Goal: Task Accomplishment & Management: Use online tool/utility

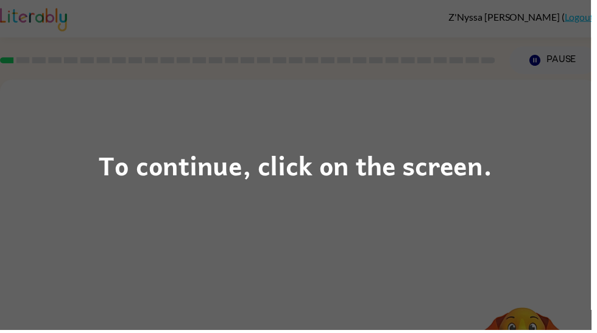
click at [391, 203] on div "To continue, click on the screen." at bounding box center [298, 166] width 597 height 333
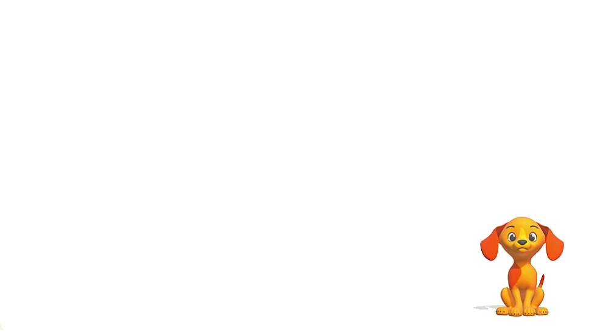
scroll to position [92, 0]
click at [318, 156] on div at bounding box center [301, 168] width 78 height 44
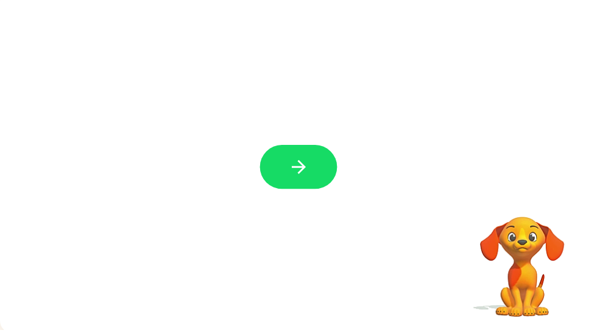
click at [322, 158] on button "button" at bounding box center [301, 168] width 78 height 44
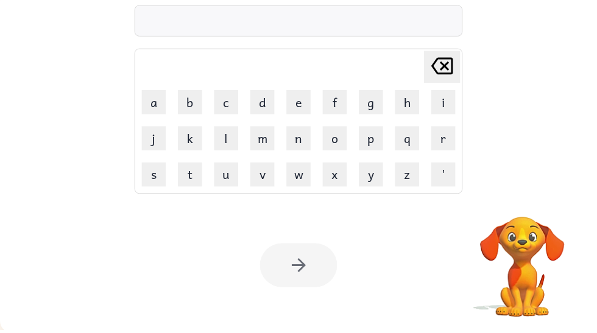
click at [262, 105] on button "d" at bounding box center [265, 103] width 24 height 24
click at [341, 140] on button "o" at bounding box center [338, 139] width 24 height 24
click at [449, 72] on icon "[PERSON_NAME] last character input" at bounding box center [446, 66] width 29 height 29
click at [450, 66] on icon at bounding box center [446, 66] width 22 height 17
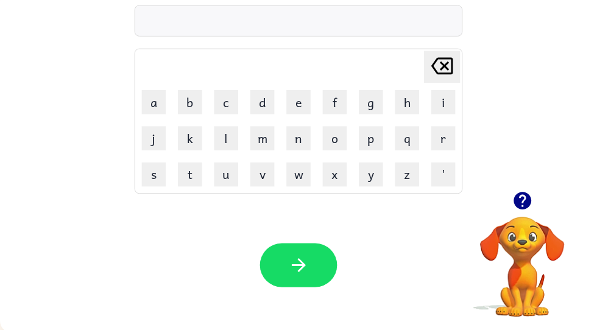
click at [229, 181] on button "u" at bounding box center [228, 176] width 24 height 24
click at [271, 135] on button "m" at bounding box center [265, 139] width 24 height 24
click at [303, 106] on button "e" at bounding box center [301, 103] width 24 height 24
click at [446, 63] on icon at bounding box center [446, 66] width 22 height 17
click at [450, 66] on icon at bounding box center [446, 66] width 22 height 17
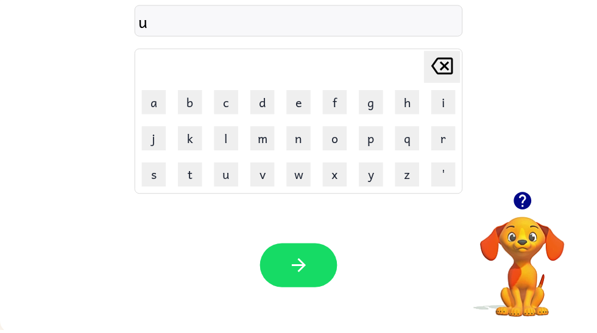
click at [271, 139] on button "m" at bounding box center [265, 139] width 24 height 24
click at [541, 253] on video "Your browser must support playing .mp4 files to use Literably. Please try using…" at bounding box center [527, 261] width 122 height 122
click at [530, 200] on icon "button" at bounding box center [527, 202] width 21 height 21
click at [457, 65] on icon at bounding box center [446, 66] width 22 height 17
click at [447, 55] on icon "[PERSON_NAME] last character input" at bounding box center [446, 66] width 29 height 29
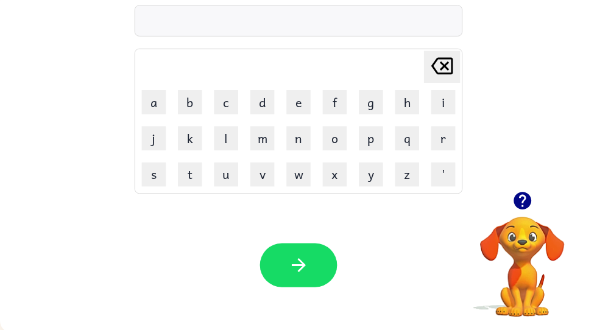
click at [220, 168] on button "u" at bounding box center [228, 176] width 24 height 24
click at [269, 127] on button "m" at bounding box center [265, 139] width 24 height 24
click at [303, 271] on icon "button" at bounding box center [301, 268] width 14 height 14
click at [267, 95] on button "d" at bounding box center [265, 103] width 24 height 24
click at [457, 129] on button "r" at bounding box center [447, 139] width 24 height 24
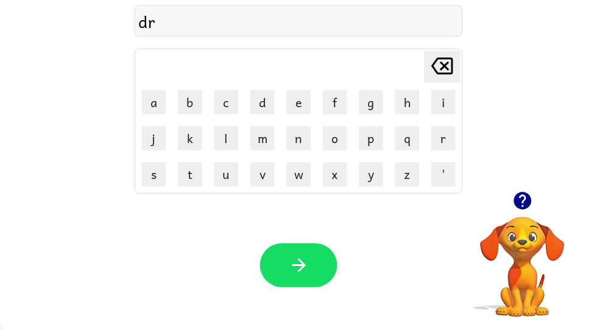
click at [158, 101] on button "a" at bounding box center [155, 103] width 24 height 24
click at [458, 136] on button "r" at bounding box center [447, 139] width 24 height 24
click at [446, 63] on icon at bounding box center [446, 66] width 22 height 17
click at [312, 171] on button "w" at bounding box center [301, 176] width 24 height 24
click at [298, 260] on icon "button" at bounding box center [301, 267] width 21 height 21
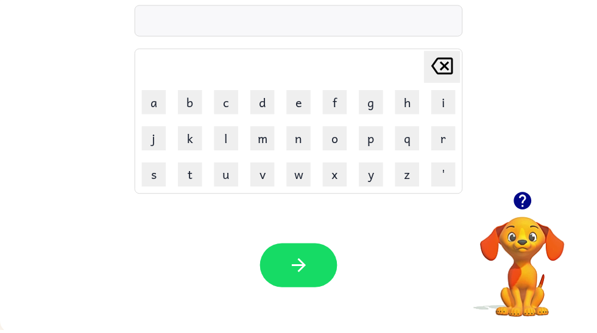
click at [529, 194] on icon "button" at bounding box center [527, 202] width 21 height 21
click at [189, 166] on button "t" at bounding box center [192, 176] width 24 height 24
click at [447, 140] on button "r" at bounding box center [447, 139] width 24 height 24
click at [346, 131] on button "o" at bounding box center [338, 139] width 24 height 24
click at [530, 181] on div "tro Delete Delete last character input a b c d e f g h i j k l m n o p q r s t …" at bounding box center [301, 90] width 603 height 205
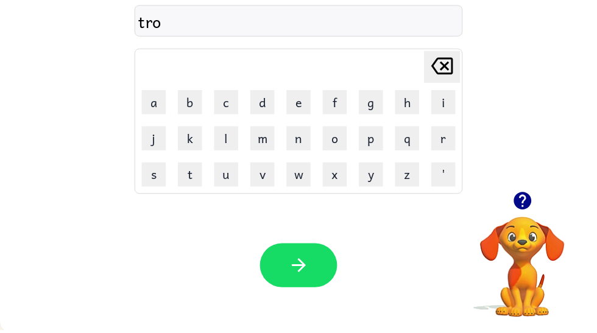
click at [530, 202] on icon "button" at bounding box center [527, 203] width 18 height 18
click at [313, 135] on button "n" at bounding box center [301, 139] width 24 height 24
click at [304, 265] on icon "button" at bounding box center [301, 268] width 14 height 14
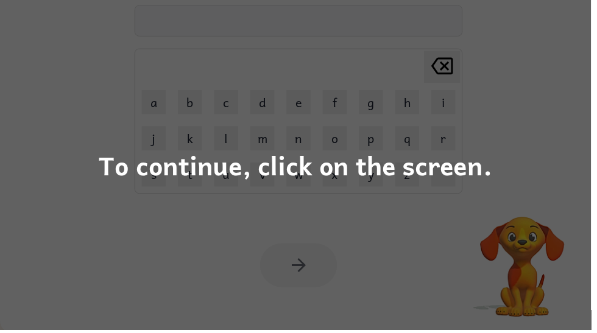
click at [421, 170] on div "To continue, click on the screen." at bounding box center [298, 166] width 397 height 41
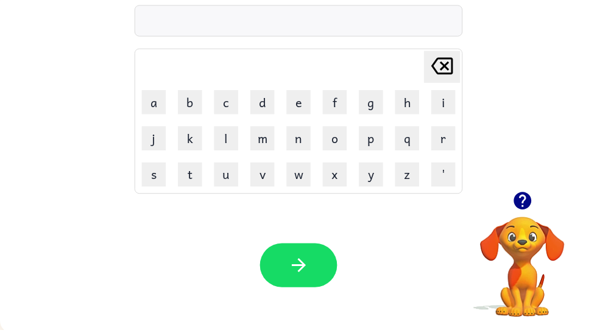
click at [338, 98] on button "f" at bounding box center [338, 103] width 24 height 24
click at [449, 175] on button "'" at bounding box center [447, 176] width 24 height 24
click at [452, 56] on icon "[PERSON_NAME] last character input" at bounding box center [446, 66] width 29 height 29
click at [221, 136] on button "l" at bounding box center [228, 139] width 24 height 24
click at [528, 196] on icon "button" at bounding box center [527, 203] width 18 height 18
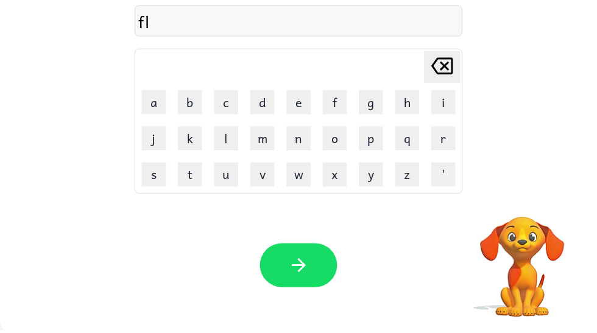
click at [149, 99] on button "a" at bounding box center [155, 103] width 24 height 24
click at [182, 150] on button "k" at bounding box center [192, 139] width 24 height 24
click at [295, 247] on button "button" at bounding box center [301, 267] width 78 height 44
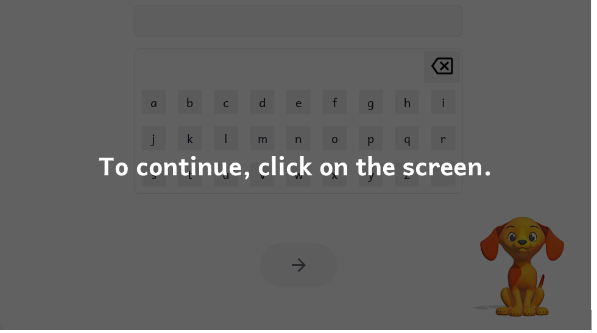
click at [314, 236] on div "To continue, click on the screen." at bounding box center [298, 166] width 597 height 333
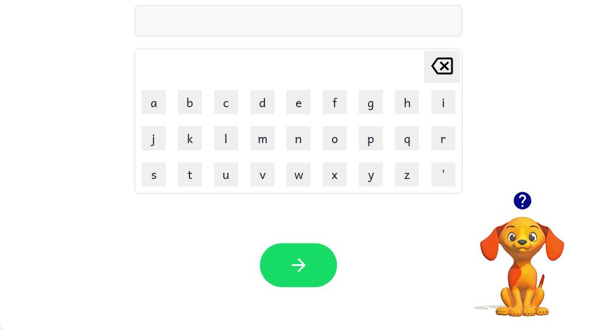
click at [530, 201] on icon "button" at bounding box center [527, 202] width 21 height 21
click at [380, 138] on button "p" at bounding box center [374, 139] width 24 height 24
click at [152, 106] on button "a" at bounding box center [155, 103] width 24 height 24
click at [226, 139] on button "l" at bounding box center [228, 139] width 24 height 24
click at [534, 200] on icon "button" at bounding box center [527, 203] width 18 height 18
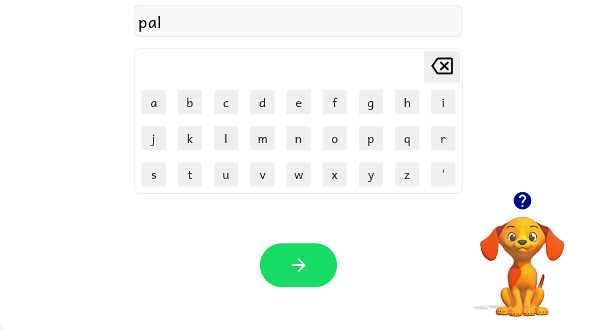
click at [293, 257] on button "button" at bounding box center [301, 267] width 78 height 44
click at [536, 194] on icon "button" at bounding box center [527, 202] width 21 height 21
click at [526, 200] on icon "button" at bounding box center [527, 203] width 18 height 18
click at [377, 100] on button "g" at bounding box center [374, 103] width 24 height 24
click at [531, 200] on icon "button" at bounding box center [527, 203] width 18 height 18
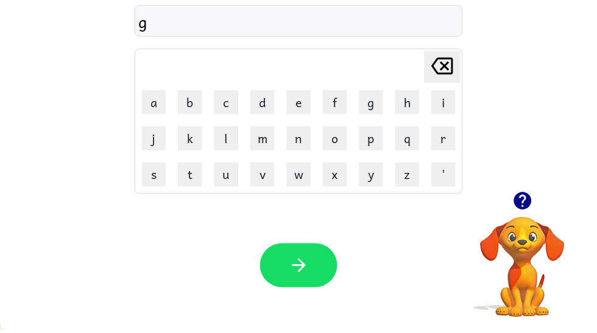
click at [533, 204] on icon "button" at bounding box center [527, 203] width 18 height 18
click at [458, 138] on button "r" at bounding box center [447, 139] width 24 height 24
click at [161, 100] on button "a" at bounding box center [155, 103] width 24 height 24
click at [453, 99] on button "i" at bounding box center [447, 103] width 24 height 24
click at [532, 200] on icon "button" at bounding box center [527, 203] width 18 height 18
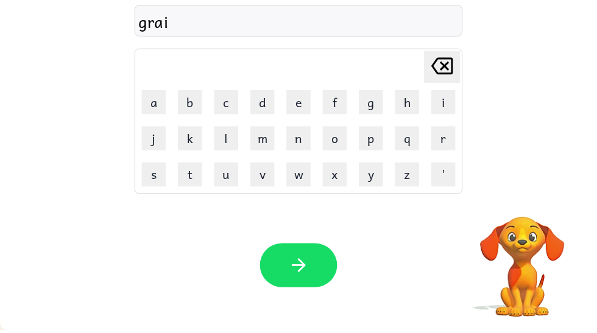
click at [447, 63] on icon "[PERSON_NAME] last character input" at bounding box center [446, 66] width 29 height 29
click at [453, 61] on icon "[PERSON_NAME] last character input" at bounding box center [446, 66] width 29 height 29
click at [155, 102] on button "a" at bounding box center [155, 103] width 24 height 24
click at [298, 135] on button "n" at bounding box center [301, 139] width 24 height 24
click at [315, 280] on button "button" at bounding box center [301, 267] width 78 height 44
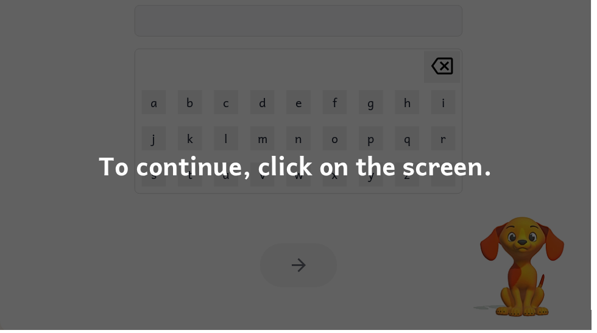
click at [442, 244] on div "To continue, click on the screen." at bounding box center [298, 166] width 597 height 333
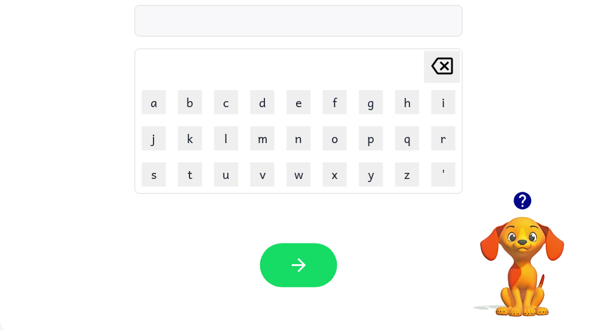
click at [275, 136] on button "m" at bounding box center [265, 139] width 24 height 24
click at [449, 147] on button "r" at bounding box center [447, 139] width 24 height 24
click at [530, 199] on icon "button" at bounding box center [527, 202] width 21 height 21
click at [455, 60] on icon at bounding box center [446, 66] width 22 height 17
click at [162, 93] on button "a" at bounding box center [155, 103] width 24 height 24
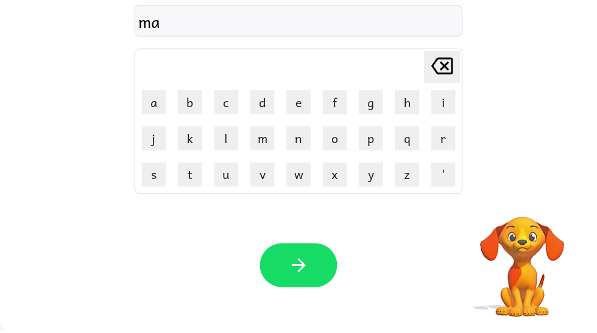
click at [450, 138] on button "r" at bounding box center [447, 139] width 24 height 24
click at [195, 98] on button "b" at bounding box center [192, 103] width 24 height 24
click at [536, 201] on icon "button" at bounding box center [527, 202] width 21 height 21
click at [192, 103] on button "b" at bounding box center [192, 103] width 24 height 24
click at [462, 52] on button "[PERSON_NAME] last character input" at bounding box center [446, 67] width 37 height 32
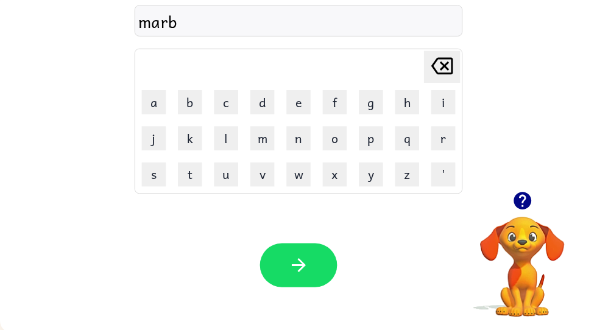
click at [308, 99] on button "e" at bounding box center [301, 103] width 24 height 24
click at [239, 136] on button "l" at bounding box center [228, 139] width 24 height 24
click at [317, 264] on button "button" at bounding box center [301, 267] width 78 height 44
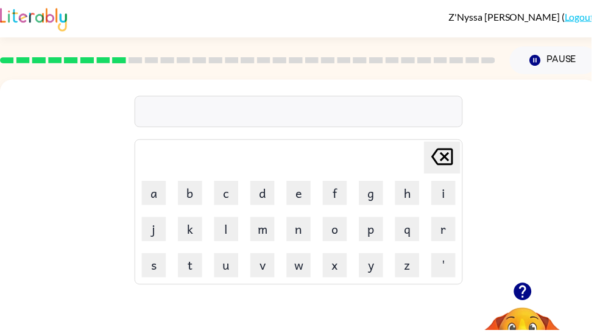
scroll to position [0, 0]
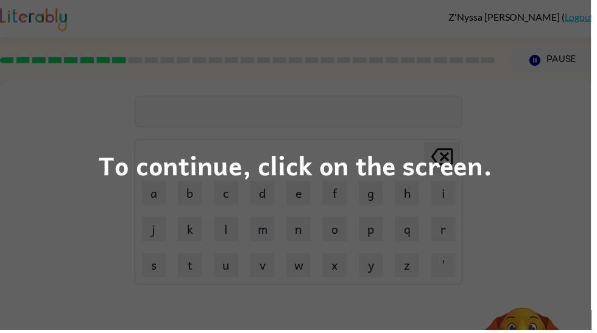
click at [539, 255] on div "To continue, click on the screen." at bounding box center [298, 166] width 597 height 333
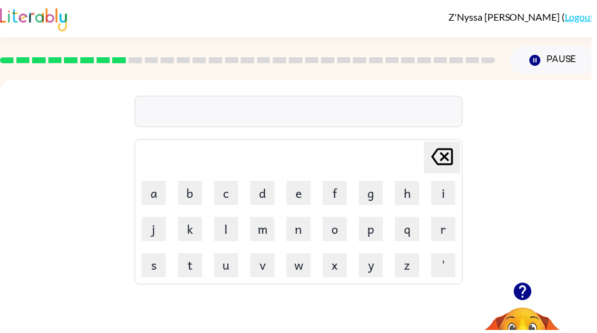
click at [68, 252] on div "Delete Delete last character input a b c d e f g h i j k l m n o p q r s t u v …" at bounding box center [301, 182] width 603 height 205
click at [534, 290] on icon "button" at bounding box center [527, 294] width 18 height 18
click at [263, 198] on button "d" at bounding box center [265, 195] width 24 height 24
click at [346, 220] on button "o" at bounding box center [338, 231] width 24 height 24
click at [377, 202] on button "g" at bounding box center [374, 195] width 24 height 24
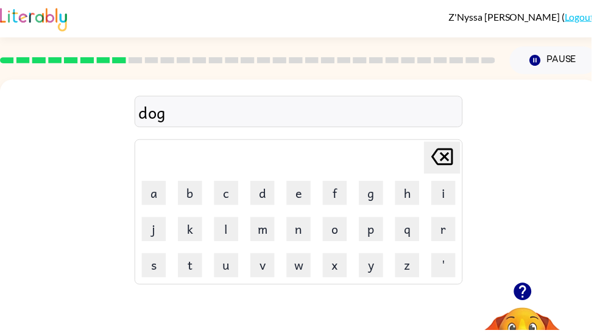
click at [89, 56] on div at bounding box center [250, 61] width 514 height 43
click at [304, 189] on button "e" at bounding box center [301, 195] width 24 height 24
click at [453, 154] on icon "[PERSON_NAME] last character input" at bounding box center [446, 158] width 29 height 29
click at [378, 198] on button "g" at bounding box center [374, 195] width 24 height 24
click at [306, 187] on button "e" at bounding box center [301, 195] width 24 height 24
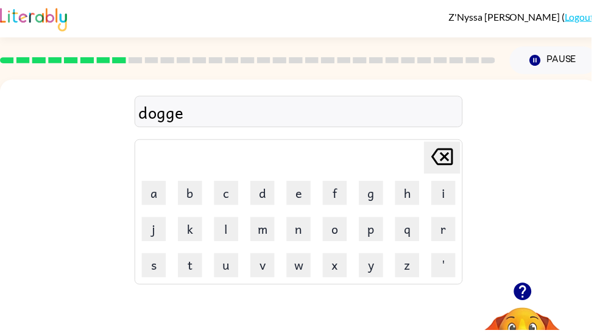
click at [452, 159] on icon "[PERSON_NAME] last character input" at bounding box center [446, 158] width 29 height 29
click at [454, 154] on icon "[PERSON_NAME] last character input" at bounding box center [446, 158] width 29 height 29
click at [307, 195] on button "e" at bounding box center [301, 195] width 24 height 24
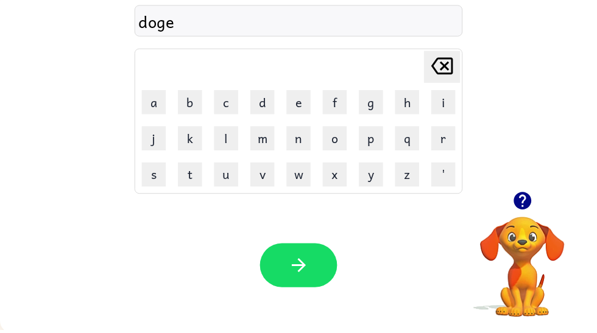
scroll to position [92, 0]
click at [320, 254] on button "button" at bounding box center [301, 267] width 78 height 44
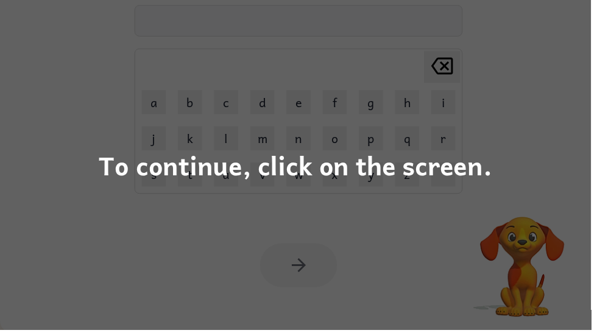
click at [497, 122] on div "To continue, click on the screen." at bounding box center [298, 166] width 597 height 333
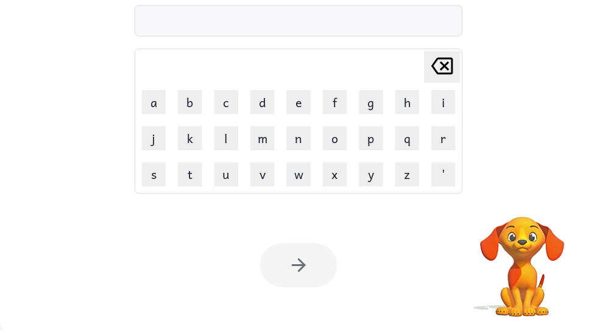
click at [226, 94] on button "c" at bounding box center [228, 103] width 24 height 24
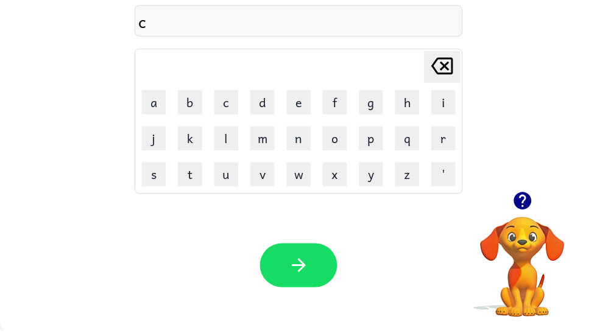
click at [232, 141] on button "l" at bounding box center [228, 139] width 24 height 24
click at [341, 135] on button "o" at bounding box center [338, 139] width 24 height 24
click at [268, 100] on button "d" at bounding box center [265, 103] width 24 height 24
click at [308, 113] on button "e" at bounding box center [301, 103] width 24 height 24
click at [446, 65] on icon at bounding box center [446, 66] width 22 height 17
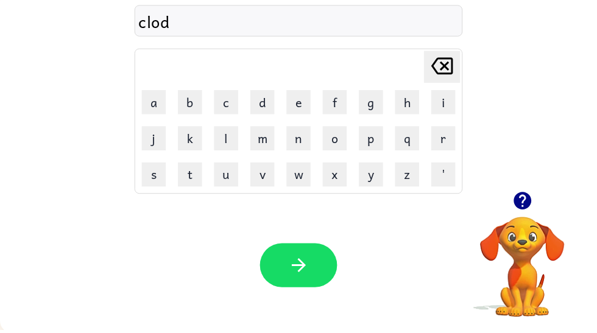
click at [528, 201] on icon "button" at bounding box center [527, 203] width 18 height 18
click at [309, 97] on button "e" at bounding box center [301, 103] width 24 height 24
click at [143, 173] on button "s" at bounding box center [155, 176] width 24 height 24
click at [454, 60] on icon "[PERSON_NAME] last character input" at bounding box center [446, 66] width 29 height 29
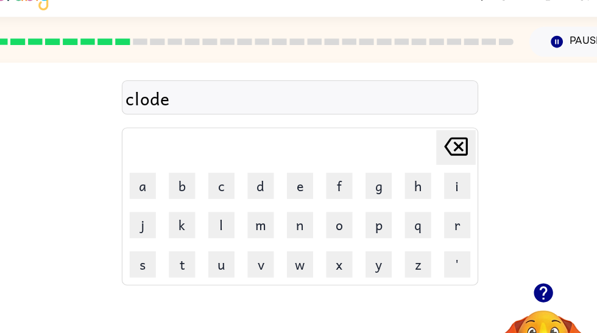
scroll to position [18, 0]
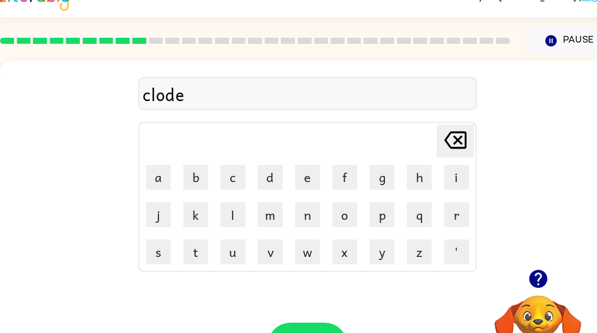
click at [452, 134] on icon at bounding box center [446, 139] width 22 height 17
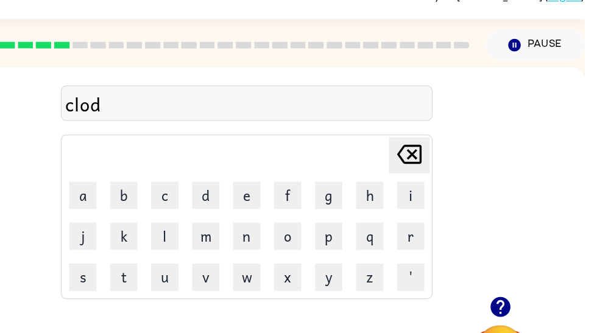
scroll to position [0, 0]
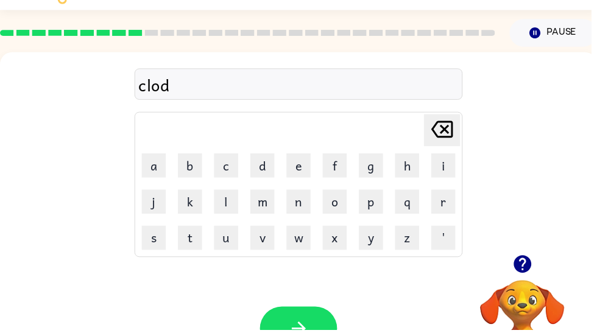
click at [450, 132] on icon at bounding box center [446, 130] width 22 height 17
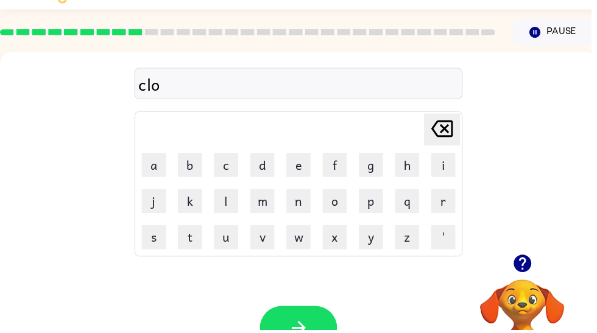
click at [456, 132] on icon at bounding box center [446, 130] width 22 height 17
click at [445, 132] on icon "[PERSON_NAME] last character input" at bounding box center [446, 130] width 29 height 29
click at [228, 208] on button "l" at bounding box center [228, 203] width 24 height 24
click at [343, 199] on button "o" at bounding box center [338, 203] width 24 height 24
click at [271, 163] on button "d" at bounding box center [265, 167] width 24 height 24
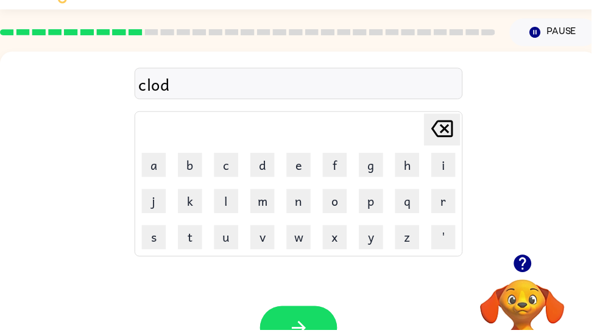
click at [371, 237] on button "y" at bounding box center [374, 240] width 24 height 24
click at [453, 118] on icon "[PERSON_NAME] last character input" at bounding box center [446, 130] width 29 height 29
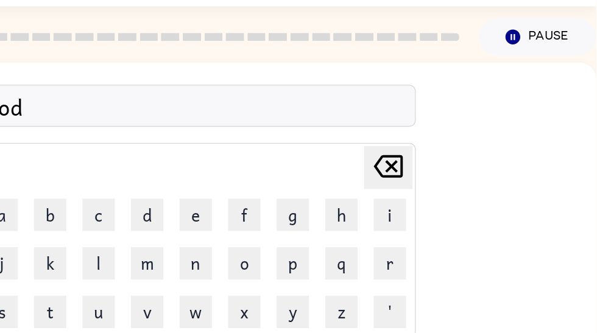
click at [334, 93] on div "clod Delete Delete last character input a b c d e f g h i j k l m n o p q r s t…" at bounding box center [295, 155] width 603 height 205
click at [425, 122] on icon "[PERSON_NAME] last character input" at bounding box center [439, 130] width 29 height 29
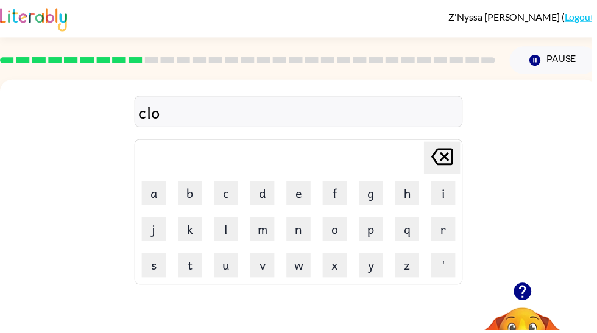
click at [394, 155] on td "[PERSON_NAME] last character input" at bounding box center [301, 158] width 327 height 33
click at [447, 163] on icon "[PERSON_NAME] last character input" at bounding box center [446, 158] width 29 height 29
click at [453, 156] on icon "[PERSON_NAME] last character input" at bounding box center [446, 158] width 29 height 29
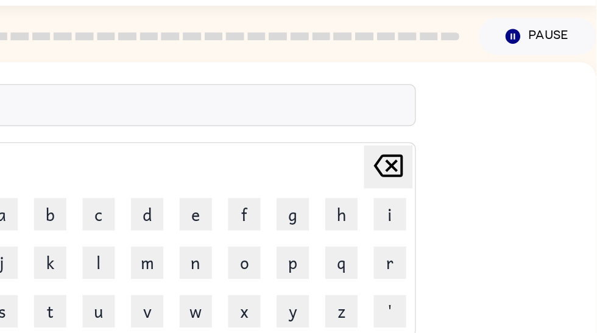
click at [429, 150] on icon at bounding box center [440, 158] width 22 height 17
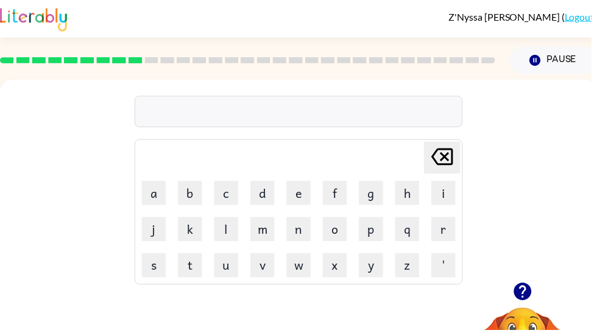
click at [222, 184] on button "c" at bounding box center [228, 195] width 24 height 24
click at [476, 139] on div "c Delete Delete last character input a b c d e f g h i j k l m n o p q r s t u …" at bounding box center [301, 182] width 603 height 205
click at [234, 229] on button "l" at bounding box center [228, 231] width 24 height 24
click at [346, 228] on button "o" at bounding box center [338, 231] width 24 height 24
click at [236, 267] on button "u" at bounding box center [228, 268] width 24 height 24
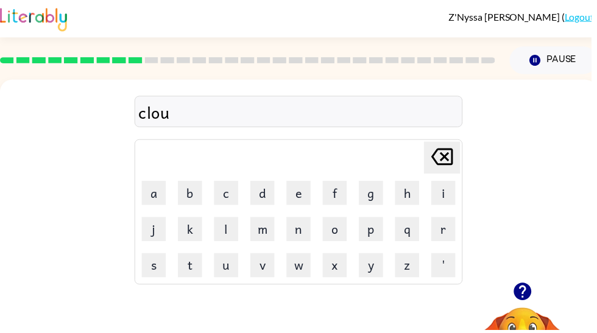
click at [270, 195] on button "d" at bounding box center [265, 195] width 24 height 24
click at [161, 271] on button "s" at bounding box center [155, 268] width 24 height 24
click at [453, 156] on icon "[PERSON_NAME] last character input" at bounding box center [446, 158] width 29 height 29
click at [456, 265] on button "'" at bounding box center [447, 268] width 24 height 24
click at [166, 273] on button "s" at bounding box center [155, 268] width 24 height 24
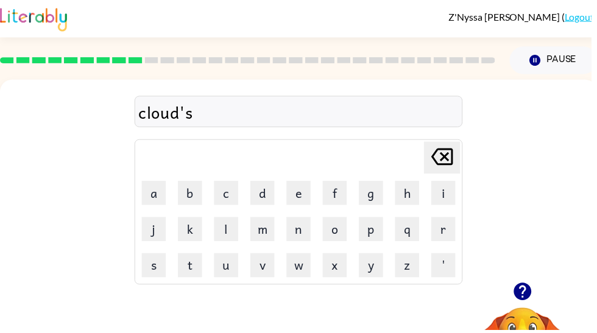
click at [460, 156] on icon "[PERSON_NAME] last character input" at bounding box center [446, 158] width 29 height 29
click at [457, 154] on icon at bounding box center [446, 158] width 22 height 17
click at [160, 267] on button "s" at bounding box center [155, 268] width 24 height 24
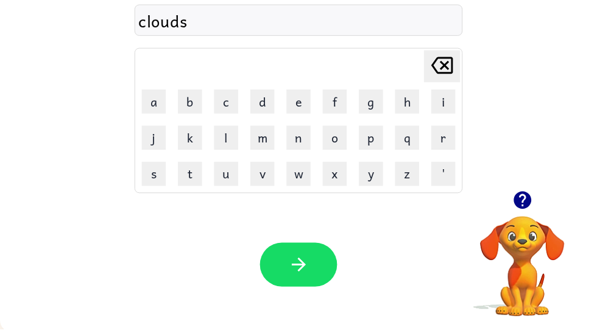
scroll to position [92, 0]
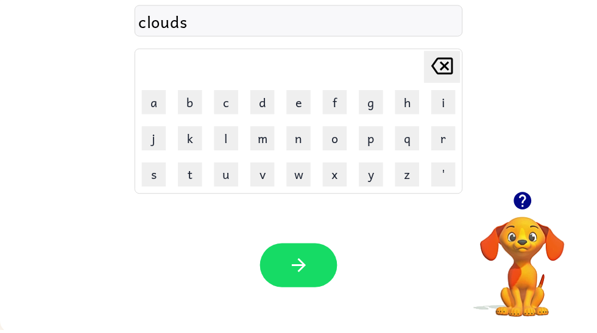
click at [311, 278] on icon "button" at bounding box center [301, 267] width 21 height 21
click at [317, 257] on button "button" at bounding box center [301, 267] width 78 height 44
click at [234, 182] on button "u" at bounding box center [228, 176] width 24 height 24
click at [309, 138] on button "n" at bounding box center [301, 139] width 24 height 24
click at [451, 133] on button "r" at bounding box center [447, 139] width 24 height 24
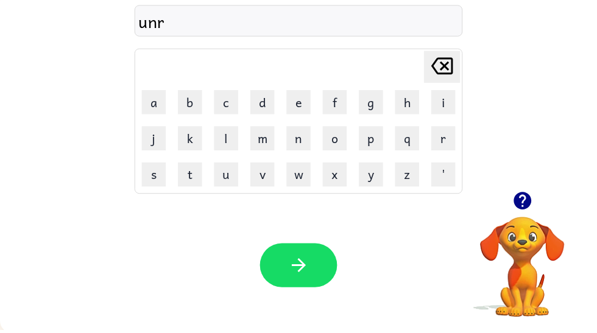
click at [301, 100] on button "e" at bounding box center [301, 103] width 24 height 24
click at [231, 142] on button "l" at bounding box center [228, 139] width 24 height 24
click at [310, 103] on button "e" at bounding box center [301, 103] width 24 height 24
click at [452, 62] on icon "[PERSON_NAME] last character input" at bounding box center [446, 66] width 29 height 29
click at [376, 173] on button "y" at bounding box center [374, 176] width 24 height 24
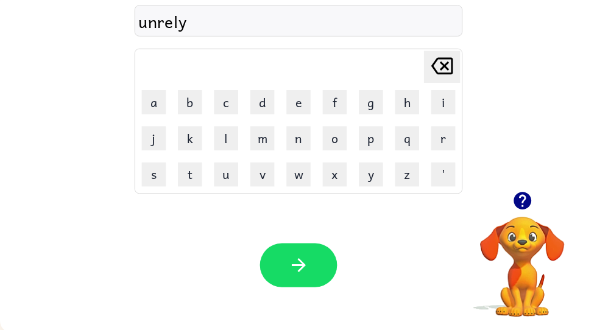
click at [447, 68] on icon at bounding box center [446, 66] width 22 height 17
click at [309, 93] on button "e" at bounding box center [301, 103] width 24 height 24
click at [456, 62] on icon at bounding box center [446, 66] width 22 height 17
click at [153, 102] on button "a" at bounding box center [155, 103] width 24 height 24
click at [453, 69] on icon "[PERSON_NAME] last character input" at bounding box center [446, 66] width 29 height 29
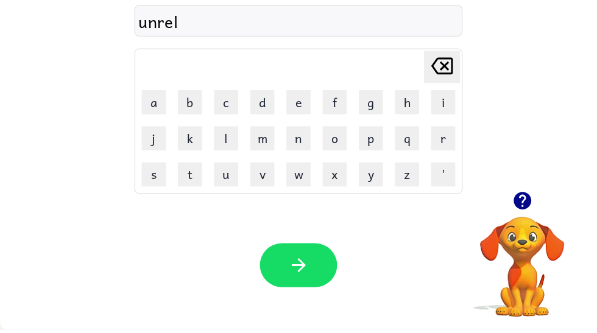
click at [201, 102] on button "b" at bounding box center [192, 103] width 24 height 24
click at [458, 58] on icon "[PERSON_NAME] last character input" at bounding box center [446, 66] width 29 height 29
click at [228, 114] on button "c" at bounding box center [228, 103] width 24 height 24
click at [456, 60] on icon at bounding box center [446, 66] width 22 height 17
click at [271, 111] on button "d" at bounding box center [265, 103] width 24 height 24
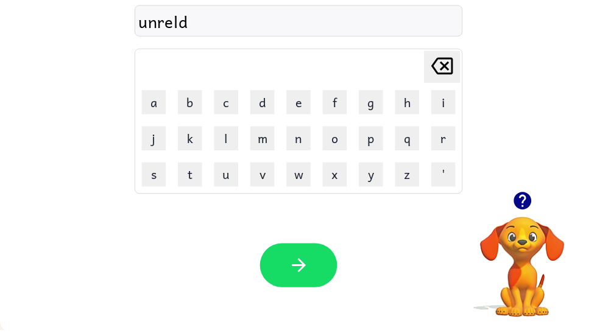
click at [457, 58] on icon "[PERSON_NAME] last character input" at bounding box center [446, 66] width 29 height 29
click at [307, 112] on button "e" at bounding box center [301, 103] width 24 height 24
click at [455, 60] on icon at bounding box center [446, 66] width 22 height 17
click at [343, 103] on button "f" at bounding box center [338, 103] width 24 height 24
click at [456, 61] on icon at bounding box center [446, 66] width 22 height 17
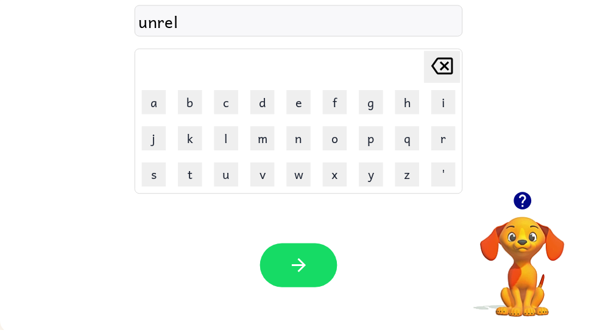
click at [386, 101] on button "g" at bounding box center [374, 103] width 24 height 24
click at [448, 60] on icon "[PERSON_NAME] last character input" at bounding box center [446, 66] width 29 height 29
click at [449, 95] on button "i" at bounding box center [447, 103] width 24 height 24
click at [447, 69] on icon at bounding box center [446, 66] width 22 height 17
click at [306, 140] on button "n" at bounding box center [301, 139] width 24 height 24
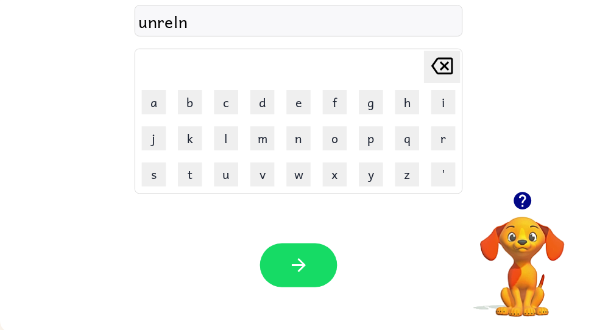
click at [453, 65] on icon "[PERSON_NAME] last character input" at bounding box center [446, 66] width 29 height 29
click at [315, 273] on button "button" at bounding box center [301, 267] width 78 height 44
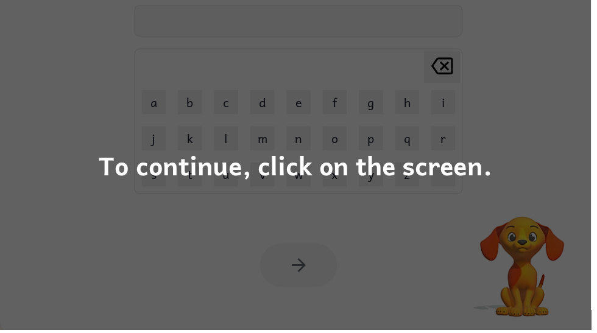
click at [527, 104] on div "To continue, click on the screen." at bounding box center [298, 166] width 597 height 333
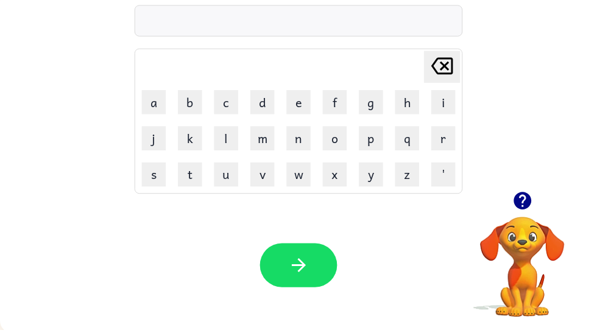
click at [531, 201] on icon "button" at bounding box center [527, 203] width 18 height 18
click at [531, 206] on icon "button" at bounding box center [527, 203] width 18 height 18
click at [535, 195] on icon "button" at bounding box center [527, 202] width 21 height 21
click at [525, 206] on icon "button" at bounding box center [527, 203] width 18 height 18
click at [530, 195] on icon "button" at bounding box center [527, 203] width 18 height 18
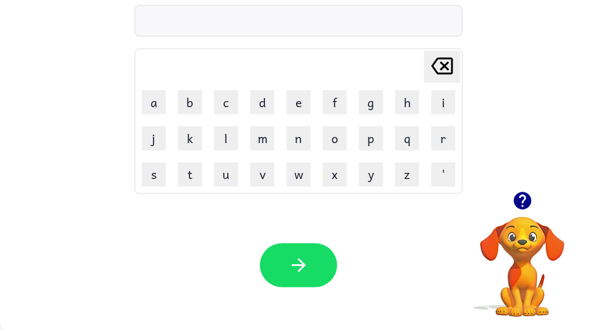
click at [199, 169] on button "t" at bounding box center [192, 176] width 24 height 24
click at [459, 91] on button "i" at bounding box center [447, 103] width 24 height 24
click at [269, 108] on button "d" at bounding box center [265, 103] width 24 height 24
click at [301, 100] on button "e" at bounding box center [301, 103] width 24 height 24
click at [291, 259] on icon "button" at bounding box center [301, 267] width 21 height 21
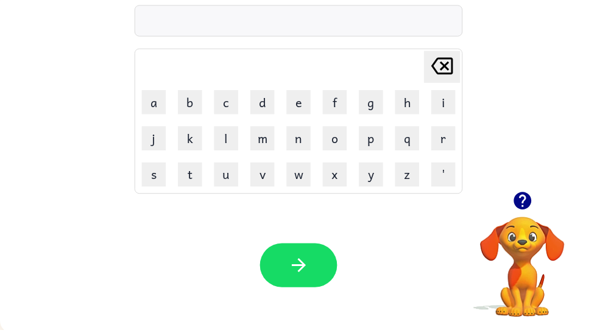
click at [529, 201] on icon "button" at bounding box center [527, 202] width 21 height 21
click at [536, 228] on video "Your browser must support playing .mp4 files to use Literably. Please try using…" at bounding box center [527, 261] width 122 height 122
click at [520, 198] on icon "button" at bounding box center [527, 203] width 18 height 18
click at [534, 197] on div "Delete Delete last character input a b c d e f g h i j k l m n o p q r s t u v …" at bounding box center [301, 162] width 603 height 348
click at [270, 95] on button "d" at bounding box center [265, 103] width 24 height 24
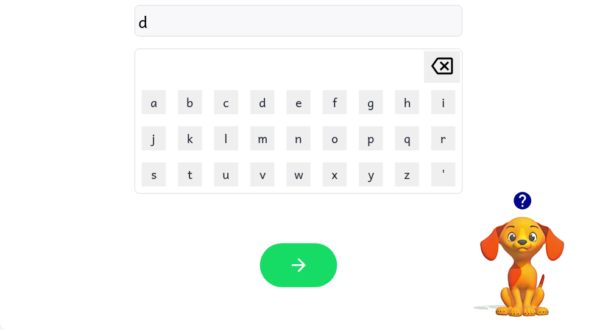
click at [307, 96] on button "e" at bounding box center [301, 103] width 24 height 24
click at [186, 101] on button "b" at bounding box center [192, 103] width 24 height 24
click at [185, 171] on button "t" at bounding box center [192, 176] width 24 height 24
click at [324, 273] on button "button" at bounding box center [301, 267] width 78 height 44
click at [418, 103] on button "h" at bounding box center [411, 103] width 24 height 24
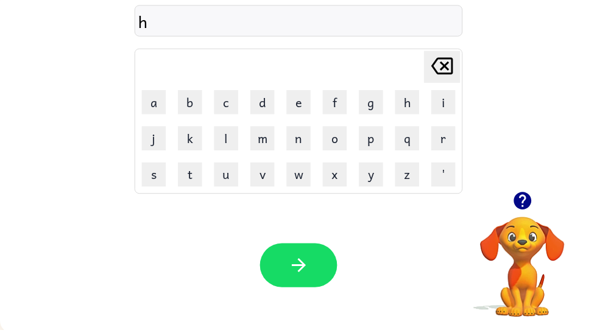
click at [156, 98] on button "a" at bounding box center [155, 103] width 24 height 24
click at [457, 141] on button "r" at bounding box center [447, 139] width 24 height 24
click at [268, 131] on button "m" at bounding box center [265, 139] width 24 height 24
click at [217, 137] on button "l" at bounding box center [228, 139] width 24 height 24
click at [306, 98] on button "e" at bounding box center [301, 103] width 24 height 24
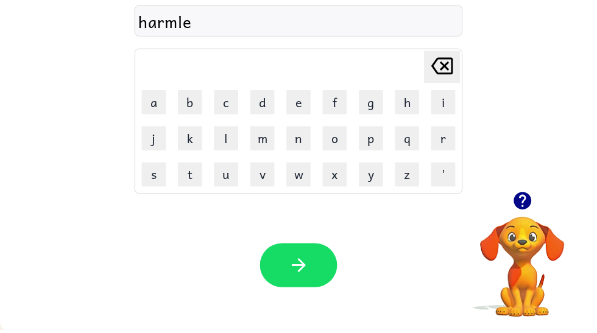
click at [147, 185] on button "s" at bounding box center [155, 176] width 24 height 24
click at [153, 180] on button "s" at bounding box center [155, 176] width 24 height 24
click at [298, 279] on button "button" at bounding box center [301, 267] width 78 height 44
click at [530, 206] on icon "button" at bounding box center [527, 203] width 18 height 18
click at [410, 96] on button "h" at bounding box center [411, 103] width 24 height 24
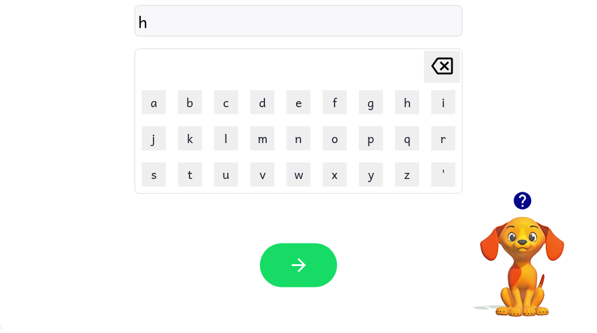
click at [302, 100] on button "e" at bounding box center [301, 103] width 24 height 24
click at [455, 142] on button "r" at bounding box center [447, 139] width 24 height 24
click at [336, 138] on button "o" at bounding box center [338, 139] width 24 height 24
click at [293, 273] on icon "button" at bounding box center [301, 267] width 21 height 21
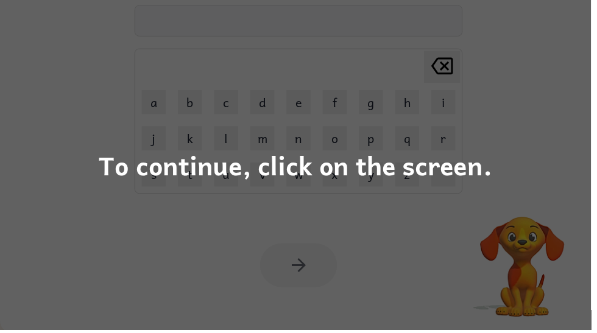
click at [108, 144] on div "To continue, click on the screen." at bounding box center [298, 166] width 597 height 333
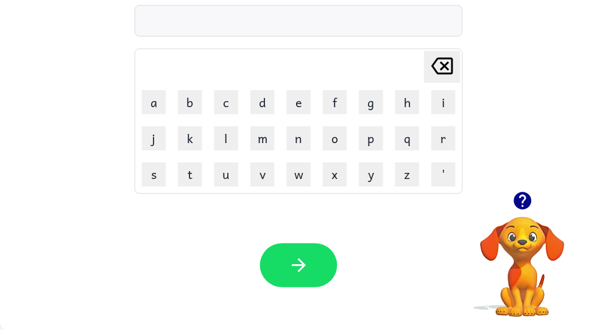
click at [541, 186] on div "Delete Delete last character input a b c d e f g h i j k l m n o p q r s t u v …" at bounding box center [301, 90] width 603 height 205
click at [537, 205] on icon "button" at bounding box center [527, 202] width 21 height 21
click at [533, 199] on div "Delete Delete last character input a b c d e f g h i j k l m n o p q r s t u v …" at bounding box center [301, 162] width 603 height 348
click at [160, 172] on button "s" at bounding box center [155, 176] width 24 height 24
click at [415, 96] on button "h" at bounding box center [411, 103] width 24 height 24
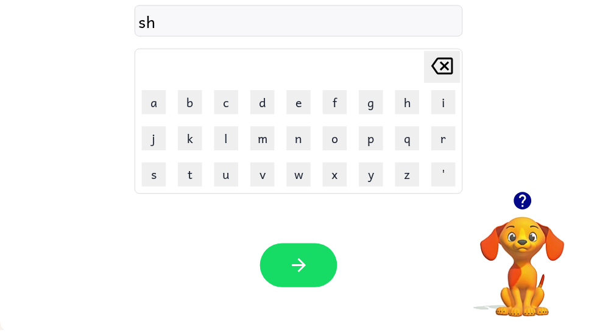
click at [335, 144] on button "o" at bounding box center [338, 139] width 24 height 24
click at [444, 135] on button "r" at bounding box center [447, 139] width 24 height 24
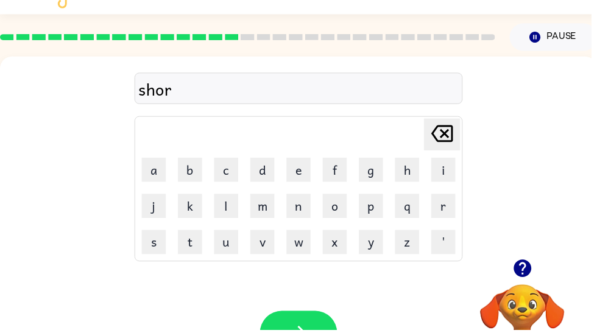
scroll to position [0, 0]
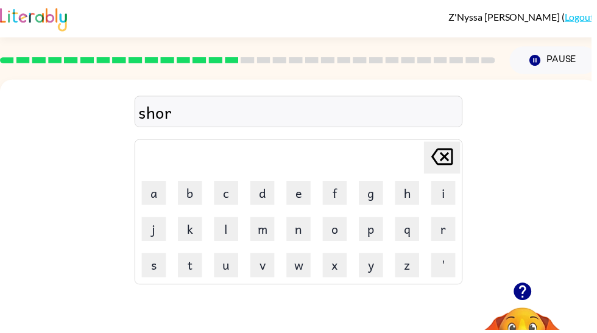
click at [194, 270] on button "t" at bounding box center [192, 268] width 24 height 24
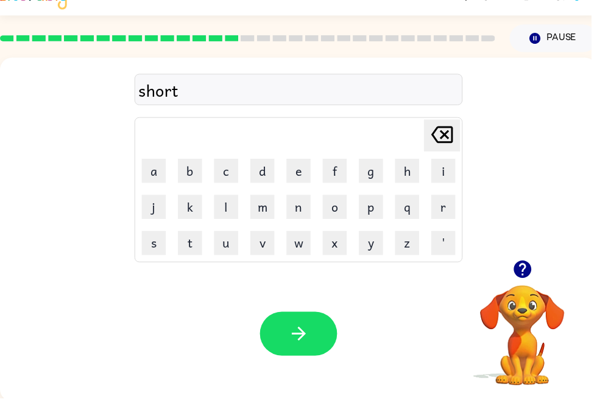
scroll to position [22, 0]
click at [317, 327] on button "button" at bounding box center [301, 337] width 78 height 44
click at [528, 274] on icon "button" at bounding box center [527, 272] width 21 height 21
click at [453, 207] on button "r" at bounding box center [447, 209] width 24 height 24
click at [309, 164] on button "e" at bounding box center [301, 173] width 24 height 24
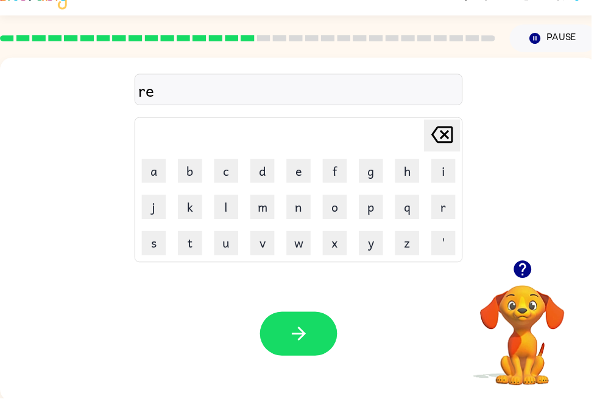
click at [271, 175] on button "d" at bounding box center [265, 173] width 24 height 24
click at [304, 173] on button "e" at bounding box center [301, 173] width 24 height 24
click at [444, 127] on icon "[PERSON_NAME] last character input" at bounding box center [446, 136] width 29 height 29
click at [447, 131] on icon "[PERSON_NAME] last character input" at bounding box center [446, 136] width 29 height 29
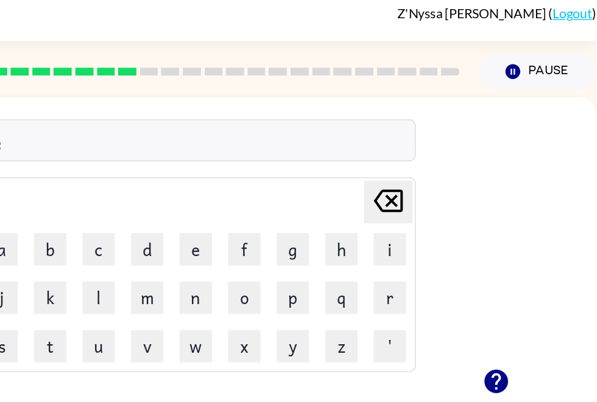
click at [425, 137] on icon "[PERSON_NAME] last character input" at bounding box center [439, 151] width 29 height 29
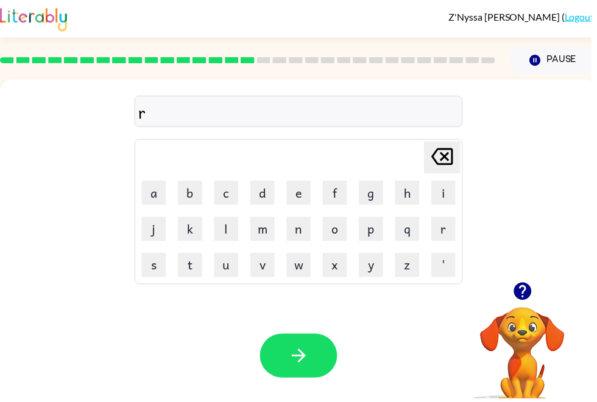
click at [455, 153] on icon "[PERSON_NAME] last character input" at bounding box center [446, 158] width 29 height 29
click at [321, 332] on button "button" at bounding box center [301, 359] width 78 height 44
click at [452, 239] on button "r" at bounding box center [447, 231] width 24 height 24
click at [301, 192] on button "e" at bounding box center [301, 195] width 24 height 24
click at [264, 195] on button "d" at bounding box center [265, 195] width 24 height 24
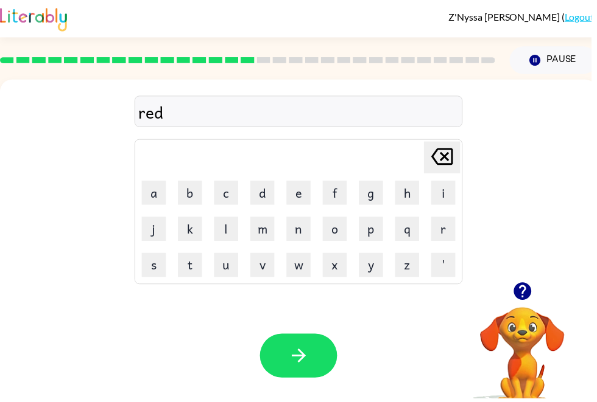
click at [299, 189] on button "e" at bounding box center [301, 195] width 24 height 24
click at [458, 166] on icon "[PERSON_NAME] last character input" at bounding box center [446, 158] width 29 height 29
click at [322, 332] on button "button" at bounding box center [301, 359] width 78 height 44
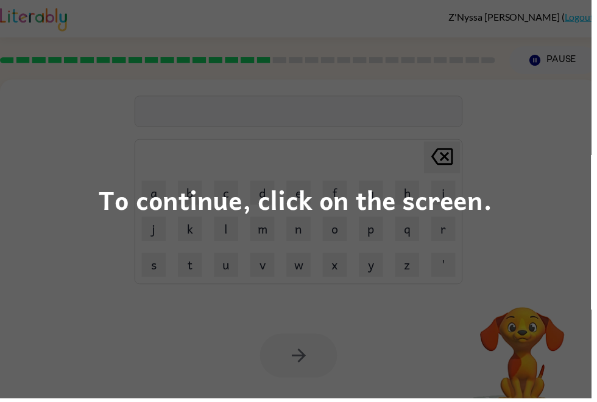
click at [539, 200] on div "To continue, click on the screen." at bounding box center [298, 201] width 597 height 402
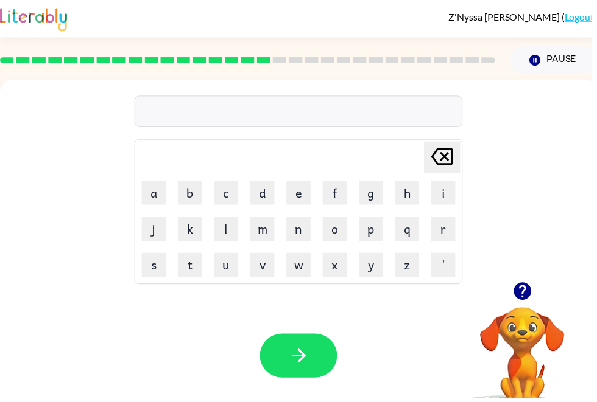
click at [239, 193] on button "c" at bounding box center [228, 195] width 24 height 24
click at [227, 229] on button "l" at bounding box center [228, 231] width 24 height 24
click at [340, 232] on button "o" at bounding box center [338, 231] width 24 height 24
click at [534, 289] on icon "button" at bounding box center [527, 294] width 21 height 21
click at [305, 234] on button "n" at bounding box center [301, 231] width 24 height 24
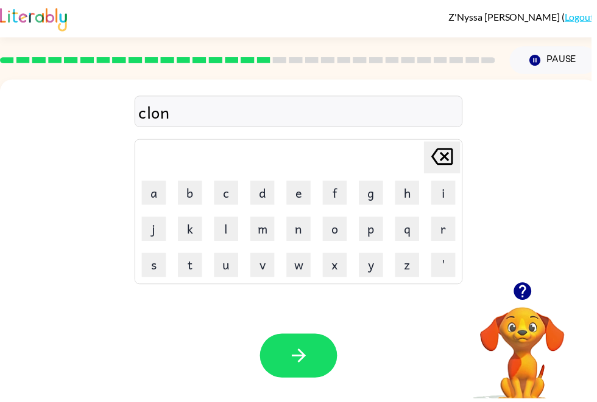
click at [375, 192] on button "g" at bounding box center [374, 195] width 24 height 24
click at [440, 190] on button "i" at bounding box center [447, 195] width 24 height 24
click at [446, 166] on icon at bounding box center [446, 158] width 22 height 17
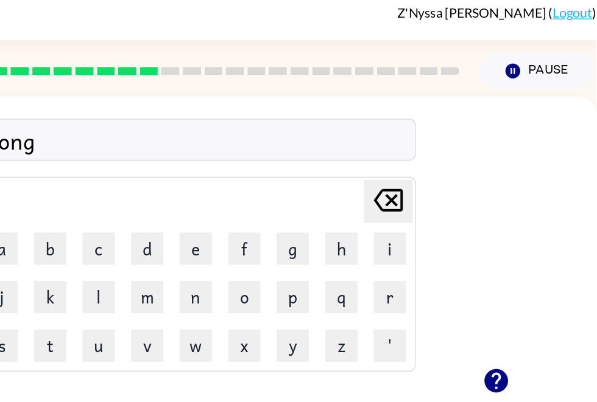
click at [425, 151] on icon "[PERSON_NAME] last character input" at bounding box center [439, 158] width 29 height 29
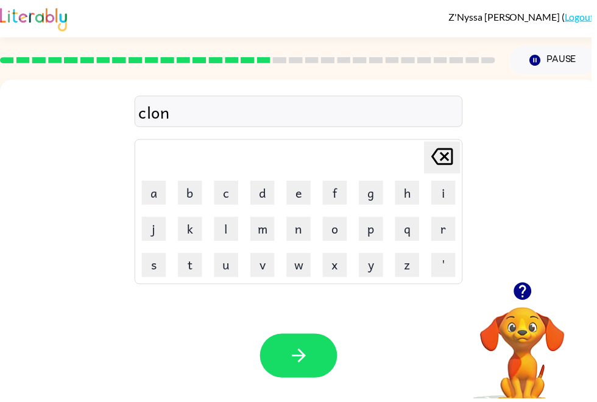
click at [444, 156] on icon "[PERSON_NAME] last character input" at bounding box center [446, 158] width 29 height 29
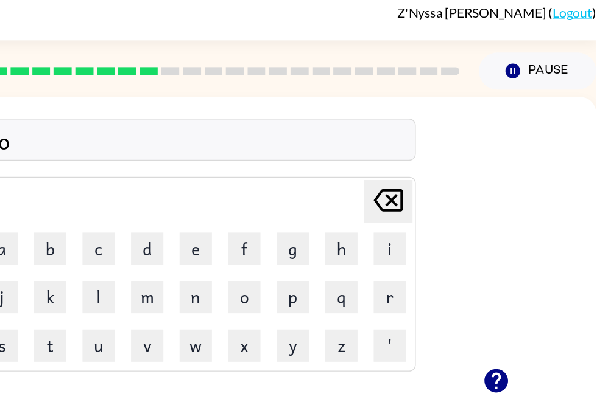
click at [425, 149] on icon "[PERSON_NAME] last character input" at bounding box center [439, 158] width 29 height 29
click at [429, 152] on icon at bounding box center [440, 158] width 22 height 17
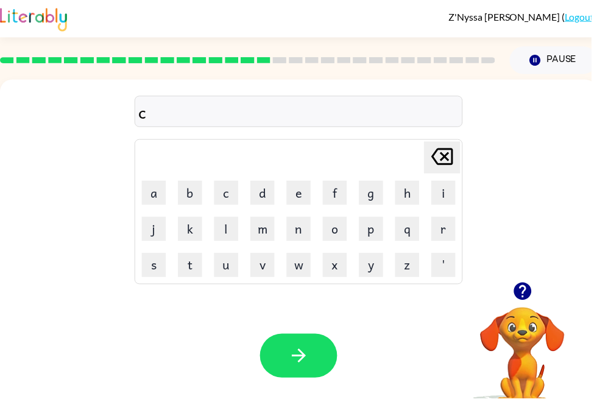
click at [447, 161] on icon "[PERSON_NAME] last character input" at bounding box center [446, 158] width 29 height 29
click at [234, 197] on button "c" at bounding box center [228, 195] width 24 height 24
click at [231, 234] on button "l" at bounding box center [228, 231] width 24 height 24
click at [345, 231] on button "o" at bounding box center [338, 231] width 24 height 24
click at [378, 189] on button "g" at bounding box center [374, 195] width 24 height 24
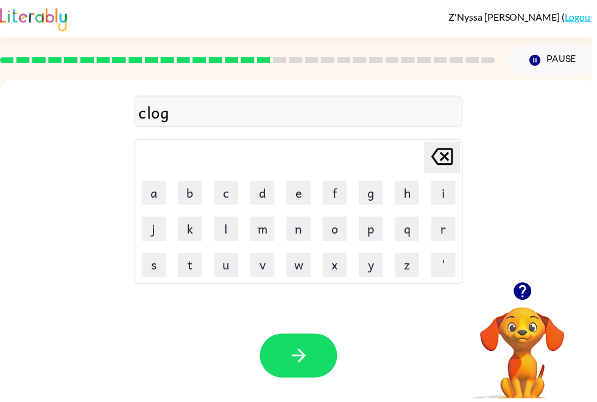
click at [452, 191] on button "i" at bounding box center [447, 195] width 24 height 24
click at [303, 229] on button "n" at bounding box center [301, 231] width 24 height 24
click at [377, 187] on button "g" at bounding box center [374, 195] width 24 height 24
click at [305, 332] on icon "button" at bounding box center [301, 359] width 14 height 14
click at [239, 194] on button "c" at bounding box center [228, 195] width 24 height 24
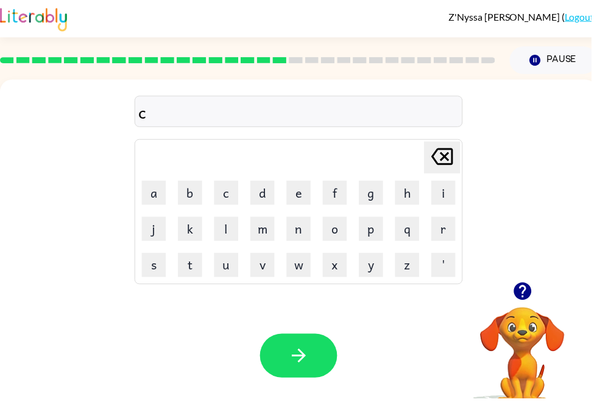
click at [458, 227] on button "r" at bounding box center [447, 231] width 24 height 24
click at [449, 161] on icon "[PERSON_NAME] last character input" at bounding box center [446, 158] width 29 height 29
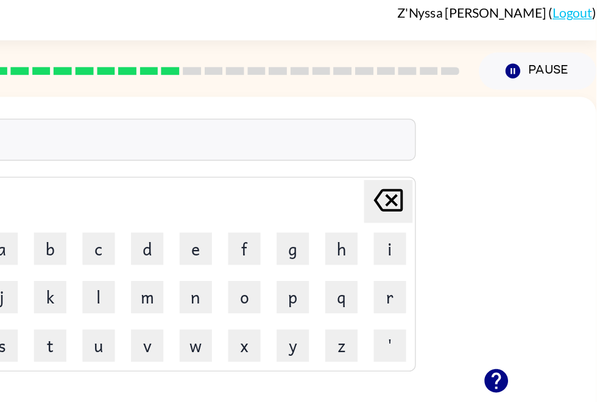
click at [429, 156] on icon at bounding box center [440, 158] width 22 height 17
click at [425, 150] on icon "[PERSON_NAME] last character input" at bounding box center [439, 158] width 29 height 29
click at [320, 140] on div "Delete Delete last character input a b c d e f g h i j k l m n o p q r s t u v …" at bounding box center [295, 182] width 603 height 205
click at [429, 150] on icon at bounding box center [440, 158] width 22 height 17
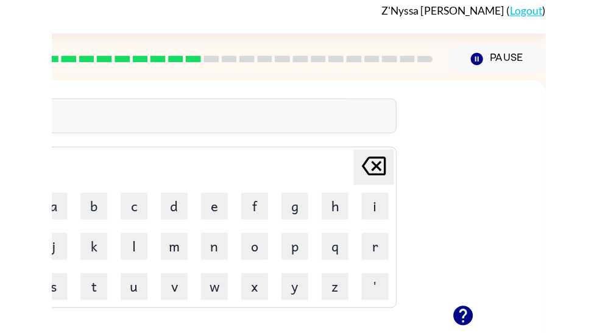
scroll to position [0, 0]
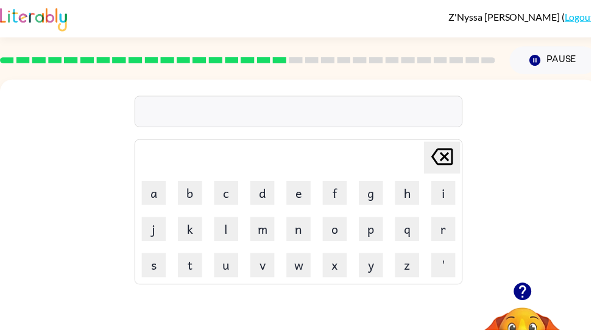
click at [157, 271] on button "s" at bounding box center [155, 268] width 24 height 24
click at [192, 236] on button "k" at bounding box center [192, 231] width 24 height 24
click at [157, 187] on button "a" at bounding box center [155, 195] width 24 height 24
click at [438, 227] on button "r" at bounding box center [447, 231] width 24 height 24
click at [340, 194] on button "f" at bounding box center [338, 195] width 24 height 24
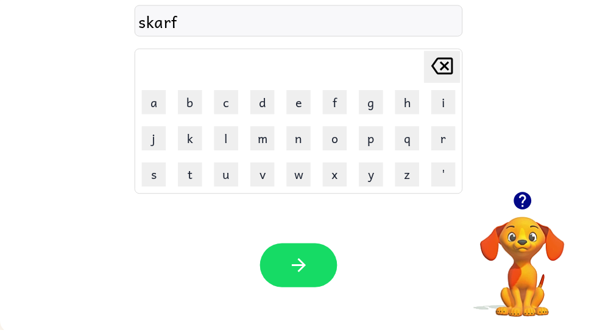
click at [304, 279] on button "button" at bounding box center [301, 267] width 78 height 44
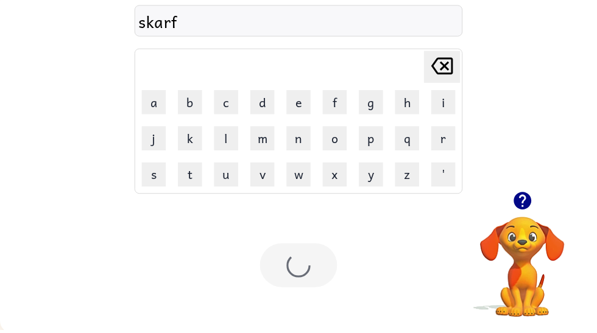
scroll to position [92, 0]
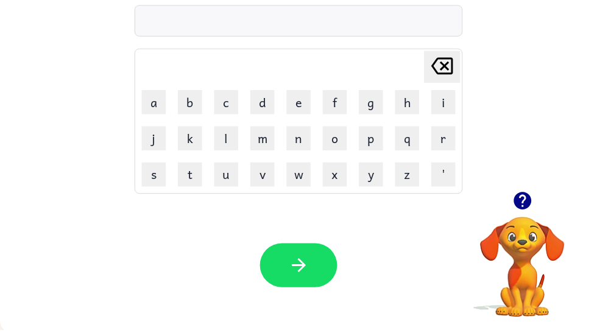
click at [197, 170] on button "t" at bounding box center [192, 176] width 24 height 24
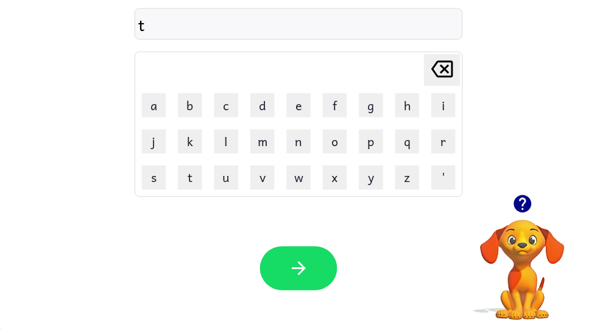
scroll to position [89, 0]
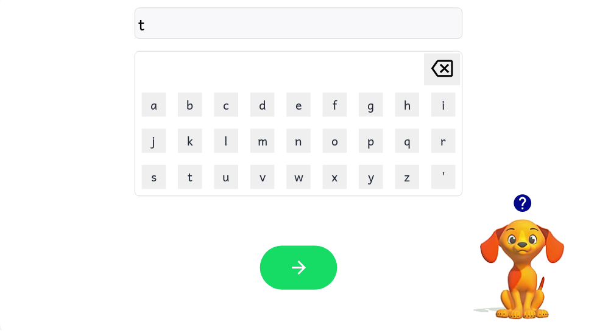
click at [343, 149] on button "o" at bounding box center [338, 142] width 24 height 24
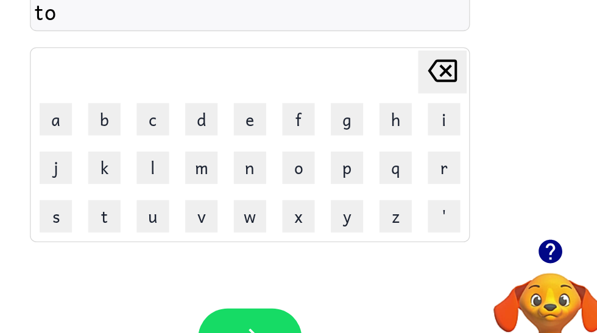
click at [326, 131] on button "o" at bounding box center [338, 143] width 24 height 24
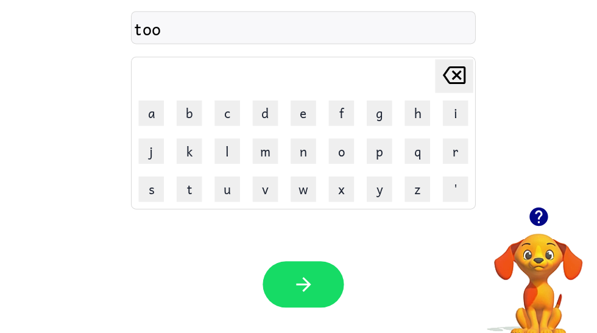
scroll to position [83, 0]
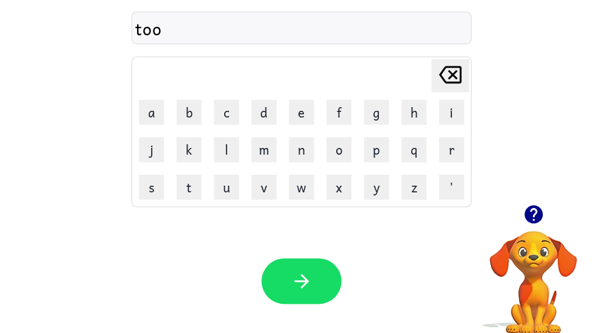
click at [187, 145] on button "k" at bounding box center [192, 148] width 24 height 24
click at [318, 276] on button "button" at bounding box center [301, 276] width 78 height 44
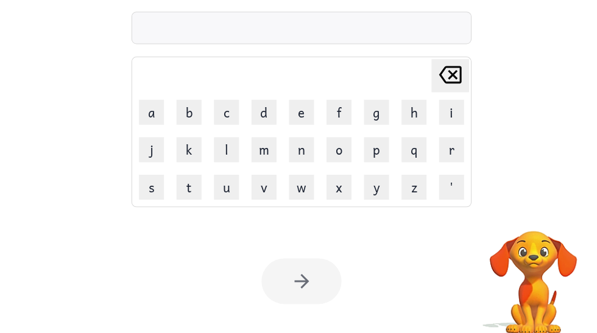
click at [152, 101] on button "a" at bounding box center [155, 111] width 24 height 24
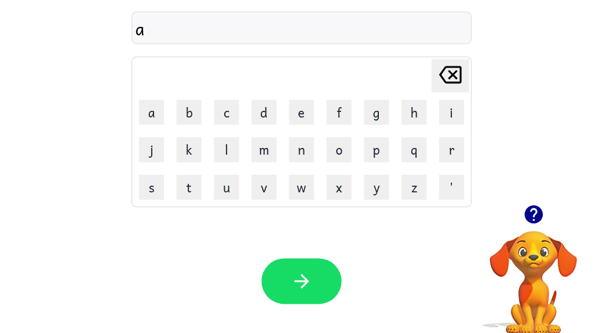
click at [143, 178] on button "s" at bounding box center [155, 184] width 24 height 24
click at [191, 149] on button "k" at bounding box center [192, 148] width 24 height 24
click at [446, 101] on button "i" at bounding box center [447, 111] width 24 height 24
click at [295, 147] on button "n" at bounding box center [301, 148] width 24 height 24
click at [365, 101] on button "g" at bounding box center [374, 111] width 24 height 24
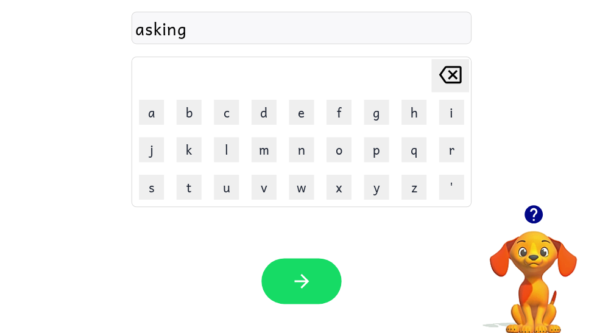
click at [285, 261] on button "button" at bounding box center [301, 276] width 78 height 44
click at [523, 202] on icon "button" at bounding box center [527, 211] width 18 height 18
click at [519, 205] on icon "button" at bounding box center [527, 211] width 18 height 18
click at [320, 173] on td "x" at bounding box center [337, 184] width 35 height 35
click at [237, 126] on td "c" at bounding box center [228, 111] width 35 height 35
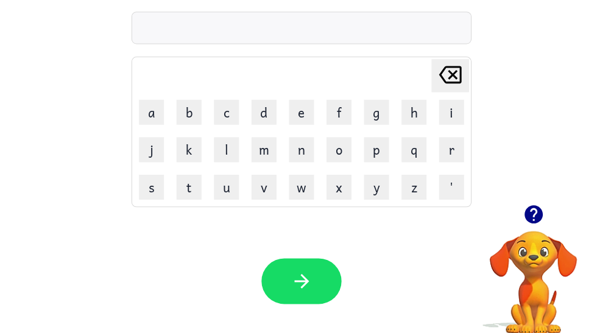
scroll to position [44, 0]
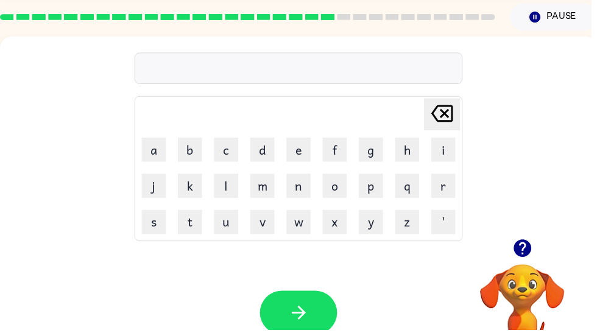
click at [380, 127] on td "[PERSON_NAME] last character input" at bounding box center [301, 115] width 327 height 33
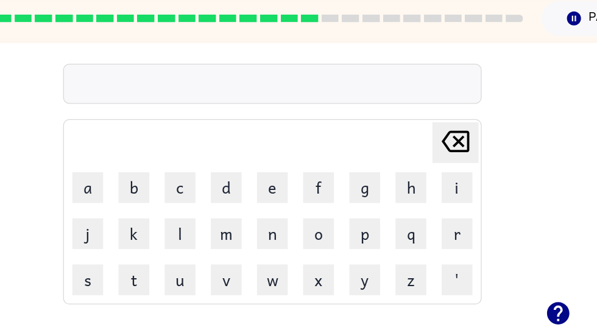
scroll to position [0, 4]
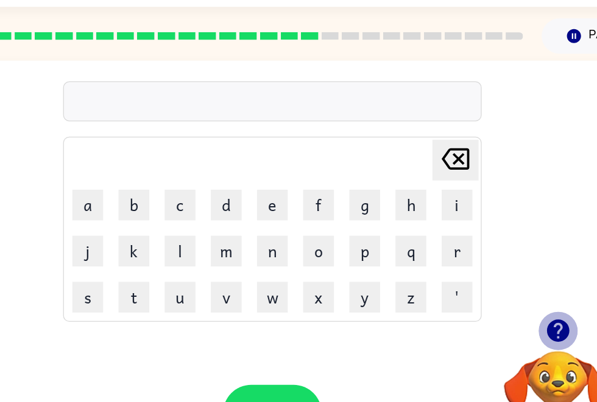
click at [508, 279] on button "button" at bounding box center [523, 294] width 31 height 31
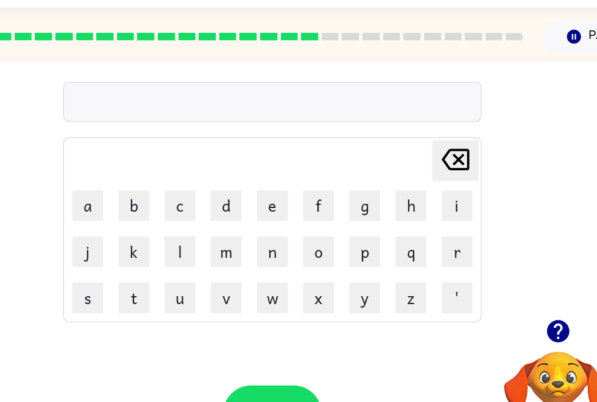
click at [176, 256] on button "t" at bounding box center [188, 268] width 24 height 24
click at [212, 256] on button "u" at bounding box center [224, 268] width 24 height 24
click at [285, 219] on button "n" at bounding box center [297, 231] width 24 height 24
click at [285, 183] on button "e" at bounding box center [297, 195] width 24 height 24
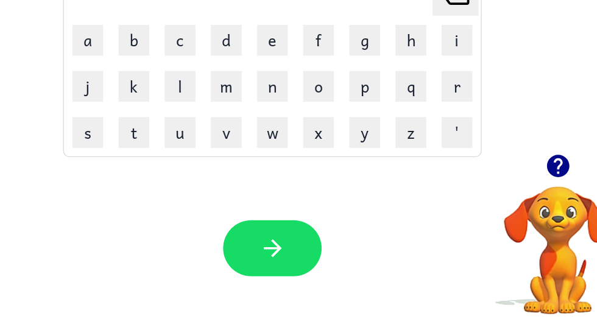
scroll to position [96, 4]
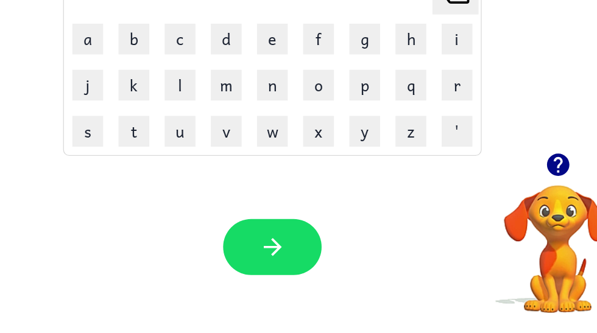
click at [513, 189] on icon "button" at bounding box center [523, 199] width 21 height 21
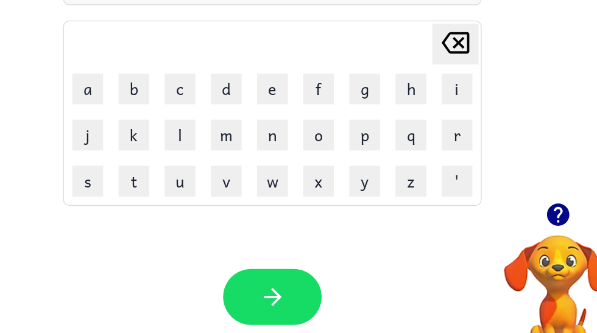
click at [514, 191] on icon "button" at bounding box center [523, 200] width 18 height 18
click at [419, 57] on div "tune Delete Delete last character input a b c d e f g h i j k l m n o p q r s t…" at bounding box center [297, 87] width 603 height 205
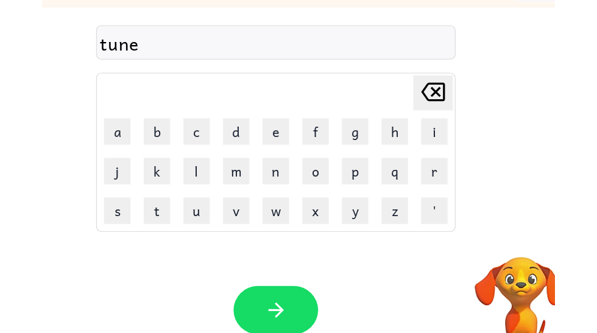
scroll to position [26, 4]
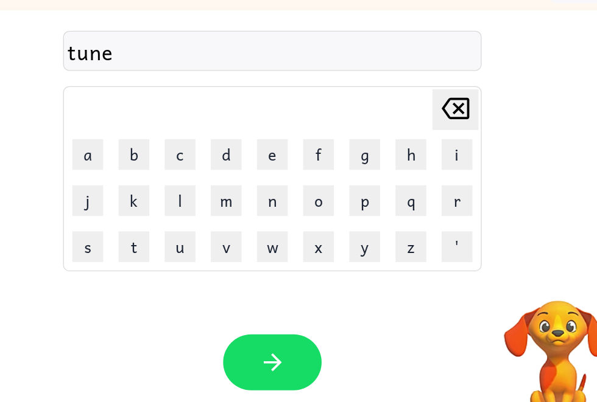
click at [259, 312] on button "button" at bounding box center [298, 334] width 78 height 44
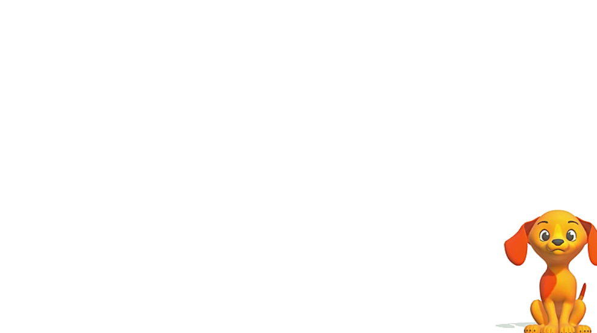
scroll to position [96, 4]
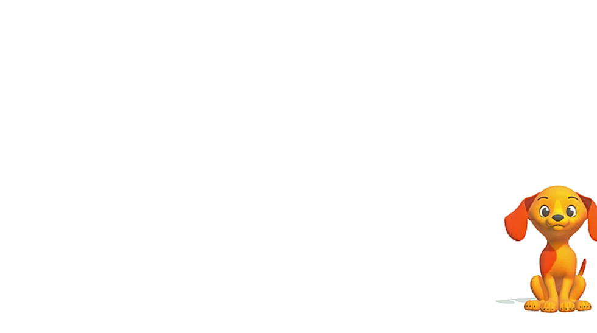
click at [167, 13] on video "Your browser must support playing .mp4 files to use Literably. Please try using…" at bounding box center [297, 87] width 603 height 205
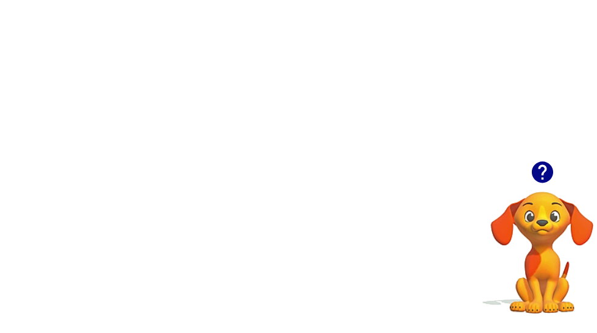
click at [212, 62] on video "Your browser must support playing .mp4 files to use Literably. Please try using…" at bounding box center [297, 87] width 603 height 205
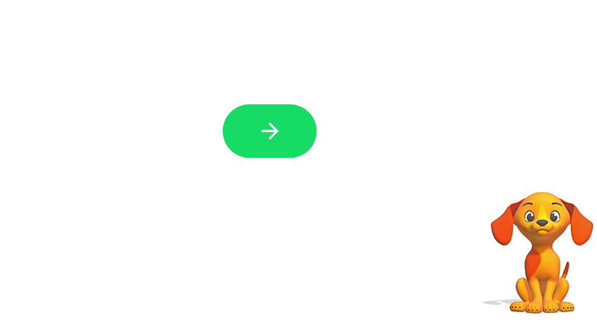
click at [287, 155] on icon "button" at bounding box center [297, 165] width 21 height 21
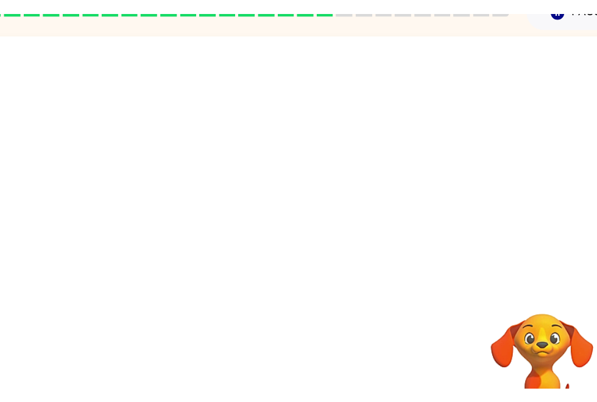
scroll to position [26, 4]
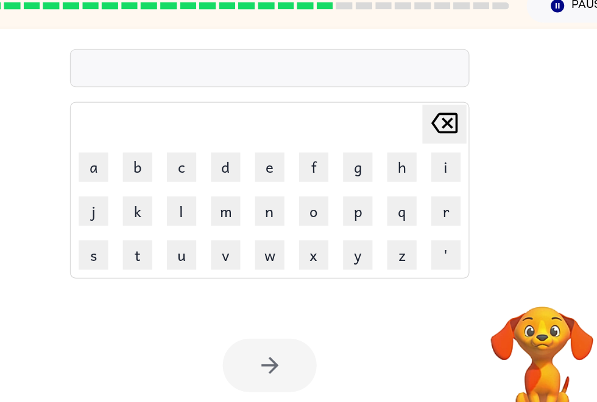
click at [249, 194] on button "m" at bounding box center [261, 206] width 24 height 24
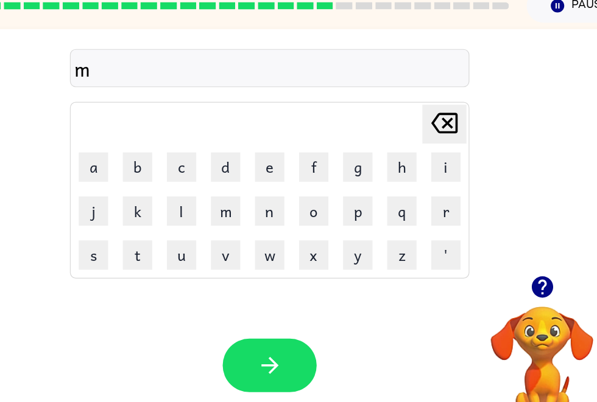
click at [285, 157] on button "e" at bounding box center [297, 169] width 24 height 24
click at [176, 230] on button "t" at bounding box center [188, 242] width 24 height 24
click at [514, 260] on icon "button" at bounding box center [523, 269] width 18 height 18
click at [322, 157] on button "f" at bounding box center [334, 169] width 24 height 24
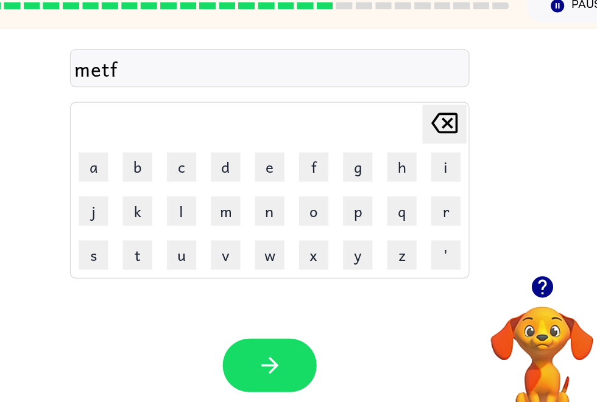
click at [322, 194] on button "o" at bounding box center [334, 206] width 24 height 24
click at [212, 194] on button "l" at bounding box center [224, 206] width 24 height 24
click at [428, 118] on icon "[PERSON_NAME] last character input" at bounding box center [442, 132] width 29 height 29
click at [285, 157] on button "e" at bounding box center [297, 169] width 24 height 24
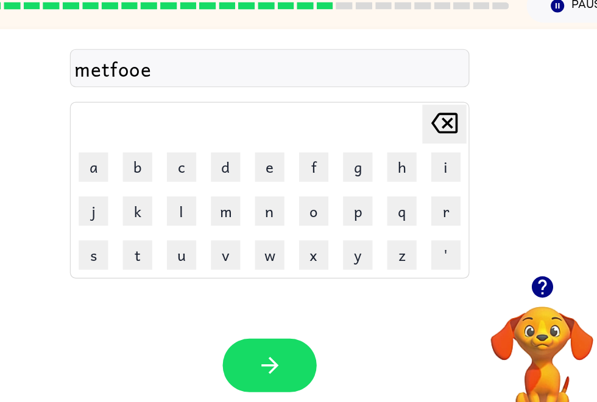
click at [428, 118] on icon "[PERSON_NAME] last character input" at bounding box center [442, 132] width 29 height 29
click at [514, 260] on icon "button" at bounding box center [523, 269] width 18 height 18
click at [428, 118] on icon "[PERSON_NAME] last character input" at bounding box center [442, 132] width 29 height 29
click at [424, 117] on button "[PERSON_NAME] last character input" at bounding box center [442, 133] width 37 height 32
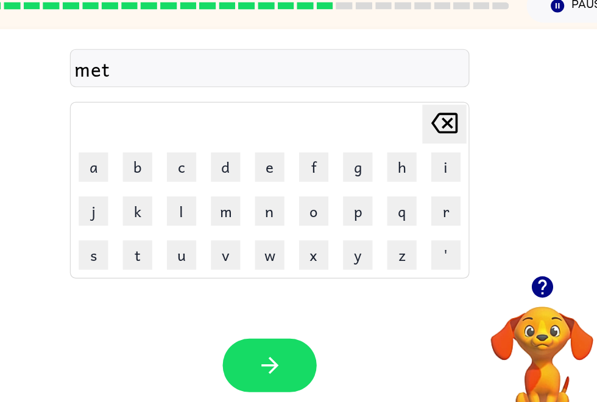
click at [212, 194] on button "l" at bounding box center [224, 206] width 24 height 24
click at [322, 194] on button "o" at bounding box center [334, 206] width 24 height 24
click at [322, 157] on button "f" at bounding box center [334, 169] width 24 height 24
click at [259, 312] on button "button" at bounding box center [298, 334] width 78 height 44
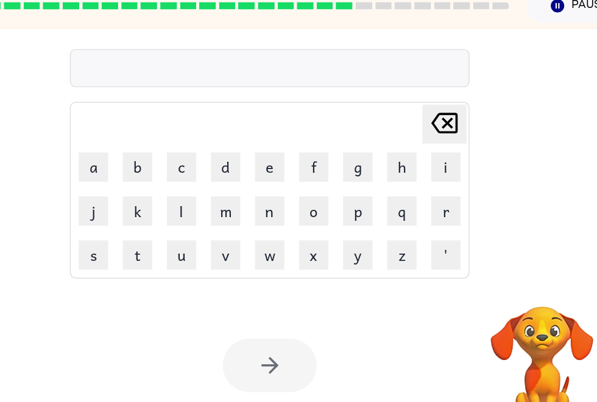
click at [322, 157] on button "f" at bounding box center [334, 169] width 24 height 24
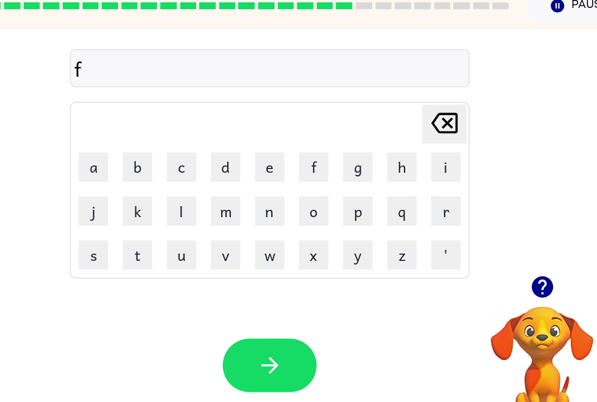
click at [285, 157] on button "e" at bounding box center [297, 169] width 24 height 24
click at [514, 260] on icon "button" at bounding box center [523, 269] width 18 height 18
click at [249, 230] on button "v" at bounding box center [261, 242] width 24 height 24
click at [432, 194] on button "r" at bounding box center [444, 206] width 24 height 24
click at [428, 118] on icon "[PERSON_NAME] last character input" at bounding box center [442, 132] width 29 height 29
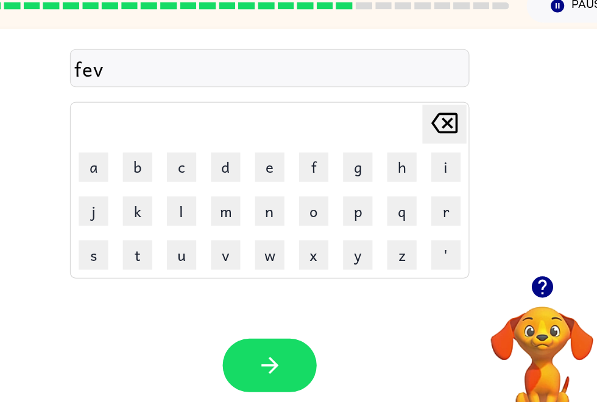
click at [139, 157] on button "a" at bounding box center [151, 169] width 24 height 24
click at [428, 118] on icon "[PERSON_NAME] last character input" at bounding box center [442, 132] width 29 height 29
click at [432, 194] on button "r" at bounding box center [444, 206] width 24 height 24
click at [259, 312] on button "button" at bounding box center [298, 334] width 78 height 44
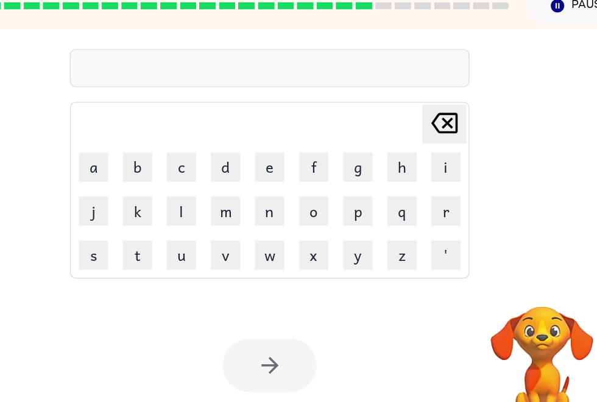
click at [212, 157] on button "c" at bounding box center [224, 169] width 24 height 24
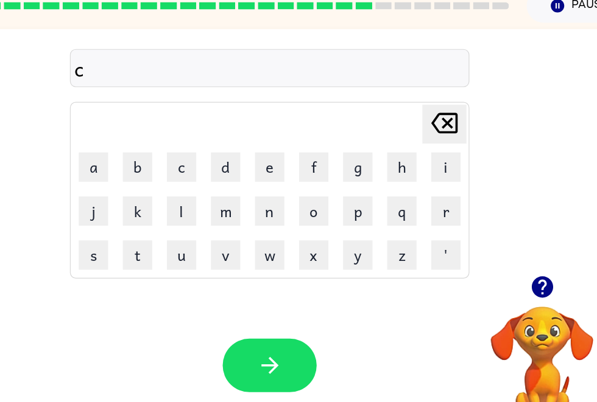
click at [176, 157] on button "b" at bounding box center [188, 169] width 24 height 24
click at [432, 157] on button "i" at bounding box center [444, 169] width 24 height 24
click at [285, 194] on button "n" at bounding box center [297, 206] width 24 height 24
click at [432, 124] on icon at bounding box center [443, 132] width 22 height 17
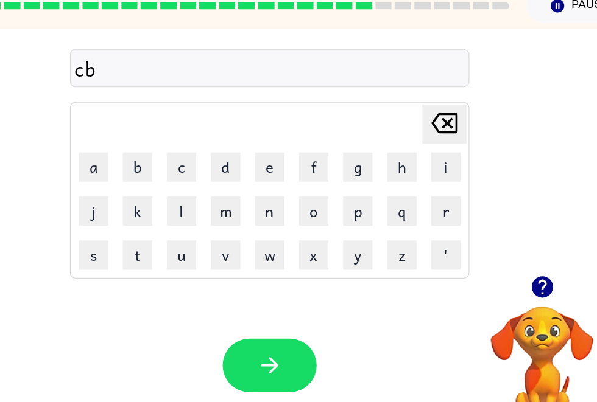
click at [424, 117] on button "[PERSON_NAME] last character input" at bounding box center [442, 133] width 37 height 32
click at [432, 157] on button "i" at bounding box center [444, 169] width 24 height 24
click at [176, 157] on button "b" at bounding box center [188, 169] width 24 height 24
click at [432, 157] on button "i" at bounding box center [444, 169] width 24 height 24
click at [428, 118] on icon "[PERSON_NAME] last character input" at bounding box center [442, 132] width 29 height 29
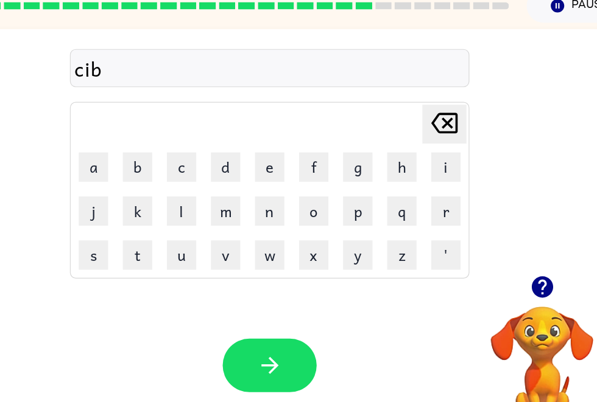
click at [176, 157] on button "b" at bounding box center [188, 169] width 24 height 24
click at [285, 157] on button "e" at bounding box center [297, 169] width 24 height 24
click at [285, 194] on button "n" at bounding box center [297, 206] width 24 height 24
click at [428, 118] on icon "[PERSON_NAME] last character input" at bounding box center [442, 132] width 29 height 29
click at [424, 117] on button "[PERSON_NAME] last character input" at bounding box center [442, 133] width 37 height 32
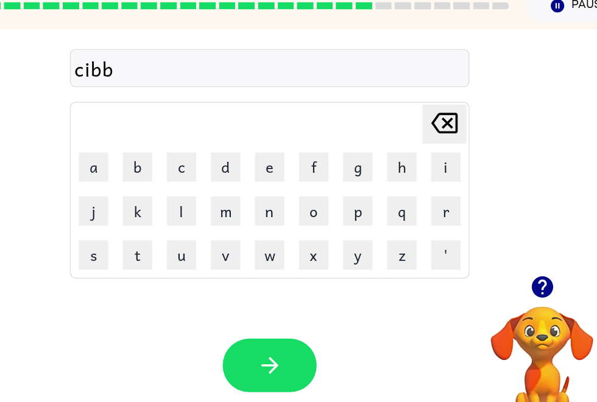
click at [424, 117] on button "[PERSON_NAME] last character input" at bounding box center [442, 133] width 37 height 32
click at [428, 118] on icon "[PERSON_NAME] last character input" at bounding box center [442, 132] width 29 height 29
click at [176, 157] on button "b" at bounding box center [188, 169] width 24 height 24
click at [432, 157] on button "i" at bounding box center [444, 169] width 24 height 24
click at [514, 260] on icon "button" at bounding box center [523, 269] width 18 height 18
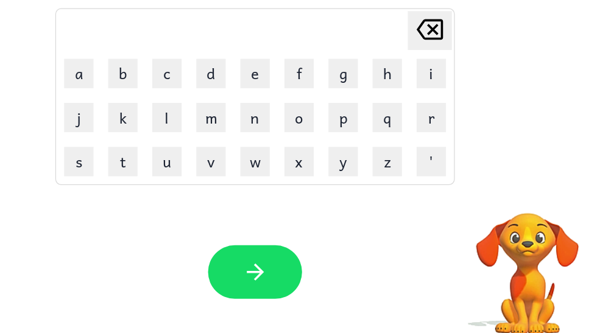
scroll to position [83, 4]
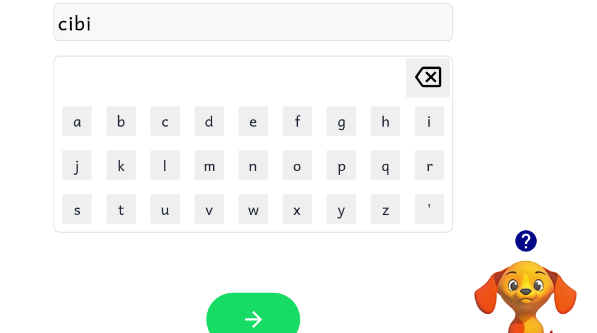
click at [285, 136] on button "n" at bounding box center [297, 148] width 24 height 24
click at [432, 99] on button "i" at bounding box center [444, 111] width 24 height 24
click at [285, 136] on button "n" at bounding box center [297, 148] width 24 height 24
click at [259, 254] on button "button" at bounding box center [298, 276] width 78 height 44
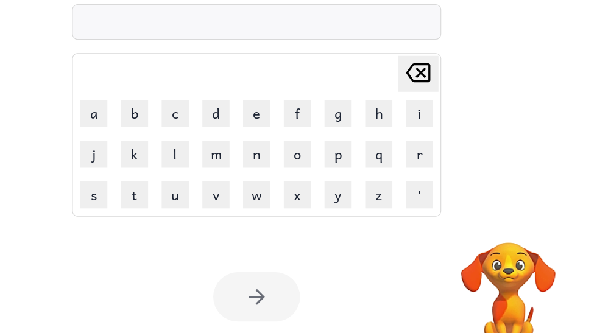
scroll to position [68, 4]
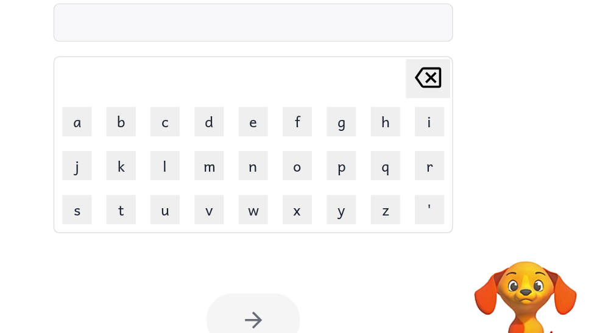
click at [212, 114] on button "c" at bounding box center [224, 126] width 24 height 24
click at [395, 114] on button "h" at bounding box center [407, 126] width 24 height 24
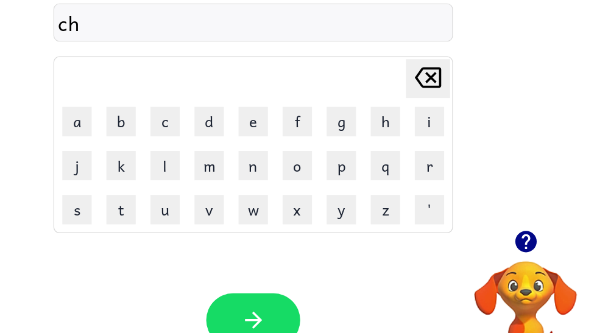
click at [139, 114] on button "a" at bounding box center [151, 126] width 24 height 24
click at [432, 114] on button "i" at bounding box center [444, 126] width 24 height 24
click at [285, 151] on button "n" at bounding box center [297, 163] width 24 height 24
click at [432, 82] on icon at bounding box center [443, 90] width 22 height 17
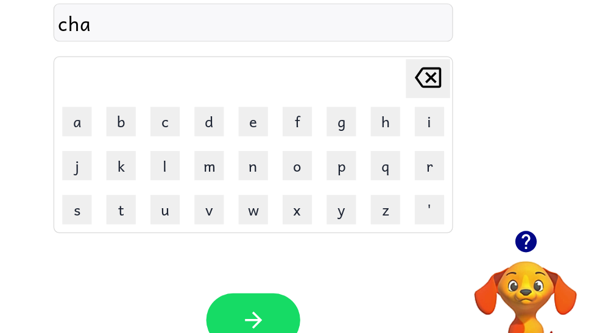
click at [428, 75] on icon "[PERSON_NAME] last character input" at bounding box center [442, 89] width 29 height 29
click at [212, 114] on button "c" at bounding box center [224, 126] width 24 height 24
click at [395, 114] on button "h" at bounding box center [407, 126] width 24 height 24
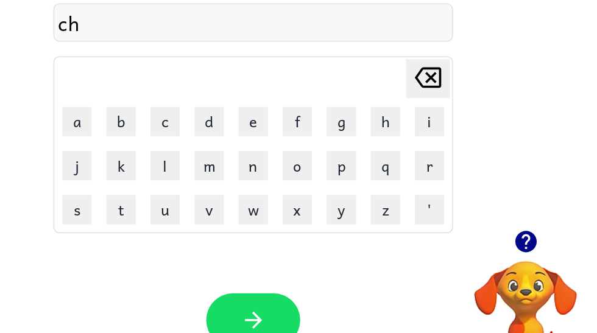
click at [432, 114] on button "i" at bounding box center [444, 126] width 24 height 24
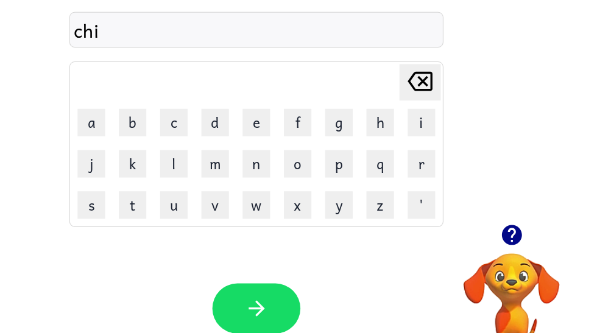
scroll to position [72, 4]
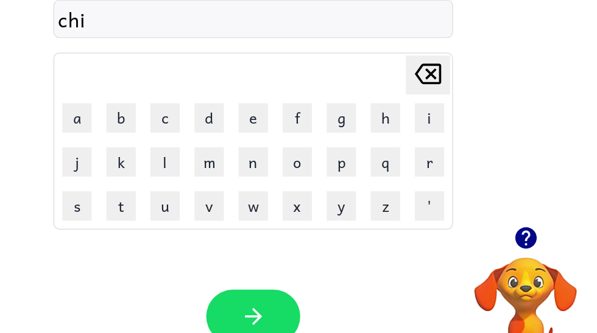
click at [176, 147] on button "k" at bounding box center [188, 159] width 24 height 24
click at [432, 110] on button "i" at bounding box center [444, 122] width 24 height 24
click at [285, 147] on button "n" at bounding box center [297, 159] width 24 height 24
click at [359, 110] on button "g" at bounding box center [371, 122] width 24 height 24
click at [259, 265] on button "button" at bounding box center [298, 287] width 78 height 44
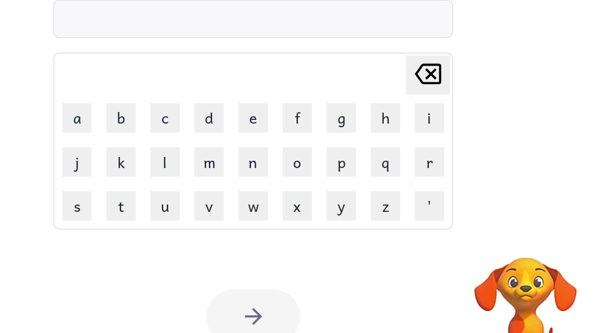
click at [322, 110] on button "f" at bounding box center [334, 122] width 24 height 24
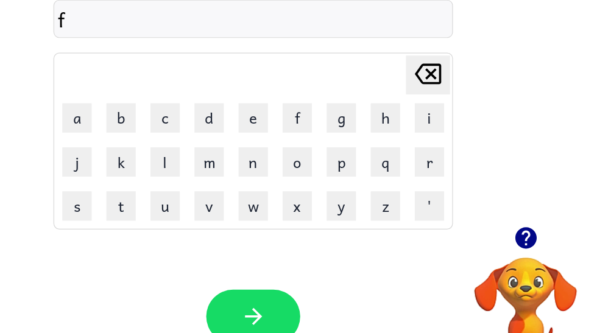
click at [514, 213] on icon "button" at bounding box center [523, 222] width 18 height 18
click at [428, 71] on icon "[PERSON_NAME] last character input" at bounding box center [442, 85] width 29 height 29
click at [359, 147] on button "p" at bounding box center [371, 159] width 24 height 24
click at [432, 110] on button "i" at bounding box center [444, 122] width 24 height 24
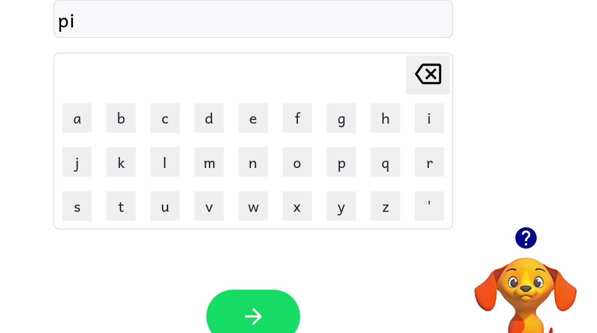
click at [514, 213] on icon "button" at bounding box center [523, 222] width 18 height 18
click at [432, 77] on icon at bounding box center [443, 85] width 22 height 17
click at [432, 147] on button "r" at bounding box center [444, 159] width 24 height 24
click at [322, 147] on button "o" at bounding box center [334, 159] width 24 height 24
click at [322, 110] on button "f" at bounding box center [334, 122] width 24 height 24
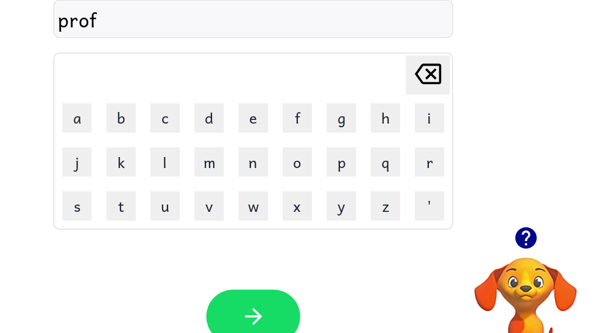
click at [322, 147] on button "o" at bounding box center [334, 159] width 24 height 24
click at [212, 147] on button "l" at bounding box center [224, 159] width 24 height 24
click at [259, 265] on button "button" at bounding box center [298, 287] width 78 height 44
click at [176, 110] on button "b" at bounding box center [188, 122] width 24 height 24
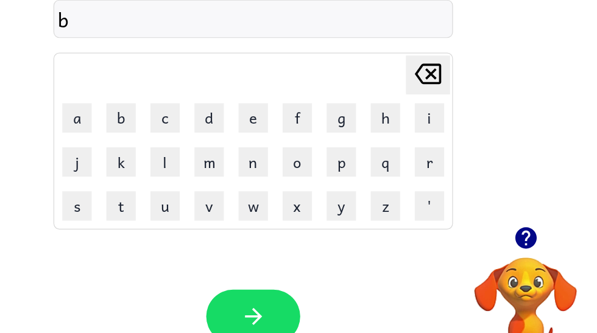
click at [432, 147] on button "r" at bounding box center [444, 159] width 24 height 24
click at [432, 110] on button "i" at bounding box center [444, 122] width 24 height 24
click at [285, 147] on button "n" at bounding box center [297, 159] width 24 height 24
click at [428, 71] on icon "[PERSON_NAME] last character input" at bounding box center [442, 85] width 29 height 29
click at [285, 110] on button "e" at bounding box center [297, 122] width 24 height 24
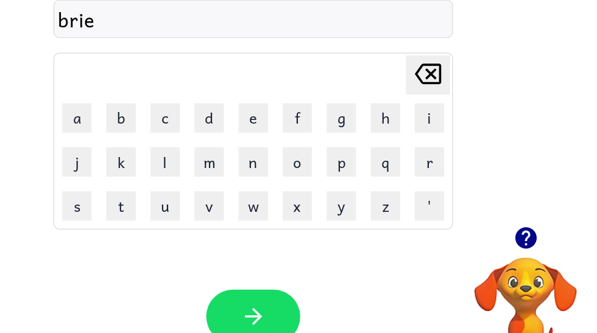
click at [428, 71] on icon "[PERSON_NAME] last character input" at bounding box center [442, 85] width 29 height 29
click at [285, 147] on button "n" at bounding box center [297, 159] width 24 height 24
click at [285, 110] on button "e" at bounding box center [297, 122] width 24 height 24
click at [428, 71] on icon "[PERSON_NAME] last character input" at bounding box center [442, 85] width 29 height 29
click at [139, 110] on button "a" at bounding box center [151, 122] width 24 height 24
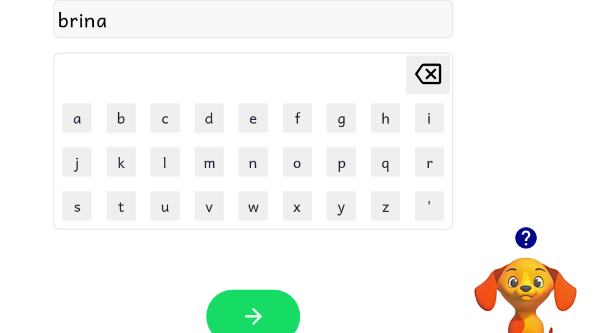
click at [432, 77] on icon at bounding box center [443, 85] width 22 height 17
click at [139, 110] on button "a" at bounding box center [151, 122] width 24 height 24
click at [428, 71] on icon "[PERSON_NAME] last character input" at bounding box center [442, 85] width 29 height 29
click at [285, 147] on button "n" at bounding box center [297, 159] width 24 height 24
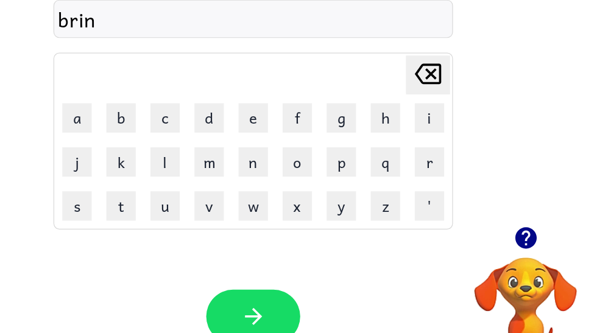
click at [424, 71] on button "[PERSON_NAME] last character input" at bounding box center [442, 87] width 37 height 32
click at [139, 110] on button "a" at bounding box center [151, 122] width 24 height 24
click at [285, 147] on button "n" at bounding box center [297, 159] width 24 height 24
click at [285, 110] on button "e" at bounding box center [297, 122] width 24 height 24
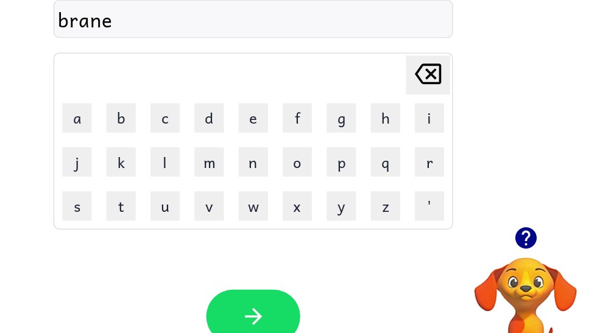
click at [428, 71] on icon "[PERSON_NAME] last character input" at bounding box center [442, 85] width 29 height 29
click at [287, 276] on icon "button" at bounding box center [297, 286] width 21 height 21
click at [212, 110] on button "c" at bounding box center [224, 122] width 24 height 24
click at [395, 110] on button "h" at bounding box center [407, 122] width 24 height 24
click at [432, 110] on button "i" at bounding box center [444, 122] width 24 height 24
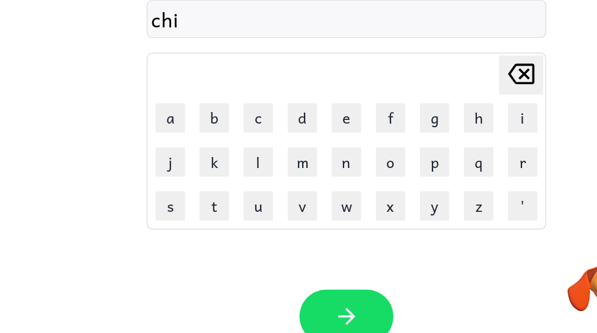
click at [291, 147] on button "n" at bounding box center [297, 159] width 24 height 24
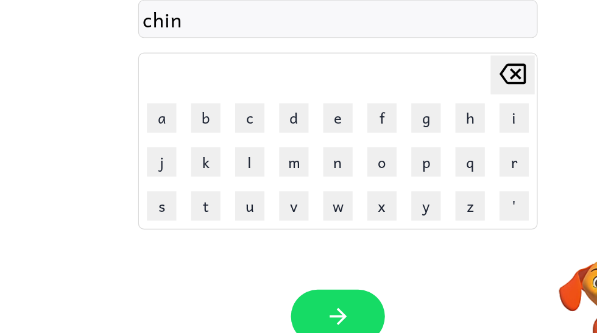
scroll to position [0, 7]
click at [283, 280] on icon "button" at bounding box center [290, 287] width 14 height 14
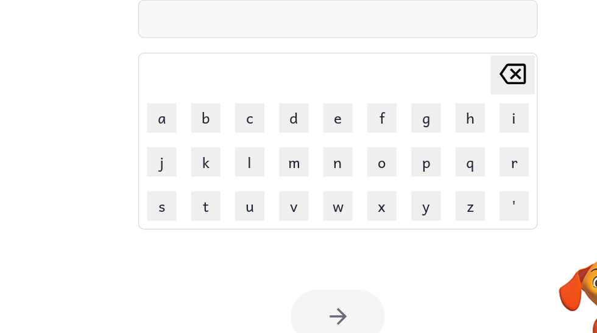
click at [132, 183] on button "s" at bounding box center [144, 195] width 24 height 24
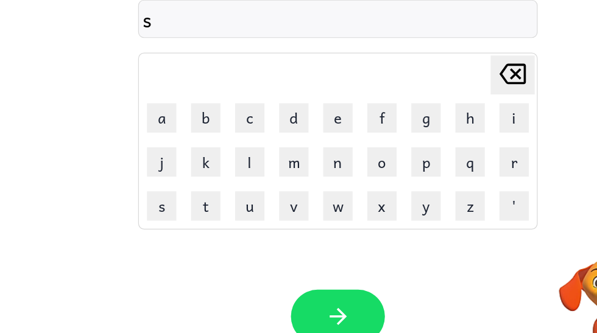
click at [320, 147] on button "o" at bounding box center [327, 159] width 24 height 24
click at [321, 110] on button "f" at bounding box center [327, 122] width 24 height 24
click at [171, 183] on button "t" at bounding box center [181, 195] width 24 height 24
click at [265, 265] on button "button" at bounding box center [290, 287] width 78 height 44
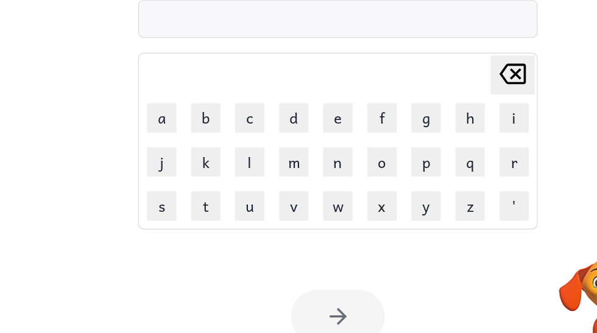
click at [388, 110] on button "h" at bounding box center [400, 122] width 24 height 24
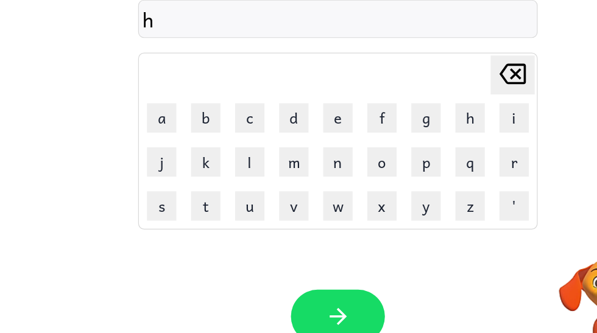
click at [315, 147] on button "o" at bounding box center [327, 159] width 24 height 24
click at [208, 147] on button "l" at bounding box center [217, 159] width 24 height 24
click at [323, 147] on button "o" at bounding box center [327, 159] width 24 height 24
click at [243, 110] on button "d" at bounding box center [254, 122] width 24 height 24
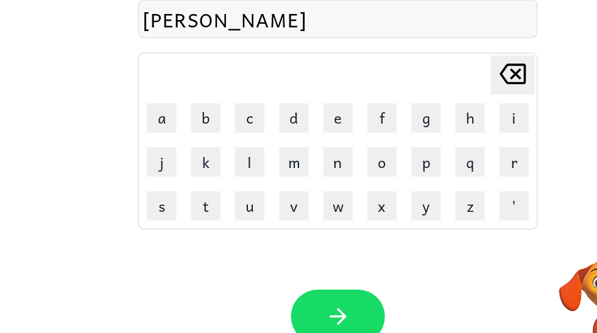
click at [132, 110] on button "a" at bounding box center [144, 122] width 24 height 24
click at [335, 173] on table "Delete Delete last character input a b c d e f g h i j k l m n o p q r s t u v …" at bounding box center [290, 141] width 330 height 145
click at [352, 183] on button "y" at bounding box center [363, 195] width 24 height 24
click at [292, 265] on button "button" at bounding box center [290, 287] width 78 height 44
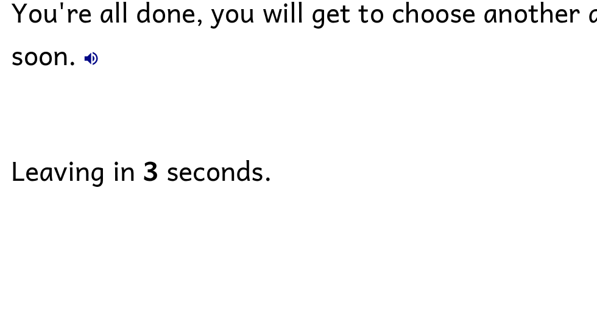
click at [435, 91] on div "You're all done, you will get to choose another activity soon. Leaving in 3 sec…" at bounding box center [290, 156] width 603 height 341
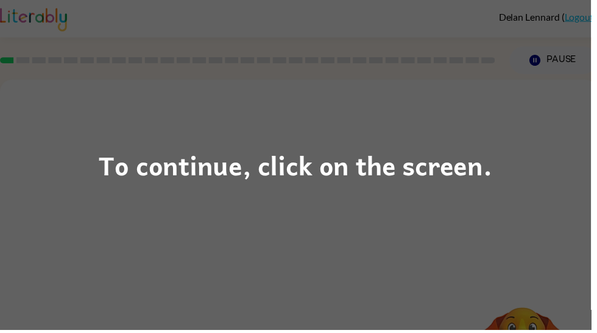
click at [85, 197] on div "To continue, click on the screen." at bounding box center [298, 166] width 597 height 333
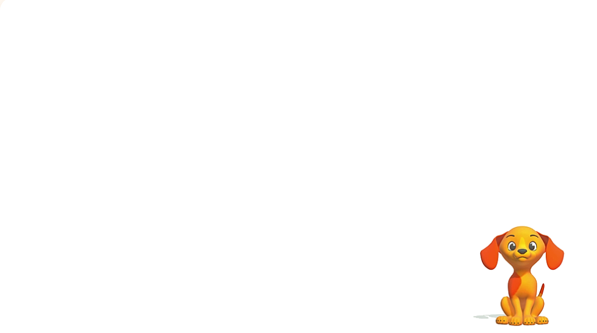
scroll to position [82, 0]
click at [544, 211] on video "Your browser must support playing .mp4 files to use Literably. Please try using…" at bounding box center [527, 270] width 122 height 122
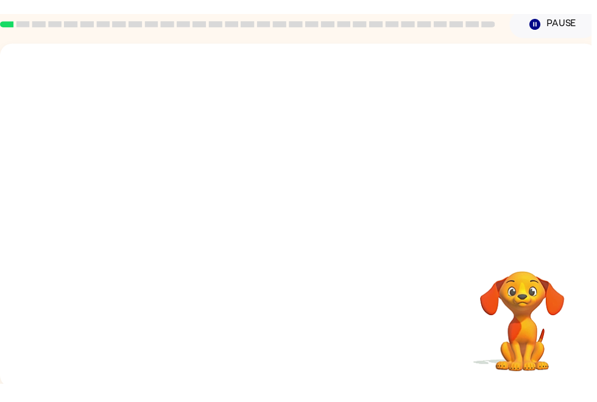
scroll to position [22, 0]
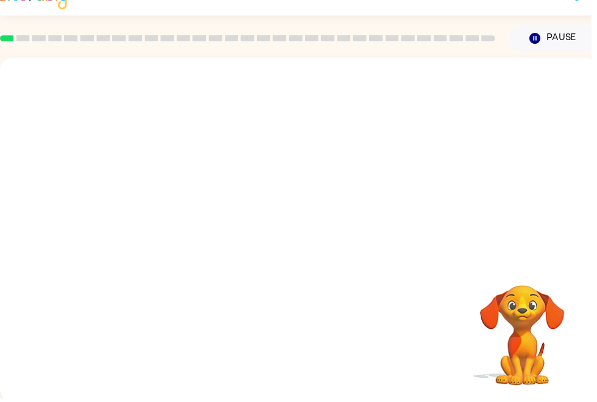
click at [535, 238] on div at bounding box center [301, 160] width 603 height 205
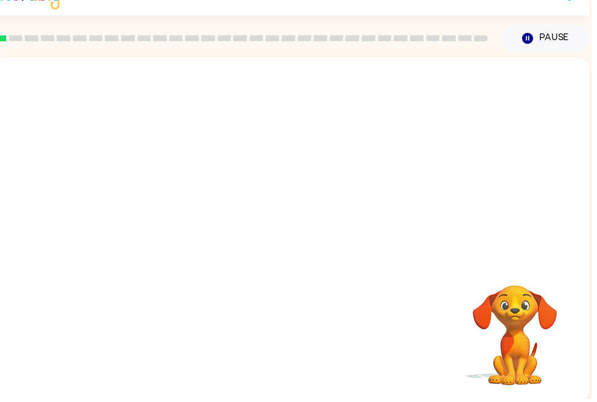
scroll to position [0, 7]
click at [11, 37] on rect at bounding box center [16, 39] width 14 height 6
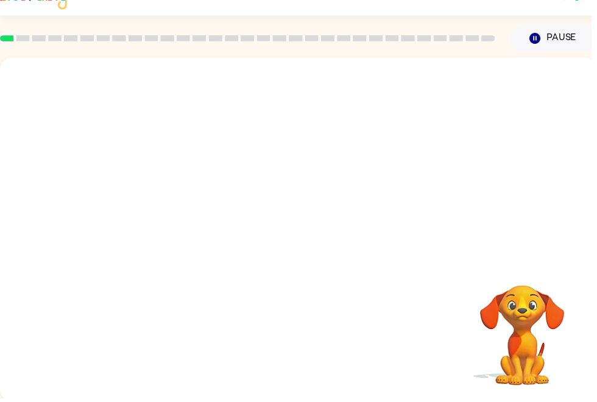
scroll to position [0, 0]
click at [472, 221] on div at bounding box center [301, 160] width 603 height 205
click at [572, 41] on button "Pause Pause" at bounding box center [558, 39] width 88 height 28
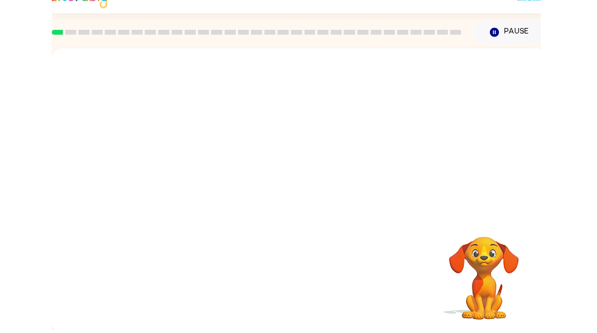
scroll to position [0, 0]
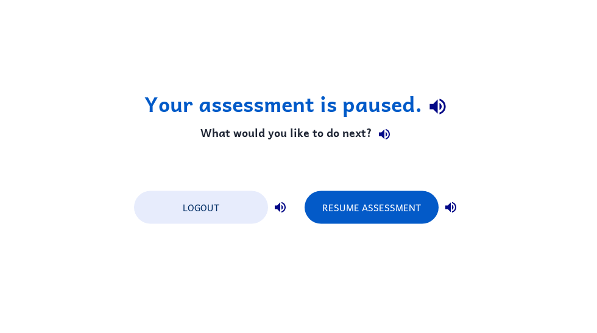
click at [373, 212] on button "Resume Assessment" at bounding box center [371, 207] width 134 height 33
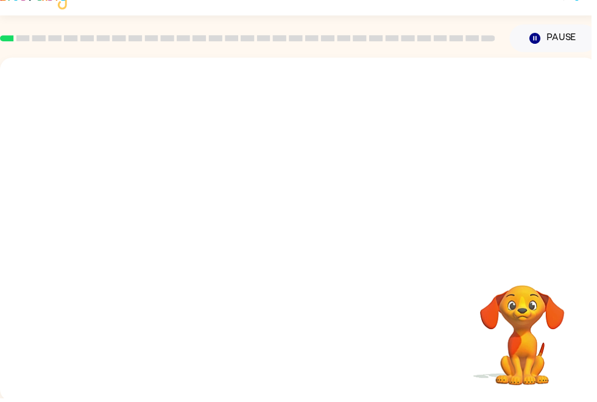
scroll to position [22, 0]
click at [301, 234] on div at bounding box center [301, 238] width 78 height 44
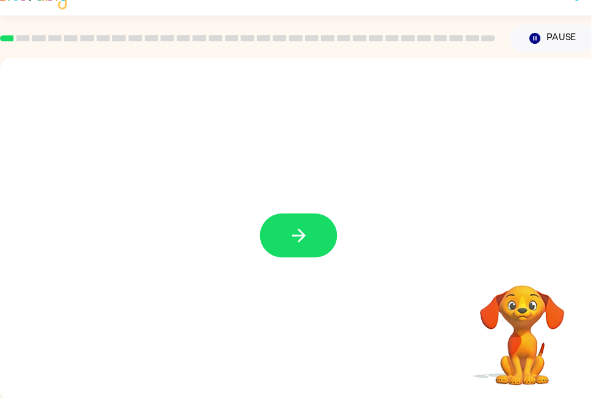
click at [309, 238] on icon "button" at bounding box center [301, 238] width 21 height 21
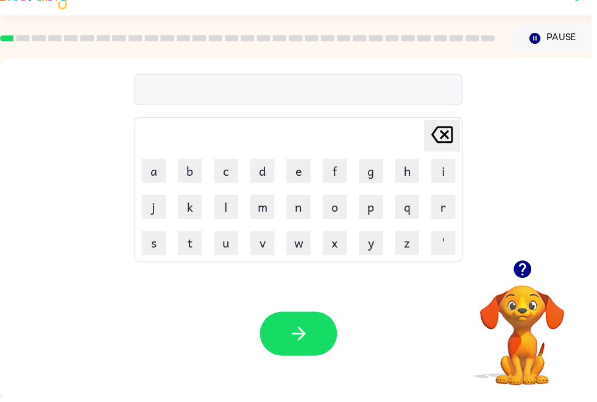
click at [374, 248] on button "y" at bounding box center [374, 246] width 24 height 24
click at [230, 247] on button "u" at bounding box center [228, 246] width 24 height 24
click at [265, 203] on button "m" at bounding box center [265, 209] width 24 height 24
click at [307, 327] on button "button" at bounding box center [301, 337] width 78 height 44
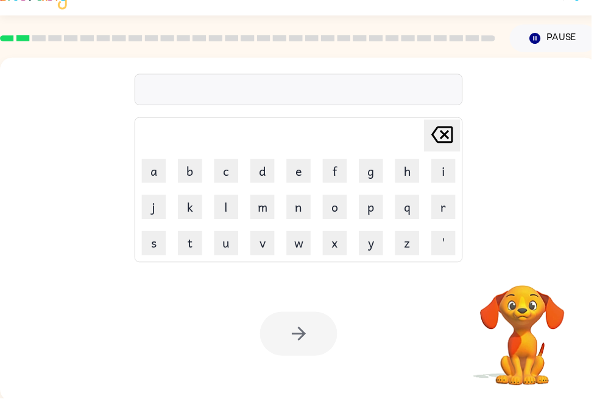
click at [265, 167] on button "d" at bounding box center [265, 173] width 24 height 24
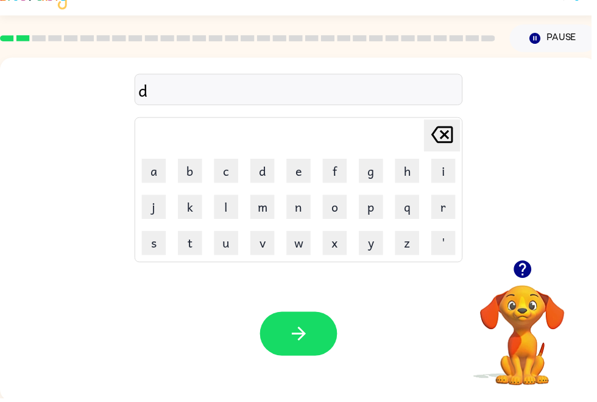
click at [456, 214] on button "r" at bounding box center [447, 209] width 24 height 24
click at [158, 169] on button "a" at bounding box center [155, 173] width 24 height 24
click at [306, 331] on icon "button" at bounding box center [301, 337] width 21 height 21
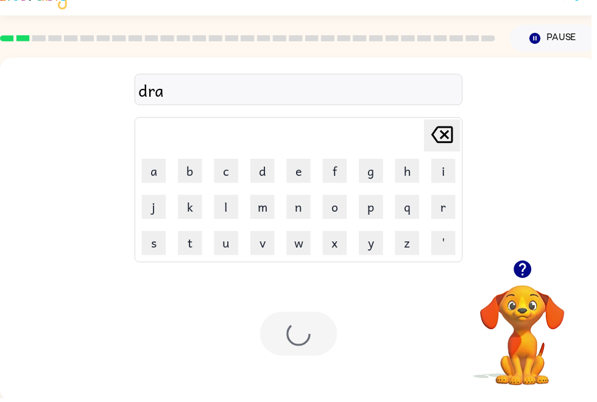
click at [197, 92] on div "dra" at bounding box center [301, 92] width 324 height 26
click at [299, 242] on button "w" at bounding box center [301, 246] width 24 height 24
click at [205, 91] on div "draw" at bounding box center [301, 92] width 324 height 26
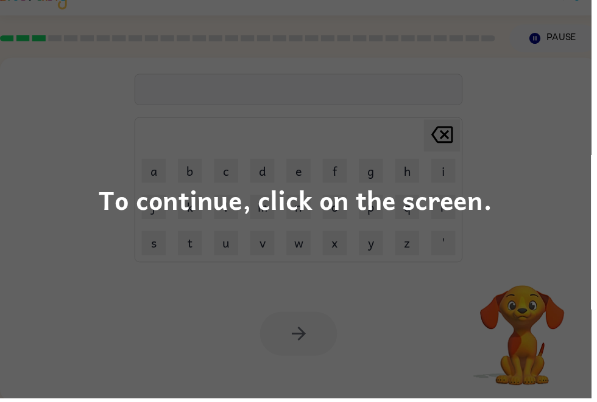
click at [83, 128] on div "To continue, click on the screen." at bounding box center [298, 201] width 597 height 402
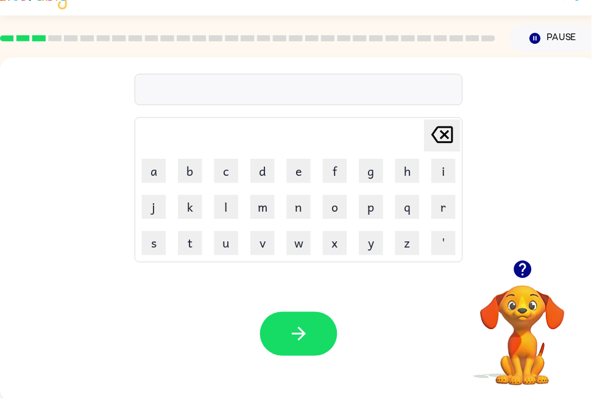
click at [196, 242] on button "t" at bounding box center [192, 246] width 24 height 24
click at [327, 202] on button "o" at bounding box center [338, 209] width 24 height 24
click at [295, 241] on button "w" at bounding box center [301, 246] width 24 height 24
click at [441, 208] on button "r" at bounding box center [447, 209] width 24 height 24
click at [301, 208] on button "n" at bounding box center [301, 209] width 24 height 24
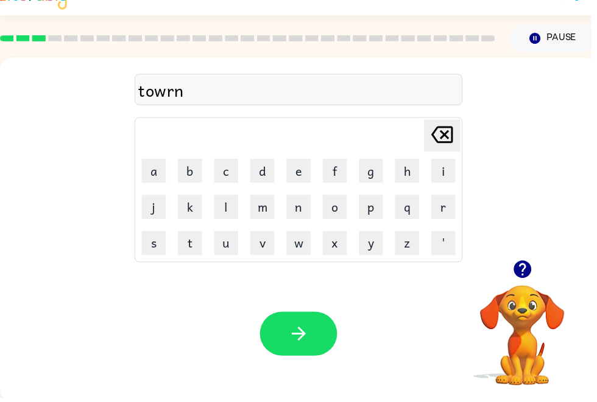
click at [292, 329] on icon "button" at bounding box center [301, 337] width 21 height 21
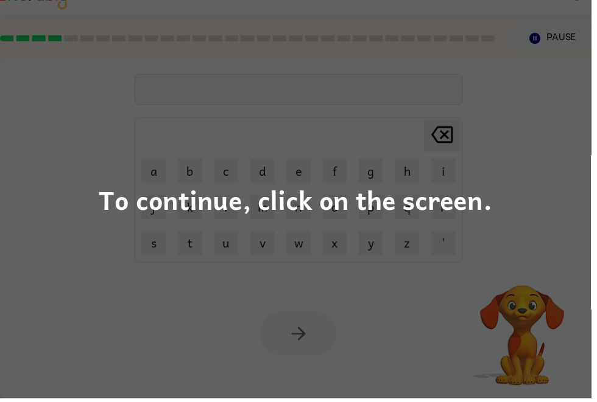
click at [111, 111] on div "To continue, click on the screen." at bounding box center [298, 201] width 597 height 402
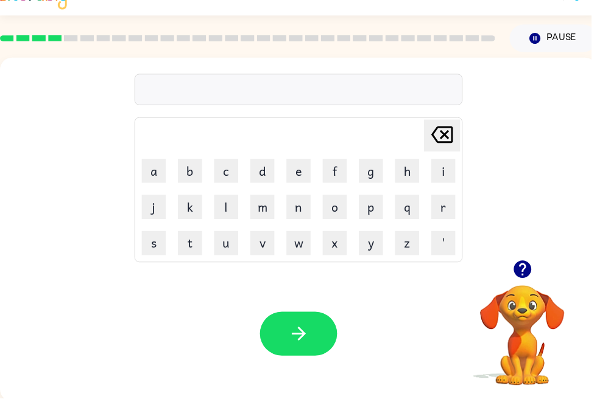
click at [337, 163] on button "f" at bounding box center [338, 173] width 24 height 24
click at [337, 207] on button "o" at bounding box center [338, 209] width 24 height 24
click at [453, 142] on icon "[PERSON_NAME] last character input" at bounding box center [446, 136] width 29 height 29
click at [219, 200] on button "l" at bounding box center [228, 209] width 24 height 24
click at [337, 201] on button "o" at bounding box center [338, 209] width 24 height 24
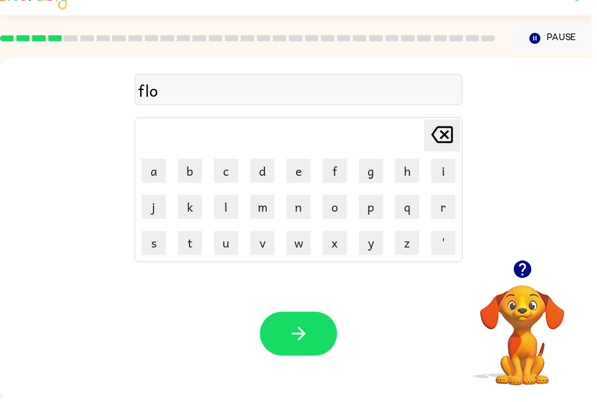
click at [197, 217] on button "k" at bounding box center [192, 209] width 24 height 24
click at [292, 325] on button "button" at bounding box center [301, 337] width 78 height 44
click at [377, 206] on button "p" at bounding box center [374, 209] width 24 height 24
click at [340, 206] on button "o" at bounding box center [338, 209] width 24 height 24
click at [305, 247] on button "w" at bounding box center [301, 246] width 24 height 24
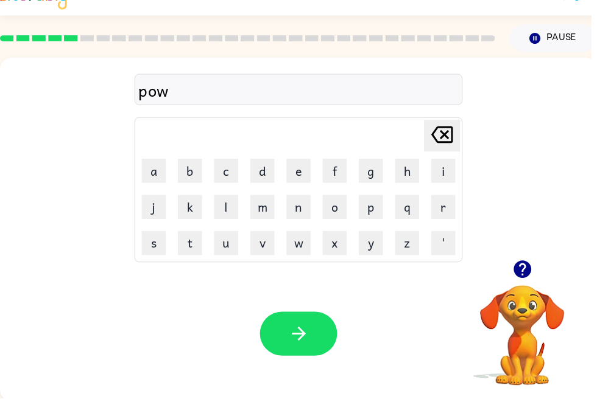
click at [226, 200] on button "l" at bounding box center [228, 209] width 24 height 24
click at [311, 332] on icon "button" at bounding box center [301, 337] width 21 height 21
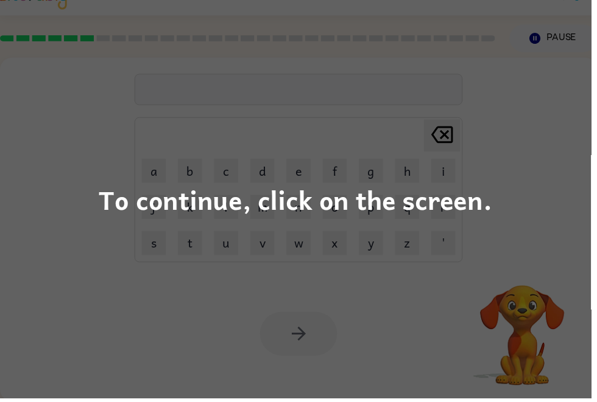
click at [167, 270] on div "To continue, click on the screen." at bounding box center [298, 201] width 597 height 402
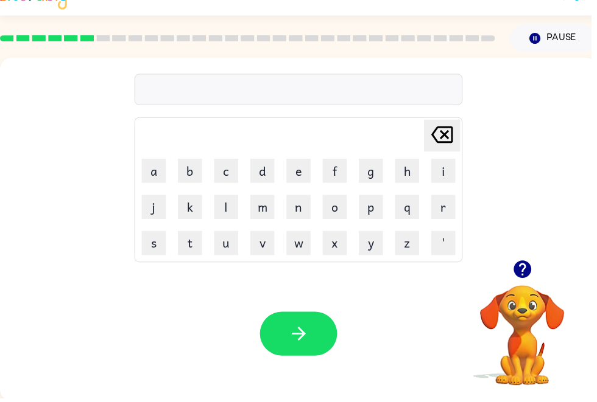
click at [382, 169] on button "g" at bounding box center [374, 173] width 24 height 24
click at [441, 205] on button "r" at bounding box center [447, 209] width 24 height 24
click at [163, 169] on button "a" at bounding box center [155, 173] width 24 height 24
click at [449, 169] on button "i" at bounding box center [447, 173] width 24 height 24
click at [304, 206] on button "n" at bounding box center [301, 209] width 24 height 24
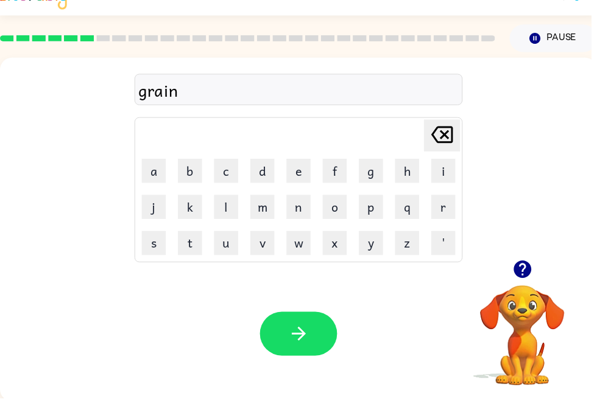
click at [303, 332] on icon "button" at bounding box center [301, 338] width 14 height 14
click at [267, 208] on button "m" at bounding box center [265, 209] width 24 height 24
click at [156, 166] on button "a" at bounding box center [155, 173] width 24 height 24
click at [444, 206] on button "r" at bounding box center [447, 209] width 24 height 24
click at [196, 174] on button "b" at bounding box center [192, 173] width 24 height 24
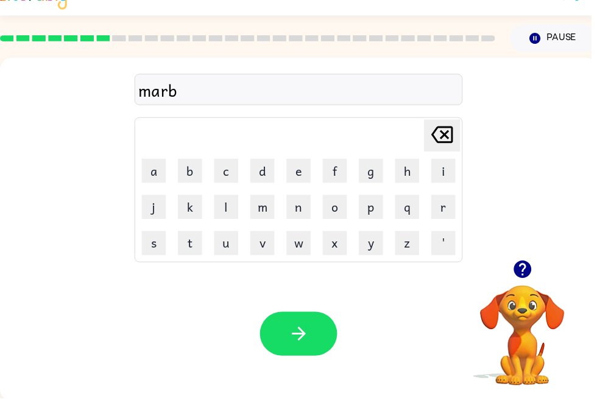
click at [235, 192] on td "l" at bounding box center [228, 209] width 35 height 35
click at [234, 214] on button "l" at bounding box center [228, 209] width 24 height 24
click at [301, 167] on button "e" at bounding box center [301, 173] width 24 height 24
click at [303, 331] on icon "button" at bounding box center [301, 337] width 21 height 21
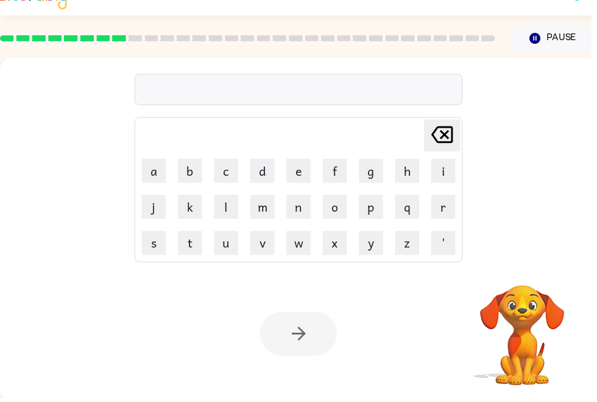
click at [383, 175] on button "g" at bounding box center [374, 173] width 24 height 24
click at [295, 173] on button "e" at bounding box center [301, 173] width 24 height 24
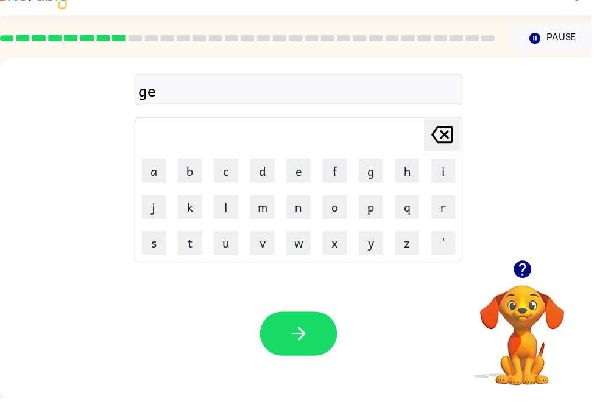
click at [449, 128] on icon at bounding box center [446, 136] width 22 height 17
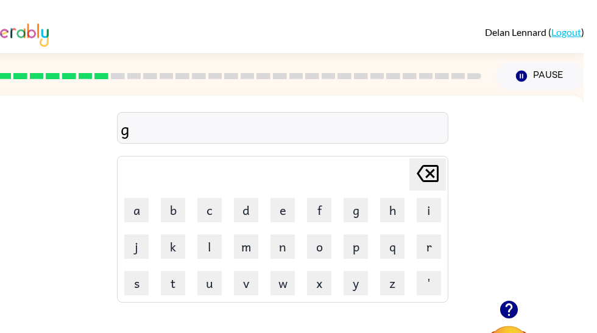
scroll to position [0, 6]
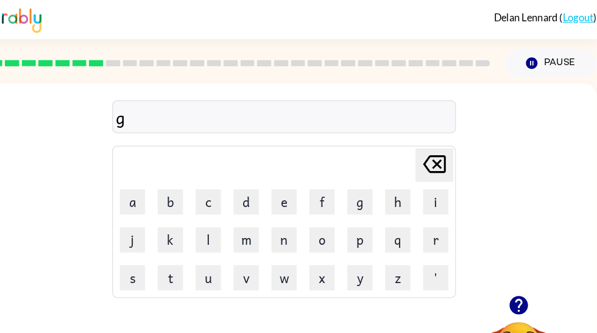
click at [425, 144] on icon "[PERSON_NAME] last character input" at bounding box center [439, 158] width 29 height 29
click at [247, 198] on button "d" at bounding box center [259, 195] width 24 height 24
click at [320, 228] on button "o" at bounding box center [332, 231] width 24 height 24
click at [356, 198] on button "g" at bounding box center [368, 195] width 24 height 24
click at [283, 198] on button "e" at bounding box center [295, 195] width 24 height 24
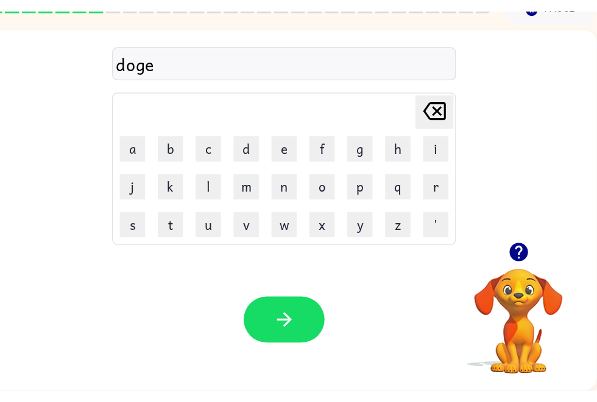
scroll to position [26, 6]
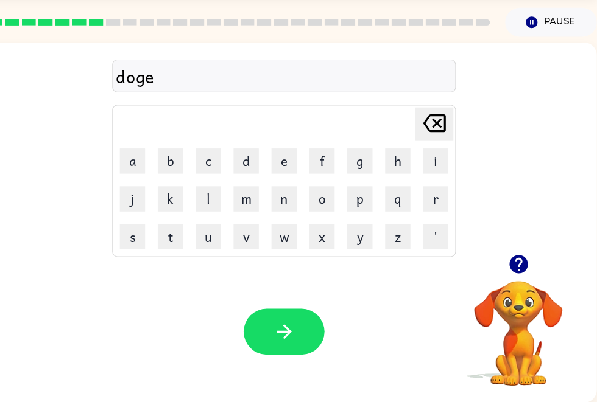
click at [275, 312] on button "button" at bounding box center [295, 334] width 78 height 44
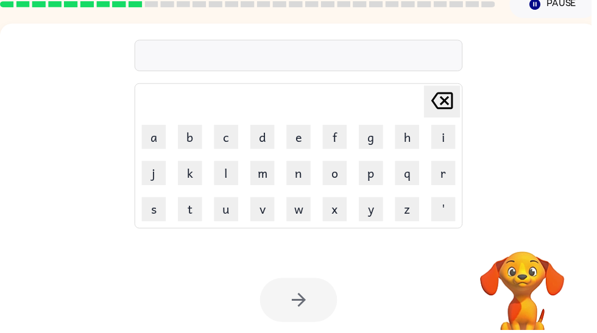
scroll to position [57, 0]
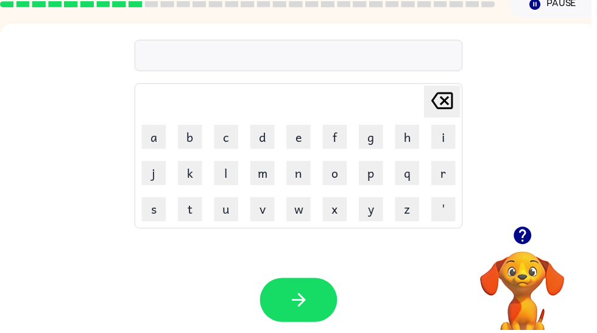
click at [226, 172] on button "l" at bounding box center [228, 175] width 24 height 24
click at [336, 172] on button "o" at bounding box center [338, 175] width 24 height 24
click at [298, 205] on button "w" at bounding box center [301, 211] width 24 height 24
click at [446, 102] on icon "[PERSON_NAME] last character input" at bounding box center [446, 101] width 29 height 29
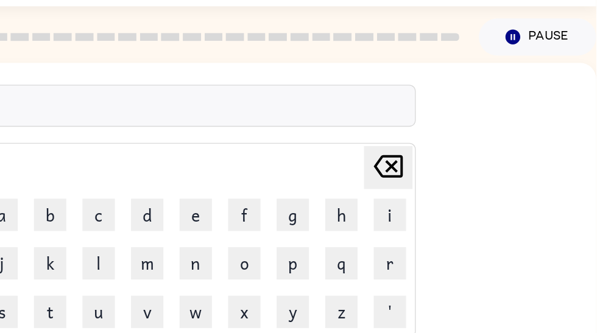
click at [327, 74] on div "lo Delete Delete last character input a b c d e f g h i j k l m n o p q r s t u…" at bounding box center [295, 149] width 603 height 205
click at [429, 118] on icon at bounding box center [440, 125] width 22 height 17
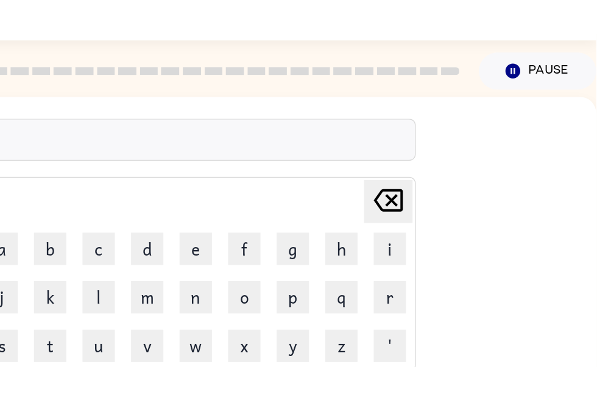
scroll to position [0, 0]
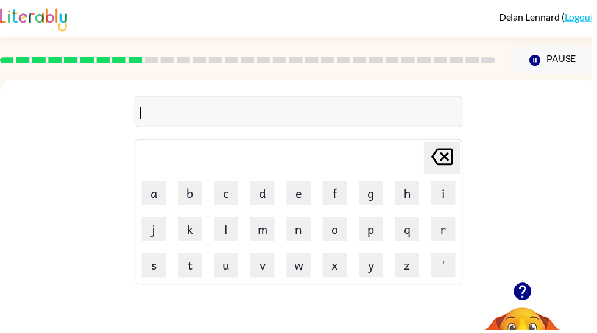
click at [447, 149] on icon "[PERSON_NAME] last character input" at bounding box center [446, 158] width 29 height 29
click at [223, 189] on button "c" at bounding box center [228, 195] width 24 height 24
click at [227, 223] on button "l" at bounding box center [228, 231] width 24 height 24
click at [343, 229] on button "o" at bounding box center [338, 231] width 24 height 24
click at [299, 274] on button "w" at bounding box center [301, 268] width 24 height 24
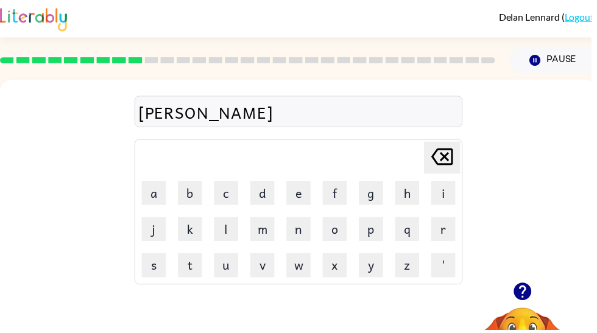
click at [275, 203] on button "d" at bounding box center [265, 195] width 24 height 24
click at [163, 268] on button "s" at bounding box center [155, 268] width 24 height 24
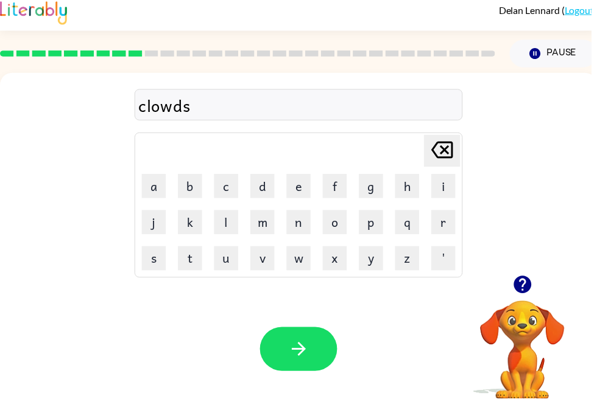
scroll to position [7, 0]
click at [296, 332] on button "button" at bounding box center [301, 352] width 78 height 44
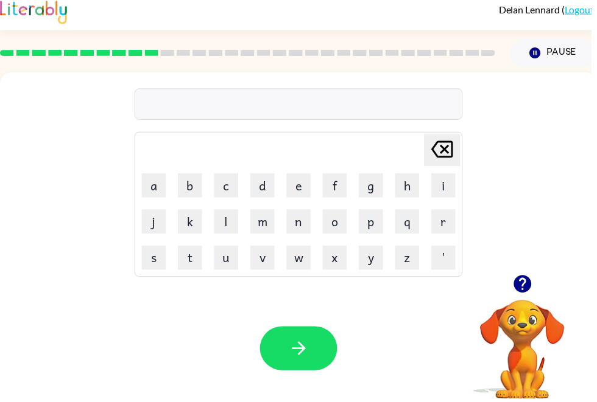
click at [235, 265] on button "u" at bounding box center [228, 260] width 24 height 24
click at [312, 230] on button "n" at bounding box center [301, 224] width 24 height 24
click at [450, 228] on button "r" at bounding box center [447, 224] width 24 height 24
click at [313, 191] on button "e" at bounding box center [301, 187] width 24 height 24
click at [159, 184] on button "a" at bounding box center [155, 187] width 24 height 24
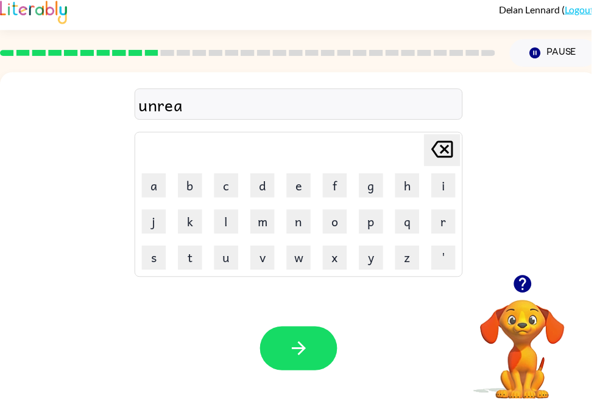
click at [230, 226] on button "l" at bounding box center [228, 224] width 24 height 24
click at [284, 332] on button "button" at bounding box center [301, 352] width 78 height 44
click at [199, 270] on button "t" at bounding box center [192, 260] width 24 height 24
click at [452, 189] on button "i" at bounding box center [447, 187] width 24 height 24
click at [257, 187] on button "d" at bounding box center [265, 187] width 24 height 24
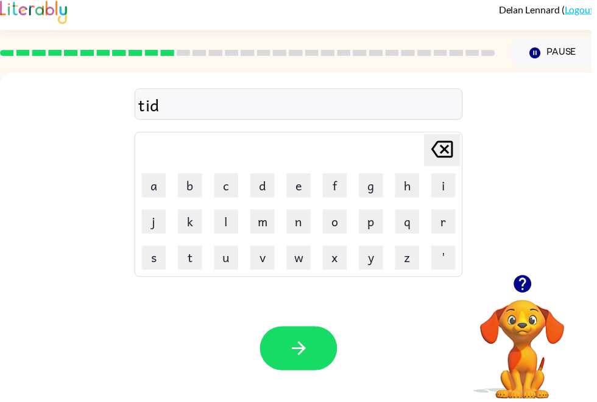
click at [295, 183] on button "e" at bounding box center [301, 187] width 24 height 24
click at [289, 332] on button "button" at bounding box center [301, 352] width 78 height 44
click at [269, 183] on button "d" at bounding box center [265, 187] width 24 height 24
click at [311, 181] on button "e" at bounding box center [301, 187] width 24 height 24
click at [192, 181] on button "b" at bounding box center [192, 187] width 24 height 24
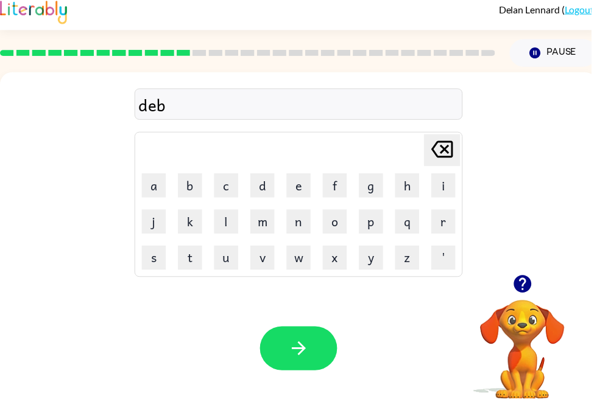
click at [156, 186] on button "a" at bounding box center [155, 187] width 24 height 24
click at [192, 257] on button "t" at bounding box center [192, 260] width 24 height 24
click at [304, 185] on button "e" at bounding box center [301, 187] width 24 height 24
click at [293, 332] on icon "button" at bounding box center [301, 351] width 21 height 21
click at [408, 186] on button "h" at bounding box center [411, 187] width 24 height 24
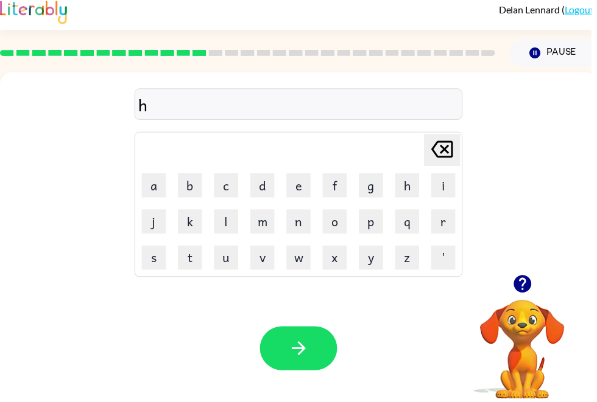
click at [152, 188] on button "a" at bounding box center [155, 187] width 24 height 24
click at [449, 222] on button "r" at bounding box center [447, 224] width 24 height 24
click at [264, 215] on button "m" at bounding box center [265, 224] width 24 height 24
click at [232, 225] on button "l" at bounding box center [228, 224] width 24 height 24
click at [312, 183] on button "e" at bounding box center [301, 187] width 24 height 24
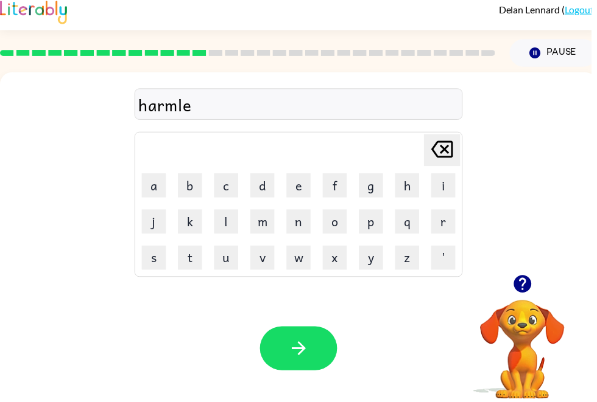
click at [152, 261] on button "s" at bounding box center [155, 260] width 24 height 24
click at [150, 257] on button "s" at bounding box center [155, 260] width 24 height 24
click at [306, 332] on icon "button" at bounding box center [301, 351] width 21 height 21
click at [412, 184] on button "h" at bounding box center [411, 187] width 24 height 24
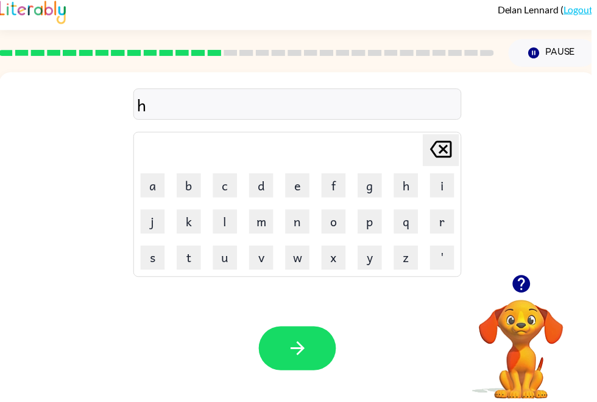
click at [296, 184] on button "e" at bounding box center [300, 187] width 24 height 24
click at [447, 226] on button "r" at bounding box center [446, 224] width 24 height 24
click at [324, 230] on button "o" at bounding box center [336, 224] width 24 height 24
click at [283, 332] on button "button" at bounding box center [300, 352] width 78 height 44
click at [158, 261] on button "s" at bounding box center [154, 260] width 24 height 24
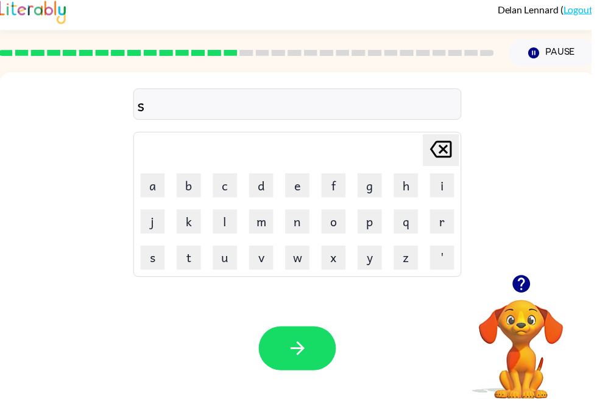
click at [338, 223] on button "o" at bounding box center [336, 224] width 24 height 24
click at [446, 147] on icon "[PERSON_NAME] last character input" at bounding box center [444, 150] width 29 height 29
click at [406, 184] on button "h" at bounding box center [409, 187] width 24 height 24
click at [331, 223] on button "o" at bounding box center [336, 224] width 24 height 24
click at [450, 225] on button "r" at bounding box center [446, 224] width 24 height 24
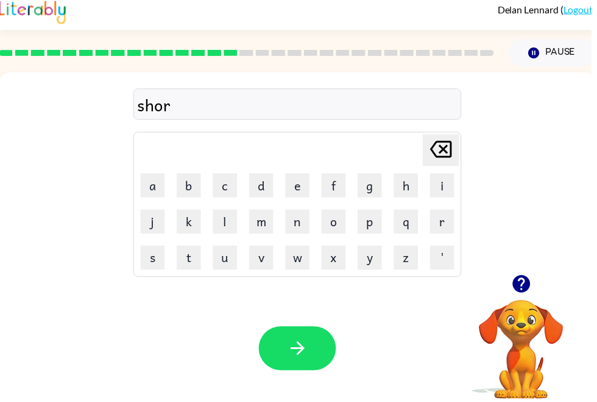
click at [189, 256] on button "t" at bounding box center [190, 260] width 24 height 24
click at [299, 332] on icon "button" at bounding box center [300, 351] width 21 height 21
click at [449, 223] on button "r" at bounding box center [446, 224] width 24 height 24
click at [449, 181] on button "i" at bounding box center [446, 187] width 24 height 24
click at [274, 183] on button "d" at bounding box center [263, 187] width 24 height 24
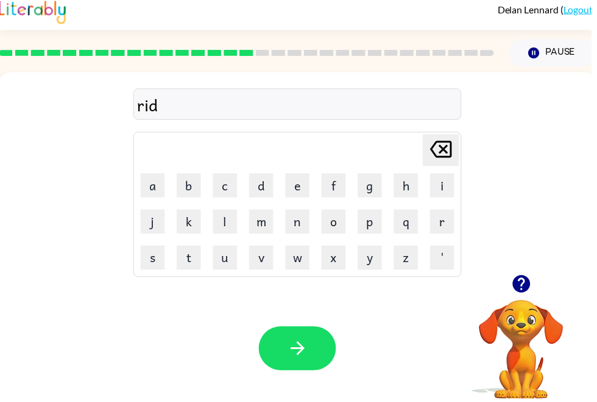
click at [303, 184] on button "e" at bounding box center [300, 187] width 24 height 24
click at [445, 153] on icon at bounding box center [445, 150] width 22 height 17
click at [270, 332] on button "button" at bounding box center [300, 352] width 78 height 44
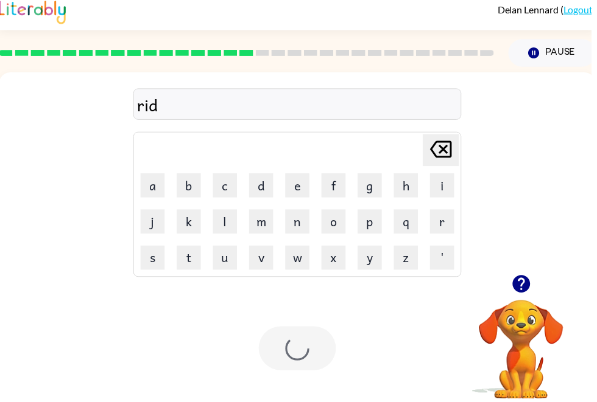
click at [282, 332] on div at bounding box center [300, 352] width 78 height 44
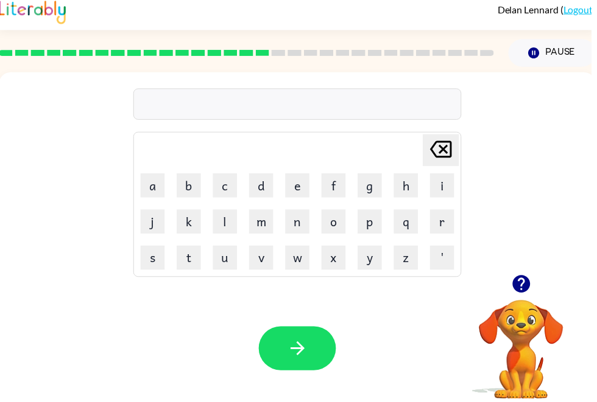
click at [238, 182] on button "c" at bounding box center [227, 187] width 24 height 24
click at [230, 220] on button "l" at bounding box center [227, 224] width 24 height 24
click at [322, 219] on td "o" at bounding box center [336, 223] width 35 height 35
click at [339, 226] on button "o" at bounding box center [336, 224] width 24 height 24
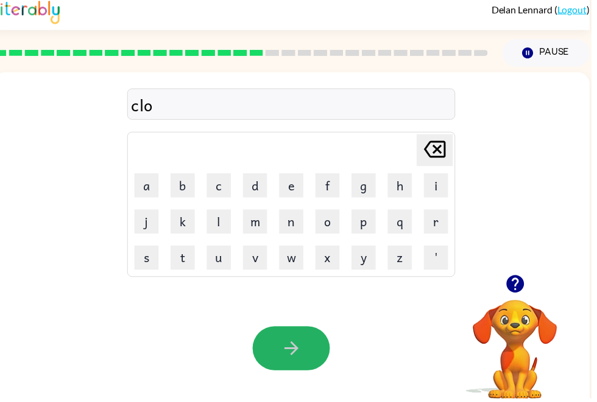
scroll to position [0, 7]
click at [364, 189] on button "g" at bounding box center [367, 187] width 24 height 24
click at [363, 187] on button "g" at bounding box center [367, 187] width 24 height 24
click at [435, 190] on button "i" at bounding box center [440, 187] width 24 height 24
click at [284, 240] on td "n" at bounding box center [293, 223] width 35 height 35
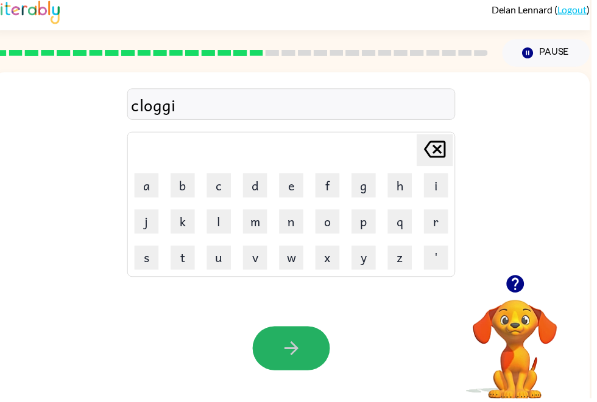
click at [303, 223] on button "n" at bounding box center [294, 224] width 24 height 24
click at [366, 189] on button "g" at bounding box center [367, 187] width 24 height 24
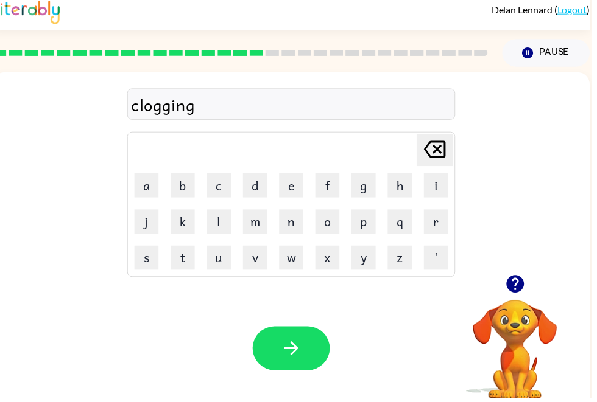
click at [313, 332] on button "button" at bounding box center [294, 352] width 78 height 44
click at [133, 261] on td "s" at bounding box center [147, 260] width 35 height 35
click at [147, 257] on button "s" at bounding box center [148, 260] width 24 height 24
click at [179, 224] on button "k" at bounding box center [184, 224] width 24 height 24
click at [441, 219] on button "r" at bounding box center [440, 224] width 24 height 24
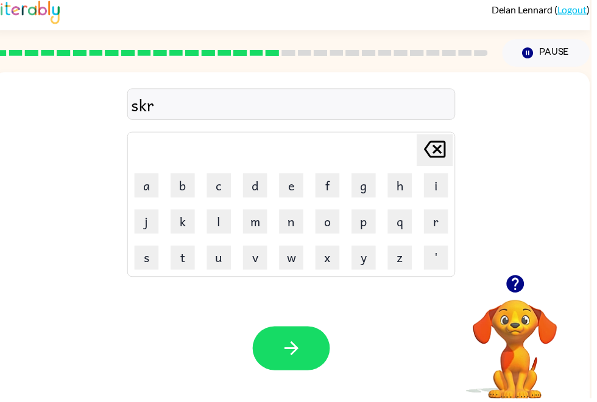
click at [329, 191] on button "f" at bounding box center [330, 187] width 24 height 24
click at [446, 148] on icon at bounding box center [439, 150] width 22 height 17
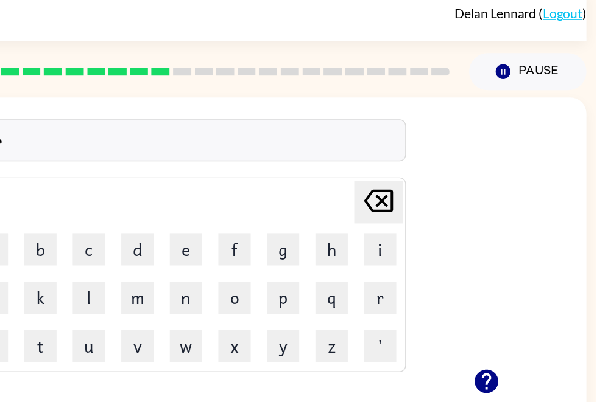
click at [200, 119] on div "skr" at bounding box center [288, 107] width 324 height 26
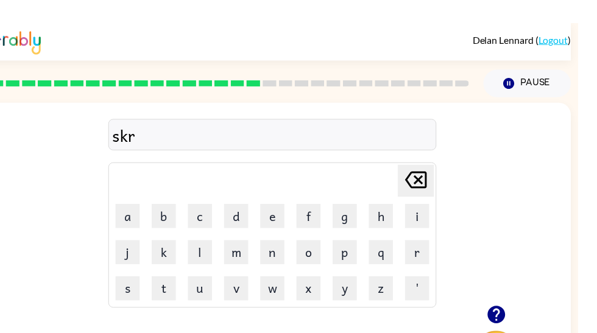
scroll to position [0, 0]
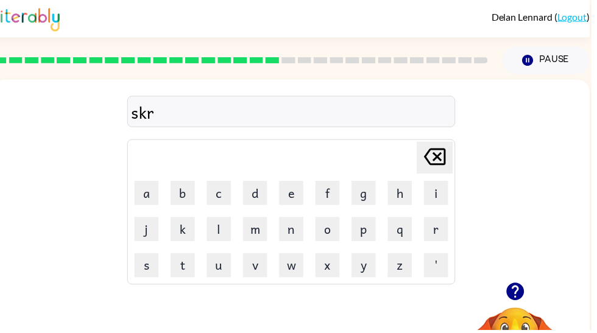
click at [438, 159] on icon "[PERSON_NAME] last character input" at bounding box center [438, 158] width 29 height 29
click at [428, 233] on button "r" at bounding box center [440, 231] width 24 height 24
click at [150, 194] on button "a" at bounding box center [148, 195] width 24 height 24
click at [332, 187] on button "f" at bounding box center [330, 195] width 24 height 24
click at [437, 161] on icon "[PERSON_NAME] last character input" at bounding box center [438, 158] width 29 height 29
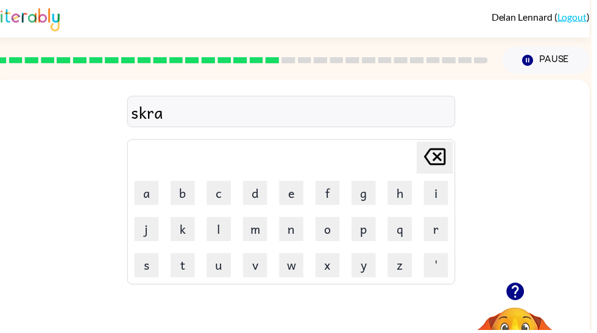
click at [438, 146] on icon "[PERSON_NAME] last character input" at bounding box center [438, 158] width 29 height 29
click at [328, 184] on button "f" at bounding box center [330, 195] width 24 height 24
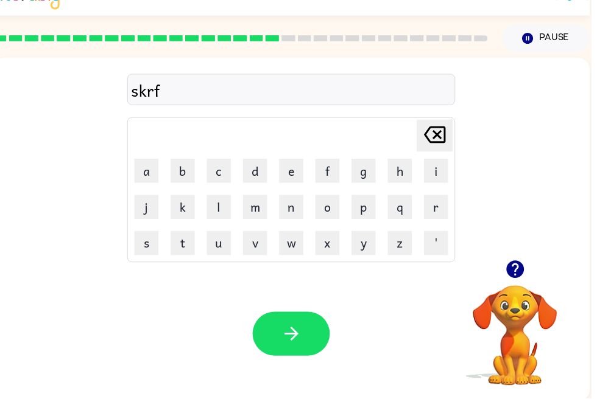
scroll to position [22, 0]
click at [296, 332] on icon "button" at bounding box center [294, 337] width 21 height 21
click at [185, 247] on button "t" at bounding box center [184, 246] width 24 height 24
click at [330, 211] on button "o" at bounding box center [330, 209] width 24 height 24
click at [335, 205] on button "o" at bounding box center [330, 209] width 24 height 24
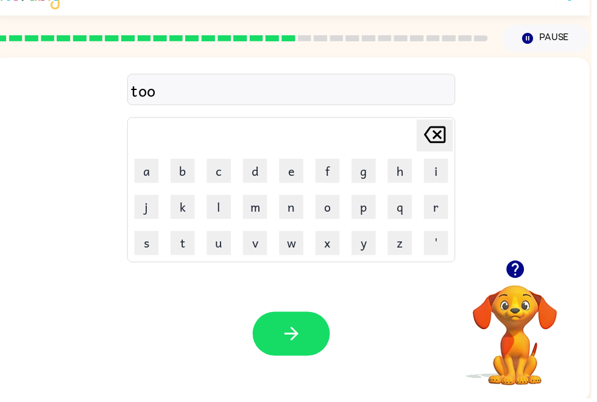
click at [195, 242] on button "t" at bounding box center [184, 246] width 24 height 24
click at [443, 133] on icon "[PERSON_NAME] last character input" at bounding box center [438, 136] width 29 height 29
click at [189, 206] on button "k" at bounding box center [184, 209] width 24 height 24
click at [289, 332] on button "button" at bounding box center [294, 337] width 78 height 44
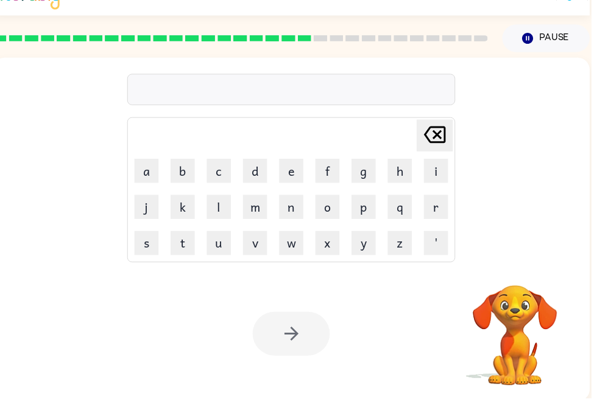
click at [154, 161] on button "a" at bounding box center [148, 173] width 24 height 24
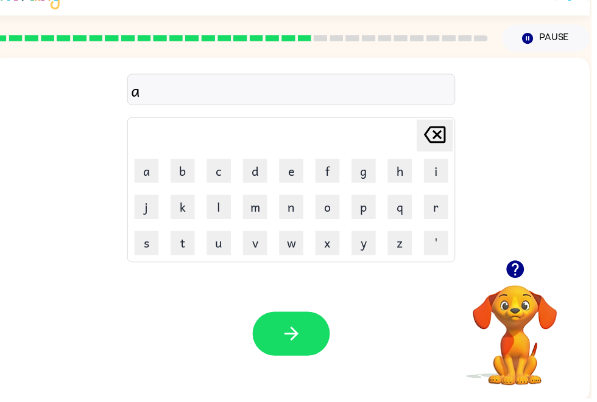
click at [184, 217] on button "k" at bounding box center [184, 209] width 24 height 24
click at [444, 140] on icon at bounding box center [439, 136] width 22 height 17
click at [157, 245] on button "s" at bounding box center [148, 246] width 24 height 24
click at [194, 208] on button "k" at bounding box center [184, 209] width 24 height 24
click at [434, 180] on button "i" at bounding box center [440, 173] width 24 height 24
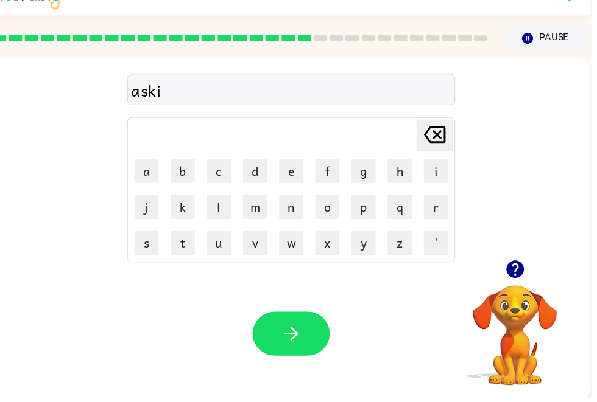
click at [295, 203] on button "n" at bounding box center [294, 209] width 24 height 24
click at [371, 164] on button "g" at bounding box center [367, 173] width 24 height 24
click at [293, 305] on div "Your browser must support playing .mp4 files to use Literably. Please try using…" at bounding box center [294, 337] width 603 height 137
click at [281, 330] on button "button" at bounding box center [294, 337] width 78 height 44
click at [181, 249] on button "t" at bounding box center [184, 246] width 24 height 24
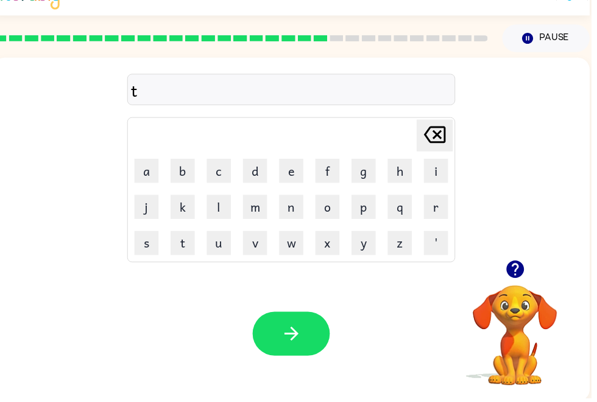
click at [215, 241] on button "u" at bounding box center [221, 246] width 24 height 24
click at [290, 212] on button "n" at bounding box center [294, 209] width 24 height 24
click at [294, 162] on button "e" at bounding box center [294, 173] width 24 height 24
click at [296, 332] on icon "button" at bounding box center [294, 338] width 14 height 14
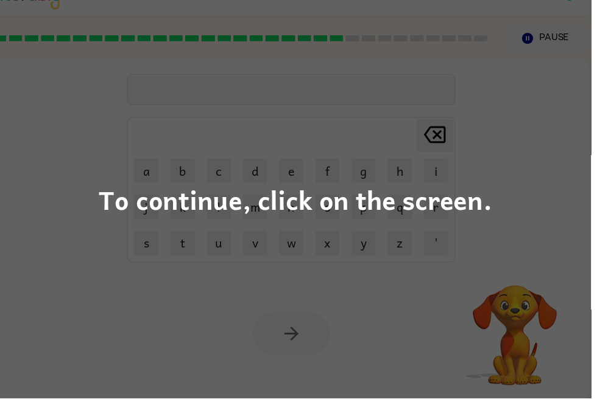
click at [54, 250] on div "To continue, click on the screen." at bounding box center [298, 201] width 597 height 402
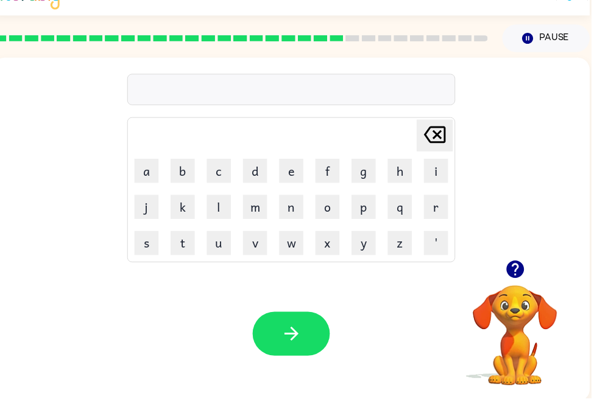
click at [259, 206] on button "m" at bounding box center [257, 209] width 24 height 24
click at [289, 161] on button "e" at bounding box center [294, 173] width 24 height 24
click at [147, 166] on button "a" at bounding box center [148, 173] width 24 height 24
click at [186, 253] on button "t" at bounding box center [184, 246] width 24 height 24
click at [223, 209] on button "l" at bounding box center [221, 209] width 24 height 24
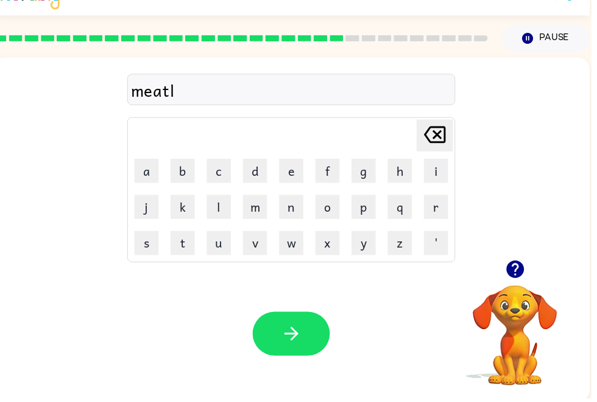
click at [326, 220] on button "o" at bounding box center [330, 209] width 24 height 24
click at [149, 175] on button "a" at bounding box center [148, 173] width 24 height 24
click at [441, 129] on icon at bounding box center [439, 136] width 22 height 17
click at [332, 170] on button "f" at bounding box center [330, 173] width 24 height 24
click at [320, 332] on div "Your browser must support playing .mp4 files to use Literably. Please try using…" at bounding box center [294, 337] width 603 height 137
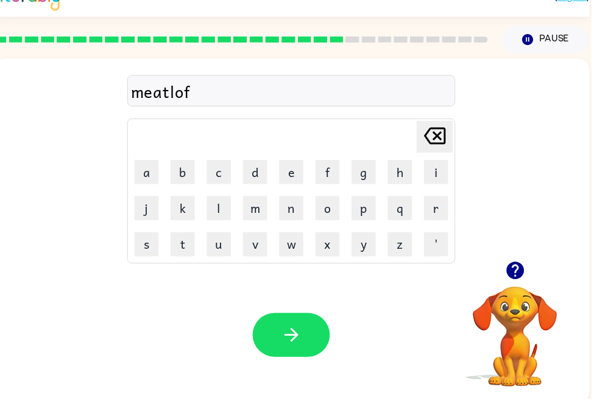
click at [308, 332] on button "button" at bounding box center [294, 339] width 78 height 44
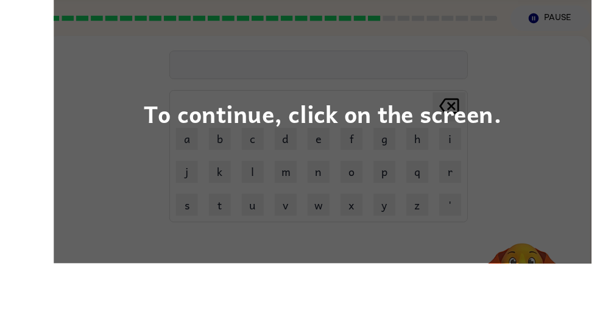
scroll to position [41, 0]
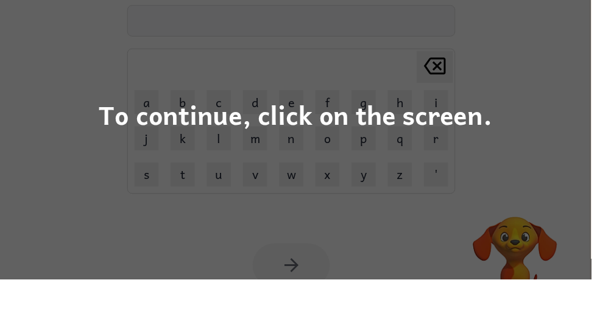
click at [124, 30] on div "To continue, click on the screen." at bounding box center [298, 166] width 597 height 333
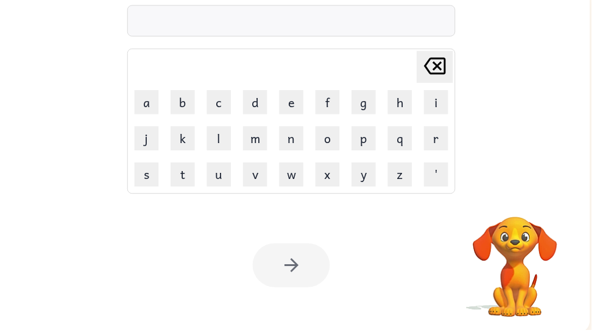
scroll to position [0, 7]
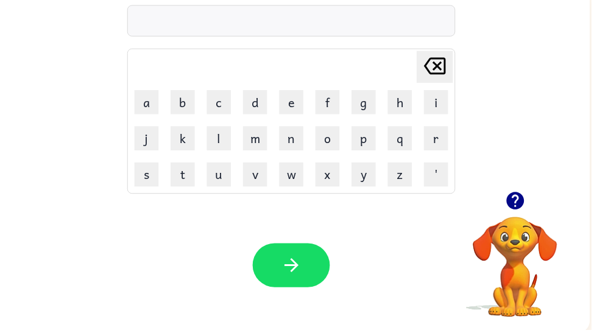
click at [332, 98] on button "f" at bounding box center [330, 103] width 24 height 24
click at [295, 94] on button "e" at bounding box center [294, 103] width 24 height 24
click at [147, 100] on button "a" at bounding box center [148, 103] width 24 height 24
click at [263, 178] on button "v" at bounding box center [257, 176] width 24 height 24
click at [300, 94] on button "e" at bounding box center [294, 103] width 24 height 24
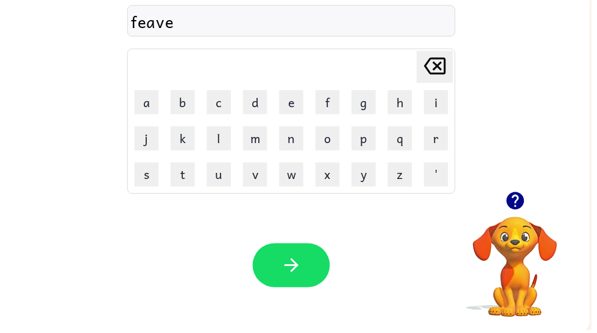
click at [439, 130] on button "r" at bounding box center [440, 139] width 24 height 24
click at [290, 253] on button "button" at bounding box center [294, 267] width 78 height 44
click at [211, 100] on button "c" at bounding box center [221, 103] width 24 height 24
click at [337, 139] on button "o" at bounding box center [330, 139] width 24 height 24
click at [246, 134] on button "m" at bounding box center [257, 139] width 24 height 24
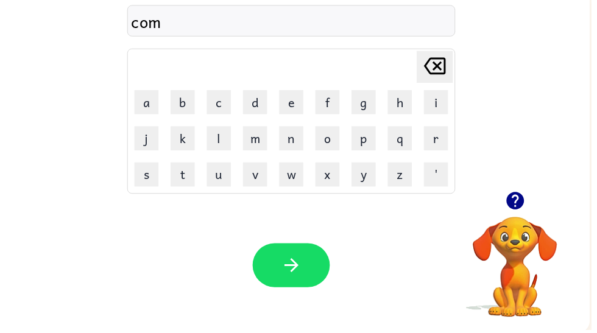
click at [255, 139] on button "m" at bounding box center [257, 139] width 24 height 24
click at [441, 67] on icon at bounding box center [439, 66] width 22 height 17
click at [187, 103] on button "b" at bounding box center [184, 103] width 24 height 24
click at [436, 108] on button "i" at bounding box center [441, 103] width 24 height 24
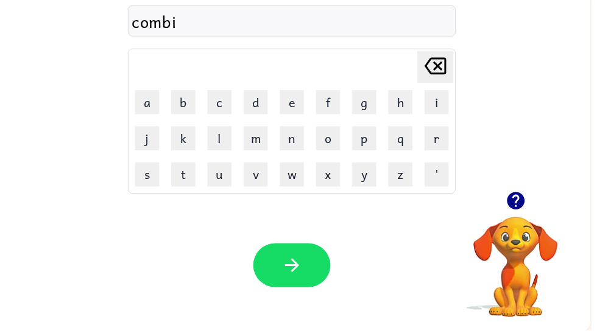
click at [293, 136] on button "n" at bounding box center [294, 139] width 24 height 24
click at [443, 102] on button "i" at bounding box center [441, 103] width 24 height 24
click at [292, 137] on button "n" at bounding box center [294, 139] width 24 height 24
click at [364, 114] on button "g" at bounding box center [367, 103] width 24 height 24
click at [290, 278] on icon "button" at bounding box center [294, 267] width 21 height 21
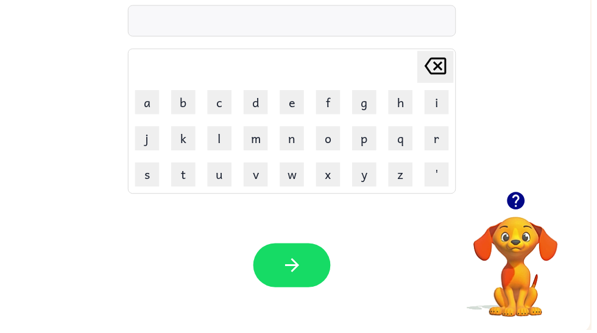
click at [214, 95] on button "c" at bounding box center [221, 103] width 24 height 24
click at [186, 140] on button "k" at bounding box center [185, 139] width 24 height 24
click at [441, 99] on button "i" at bounding box center [441, 103] width 24 height 24
click at [217, 94] on button "c" at bounding box center [221, 103] width 24 height 24
click at [184, 142] on button "k" at bounding box center [185, 139] width 24 height 24
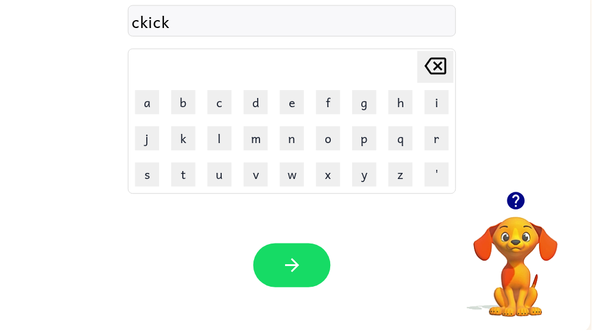
click at [293, 99] on button "e" at bounding box center [294, 103] width 24 height 24
click at [291, 137] on button "n" at bounding box center [294, 139] width 24 height 24
click at [278, 269] on button "button" at bounding box center [295, 267] width 78 height 44
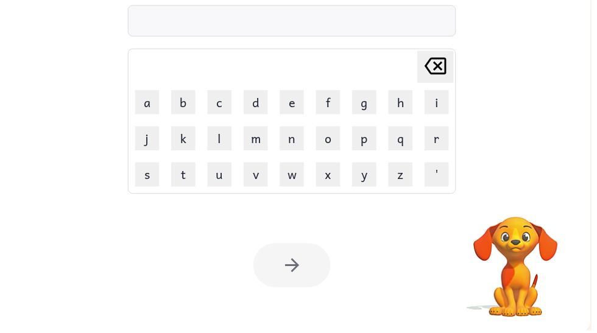
click at [252, 132] on button "m" at bounding box center [258, 139] width 24 height 24
click at [296, 93] on button "e" at bounding box center [294, 103] width 24 height 24
click at [147, 102] on button "a" at bounding box center [148, 103] width 24 height 24
click at [181, 175] on button "t" at bounding box center [185, 176] width 24 height 24
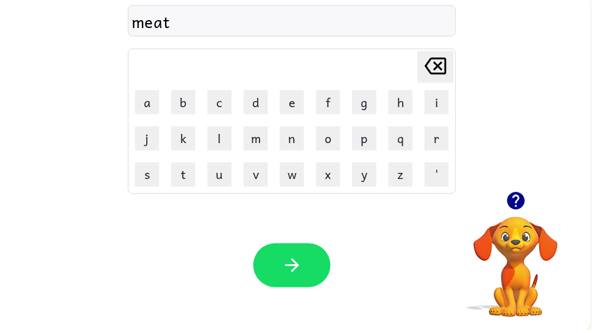
click at [218, 130] on button "l" at bounding box center [221, 139] width 24 height 24
click at [331, 147] on button "o" at bounding box center [331, 139] width 24 height 24
click at [185, 178] on button "t" at bounding box center [185, 176] width 24 height 24
click at [444, 60] on icon "[PERSON_NAME] last character input" at bounding box center [439, 66] width 29 height 29
click at [335, 97] on button "f" at bounding box center [331, 103] width 24 height 24
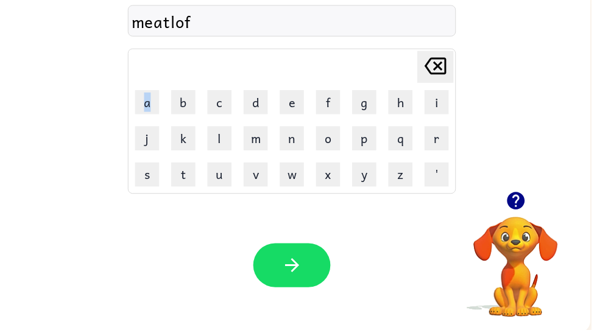
click at [433, 63] on icon "[PERSON_NAME] last character input" at bounding box center [439, 66] width 29 height 29
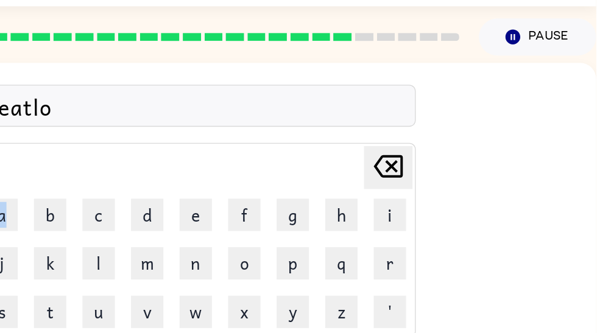
scroll to position [0, 0]
click at [429, 117] on icon at bounding box center [440, 125] width 22 height 17
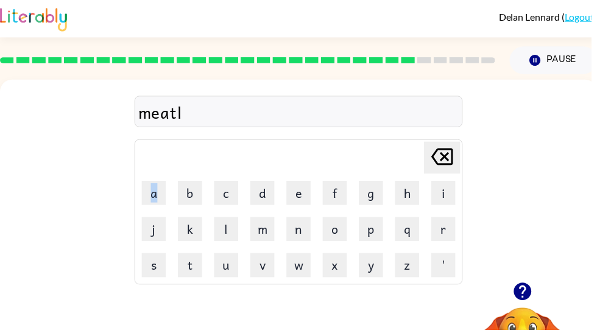
click at [397, 164] on td "[PERSON_NAME] last character input" at bounding box center [301, 158] width 327 height 33
click at [430, 156] on button "[PERSON_NAME] last character input" at bounding box center [446, 159] width 37 height 32
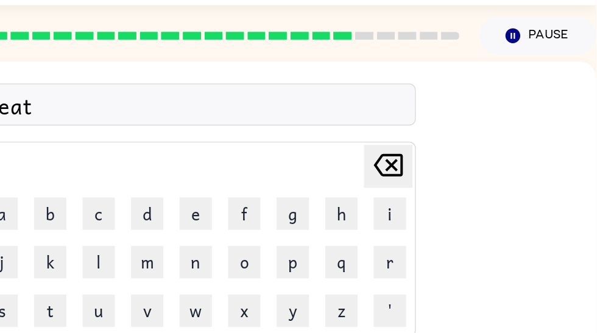
click at [425, 144] on icon "[PERSON_NAME] last character input" at bounding box center [439, 158] width 29 height 29
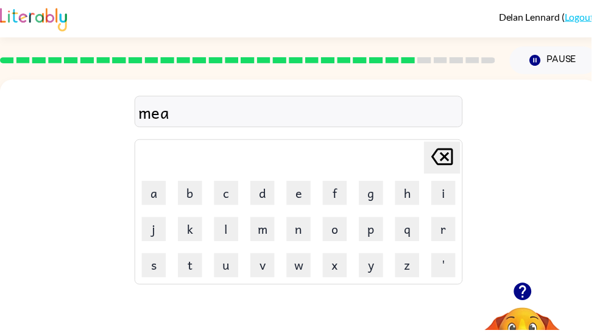
click at [412, 160] on td "[PERSON_NAME] last character input" at bounding box center [301, 158] width 327 height 33
click at [439, 156] on icon "[PERSON_NAME] last character input" at bounding box center [446, 158] width 29 height 29
click at [441, 155] on icon "[PERSON_NAME] last character input" at bounding box center [446, 158] width 29 height 29
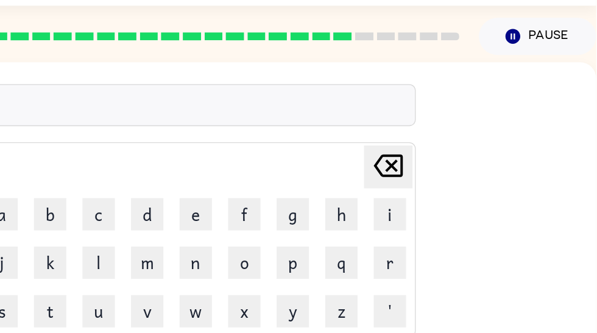
click at [425, 144] on icon "[PERSON_NAME] last character input" at bounding box center [439, 158] width 29 height 29
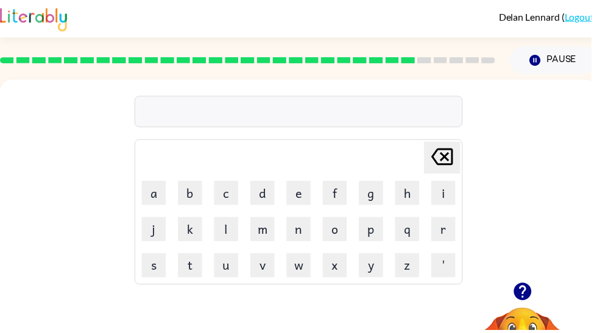
click at [451, 150] on icon at bounding box center [446, 158] width 22 height 17
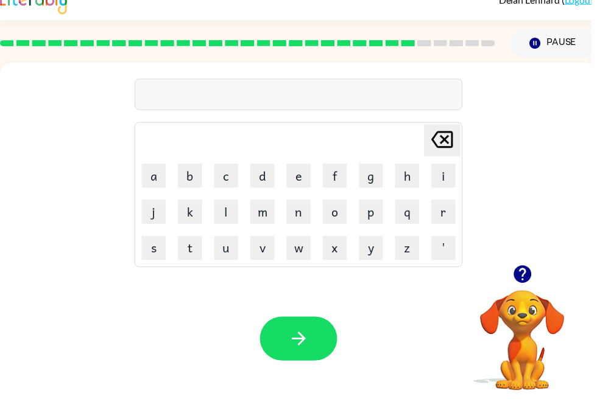
scroll to position [18, 0]
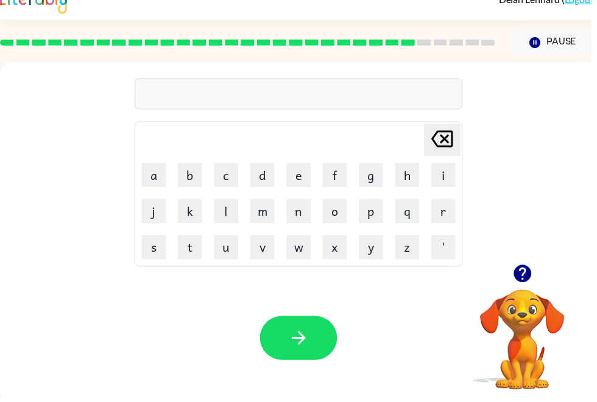
click at [528, 281] on icon "button" at bounding box center [527, 277] width 18 height 18
click at [530, 281] on video "Your browser must support playing .mp4 files to use Literably. Please try using…" at bounding box center [527, 335] width 122 height 122
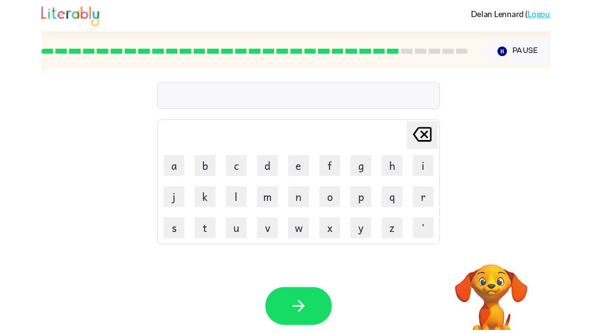
scroll to position [0, 0]
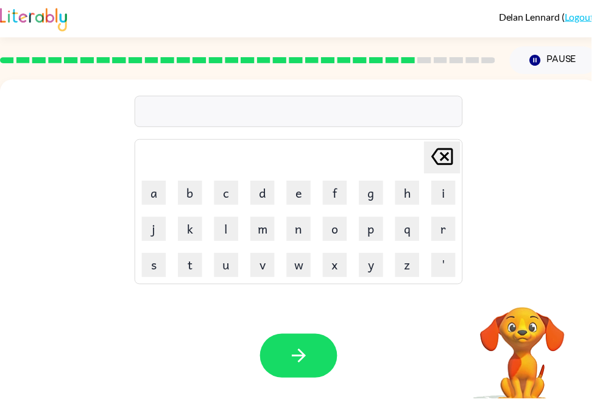
click at [376, 227] on button "p" at bounding box center [374, 231] width 24 height 24
click at [338, 236] on button "o" at bounding box center [338, 231] width 24 height 24
click at [302, 268] on button "w" at bounding box center [301, 268] width 24 height 24
click at [309, 193] on button "e" at bounding box center [301, 195] width 24 height 24
click at [456, 228] on button "r" at bounding box center [447, 231] width 24 height 24
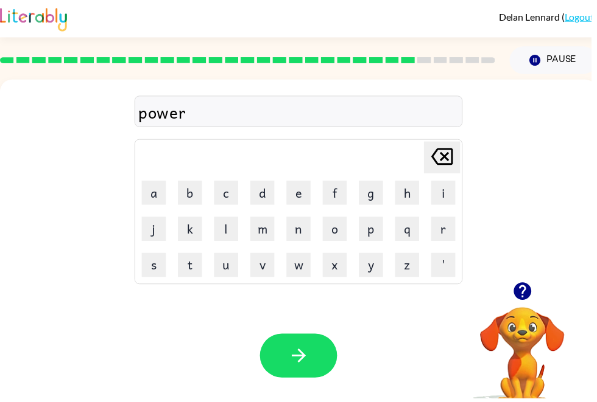
click at [336, 186] on button "f" at bounding box center [338, 195] width 24 height 24
click at [229, 276] on button "u" at bounding box center [228, 268] width 24 height 24
click at [240, 232] on button "l" at bounding box center [228, 231] width 24 height 24
click at [316, 332] on button "button" at bounding box center [301, 359] width 78 height 44
click at [187, 192] on button "b" at bounding box center [192, 195] width 24 height 24
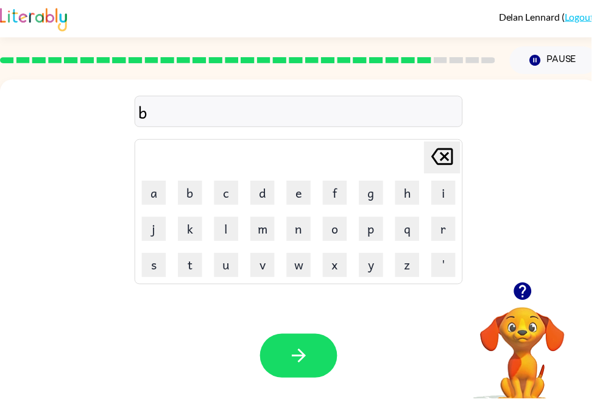
click at [442, 229] on button "r" at bounding box center [447, 231] width 24 height 24
click at [446, 196] on button "i" at bounding box center [447, 195] width 24 height 24
click at [152, 193] on button "a" at bounding box center [155, 195] width 24 height 24
click at [297, 225] on button "n" at bounding box center [301, 231] width 24 height 24
click at [296, 332] on icon "button" at bounding box center [301, 359] width 21 height 21
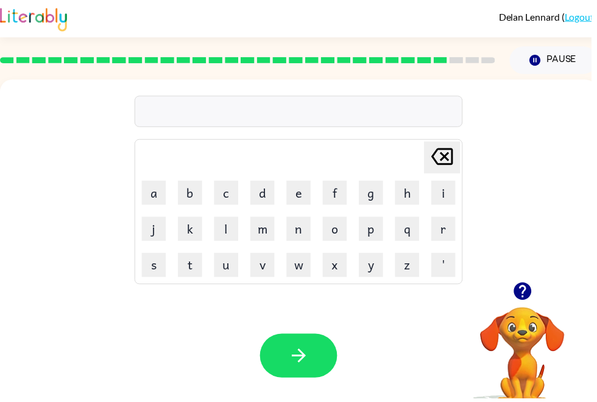
click at [225, 195] on button "c" at bounding box center [228, 195] width 24 height 24
click at [415, 178] on td "h" at bounding box center [410, 194] width 35 height 35
click at [411, 191] on button "h" at bounding box center [411, 195] width 24 height 24
click at [449, 197] on button "i" at bounding box center [447, 195] width 24 height 24
click at [301, 227] on button "n" at bounding box center [301, 231] width 24 height 24
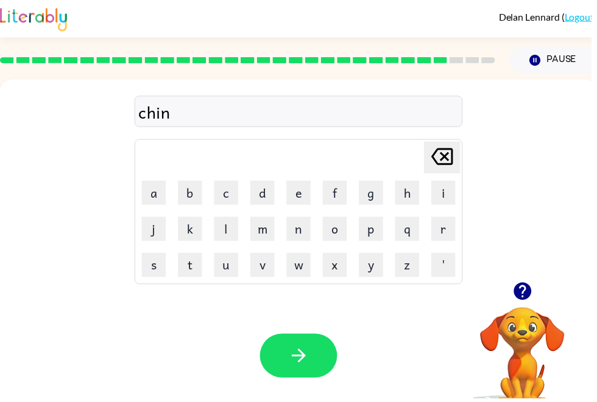
click at [282, 332] on button "button" at bounding box center [301, 359] width 78 height 44
click at [148, 266] on button "s" at bounding box center [155, 268] width 24 height 24
click at [337, 219] on button "o" at bounding box center [338, 231] width 24 height 24
click at [338, 195] on button "f" at bounding box center [338, 195] width 24 height 24
click at [194, 272] on button "t" at bounding box center [192, 268] width 24 height 24
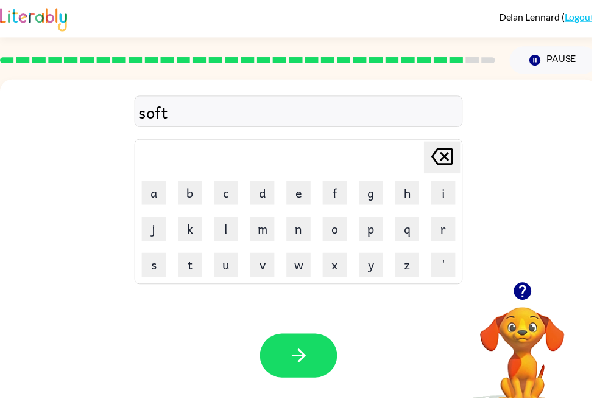
click at [304, 332] on icon "button" at bounding box center [301, 359] width 21 height 21
click at [408, 186] on button "h" at bounding box center [411, 195] width 24 height 24
click at [343, 221] on button "o" at bounding box center [338, 231] width 24 height 24
click at [231, 231] on button "l" at bounding box center [228, 231] width 24 height 24
click at [446, 191] on button "i" at bounding box center [447, 195] width 24 height 24
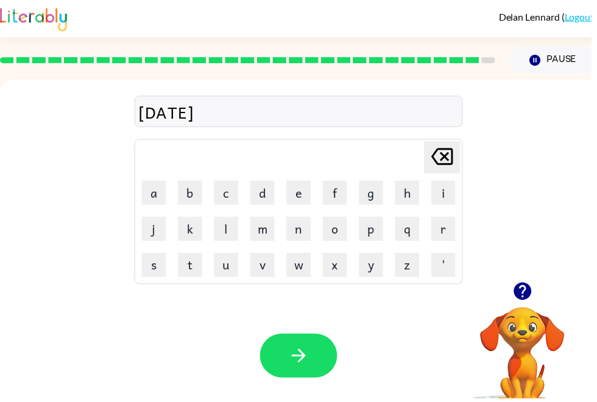
click at [254, 184] on button "d" at bounding box center [265, 195] width 24 height 24
click at [155, 194] on button "a" at bounding box center [155, 195] width 24 height 24
click at [367, 265] on button "y" at bounding box center [374, 268] width 24 height 24
click at [280, 332] on button "button" at bounding box center [301, 359] width 78 height 44
